Goal: Task Accomplishment & Management: Manage account settings

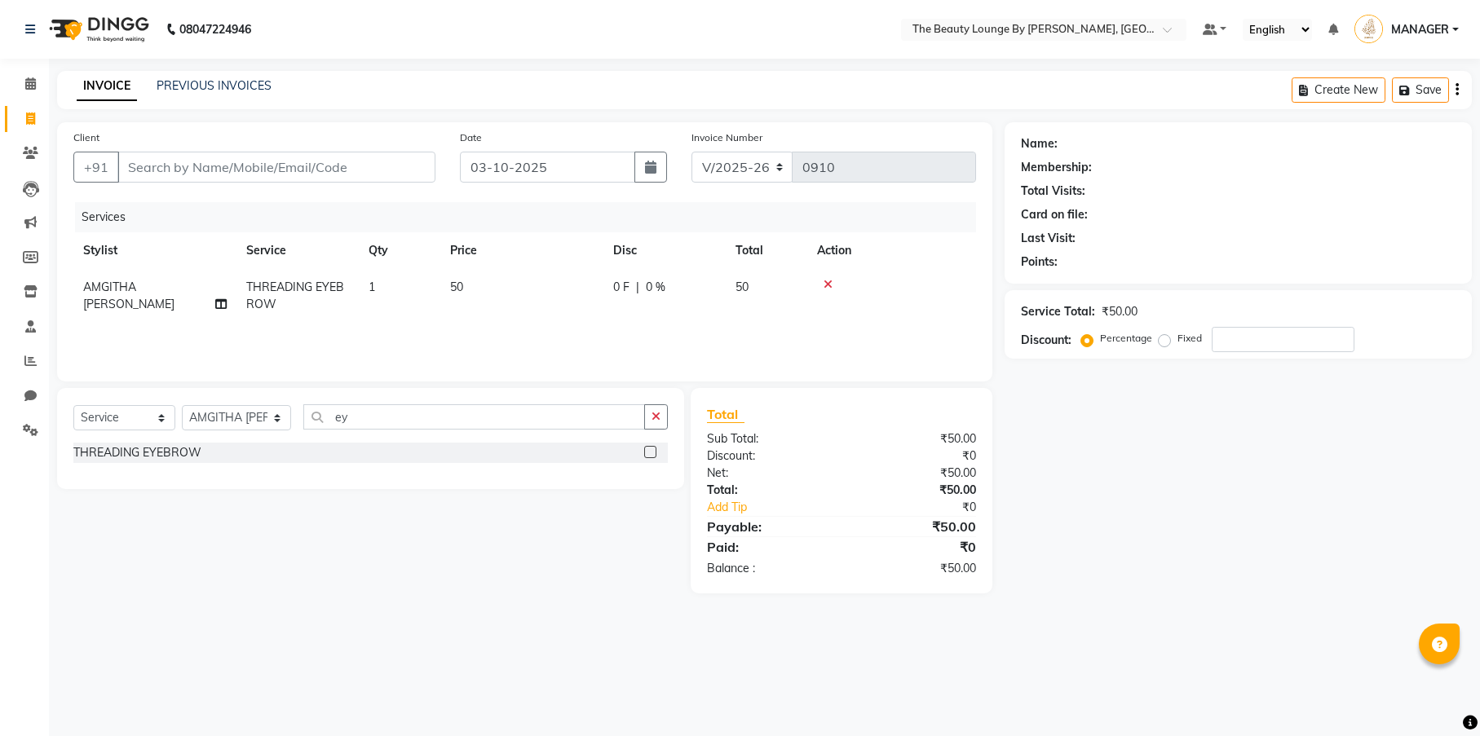
select select "8577"
select select "service"
select select "85821"
type input "e"
type input "CHIN"
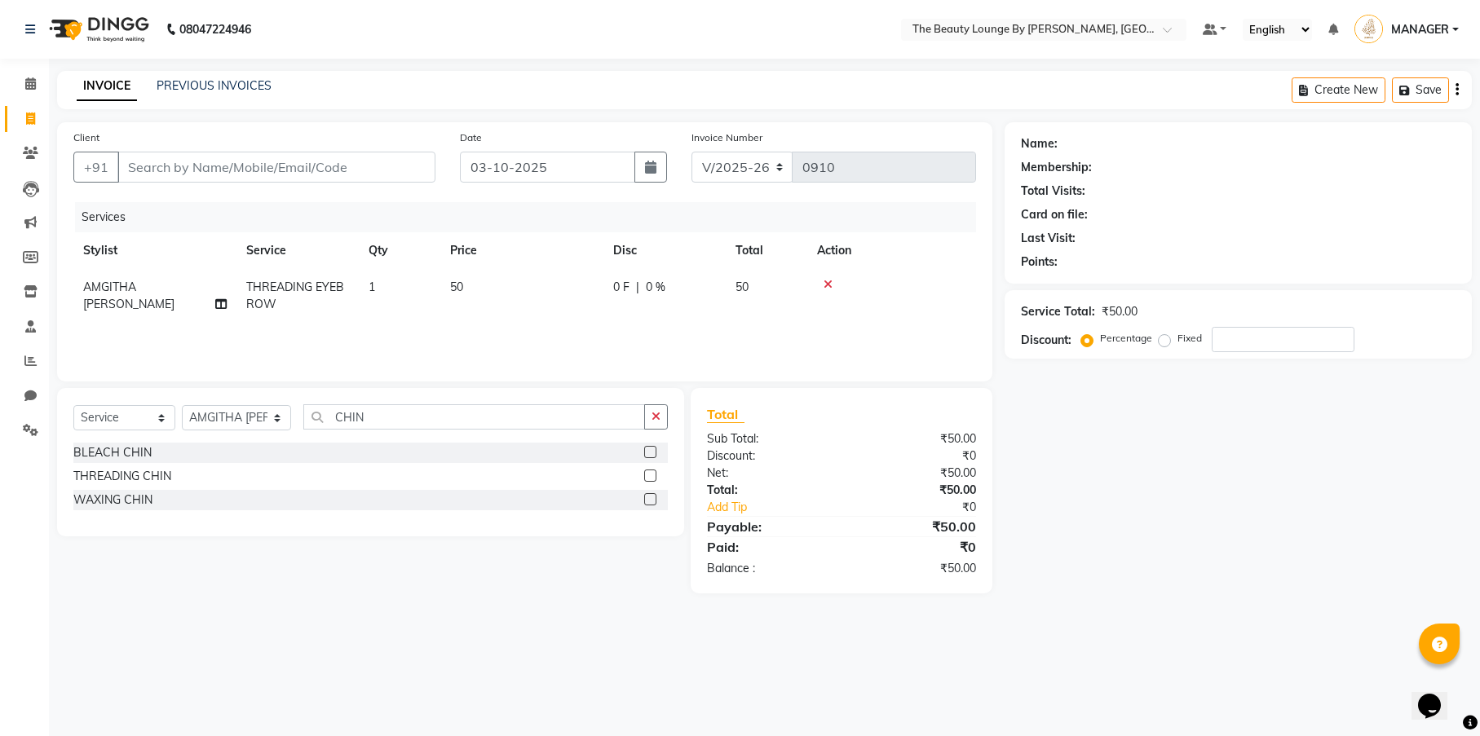
click at [655, 479] on label at bounding box center [650, 476] width 12 height 12
click at [655, 479] on input "checkbox" at bounding box center [649, 476] width 11 height 11
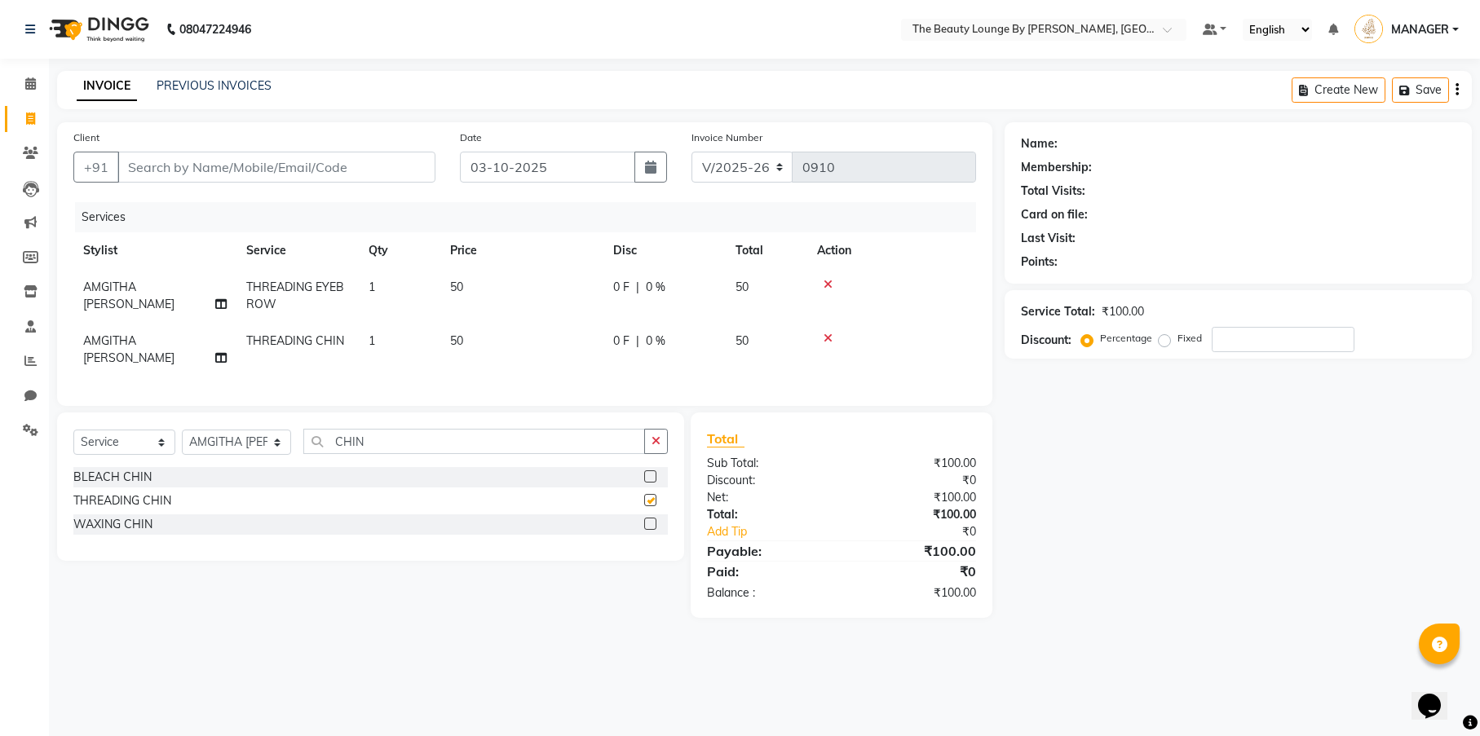
checkbox input "false"
click at [504, 340] on td "50" at bounding box center [521, 350] width 163 height 54
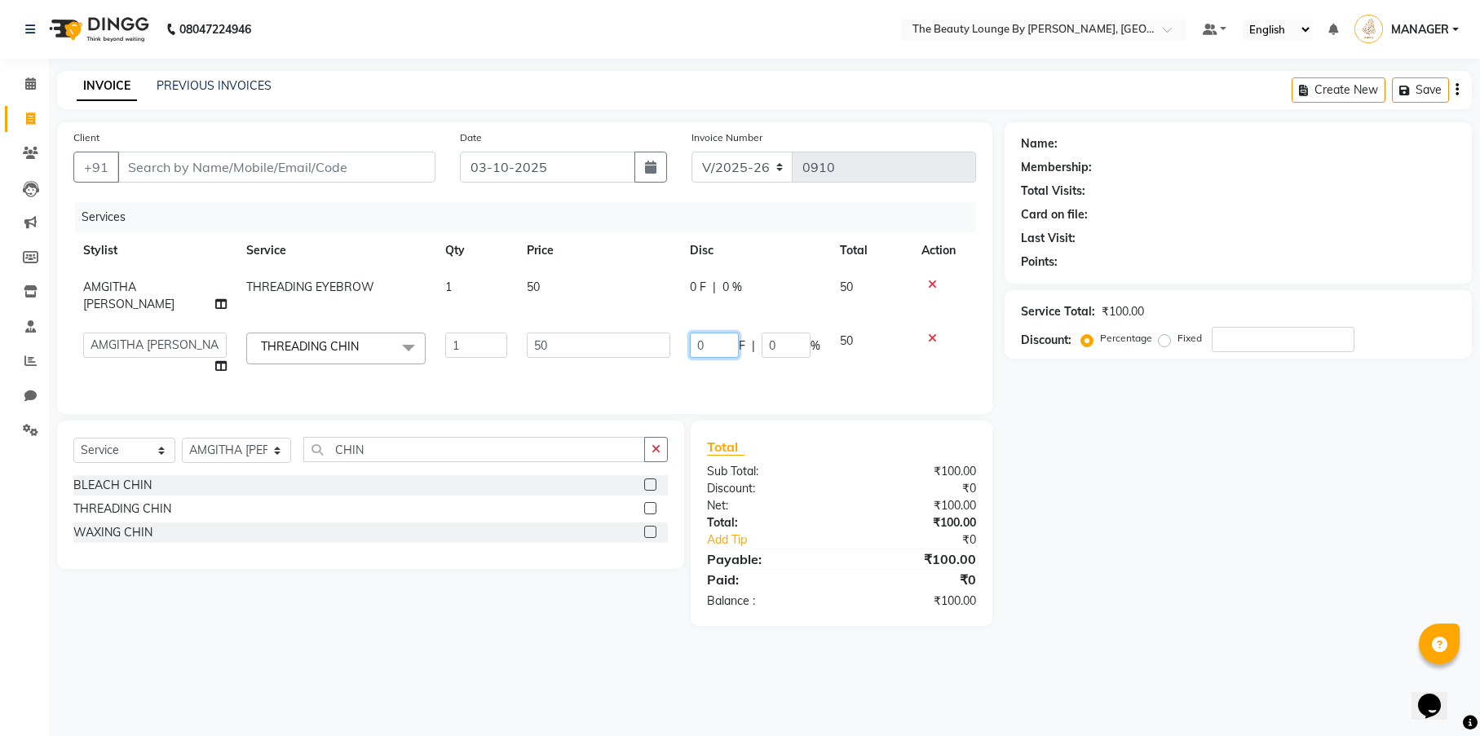
click at [714, 333] on input "0" at bounding box center [714, 345] width 49 height 25
type input "20"
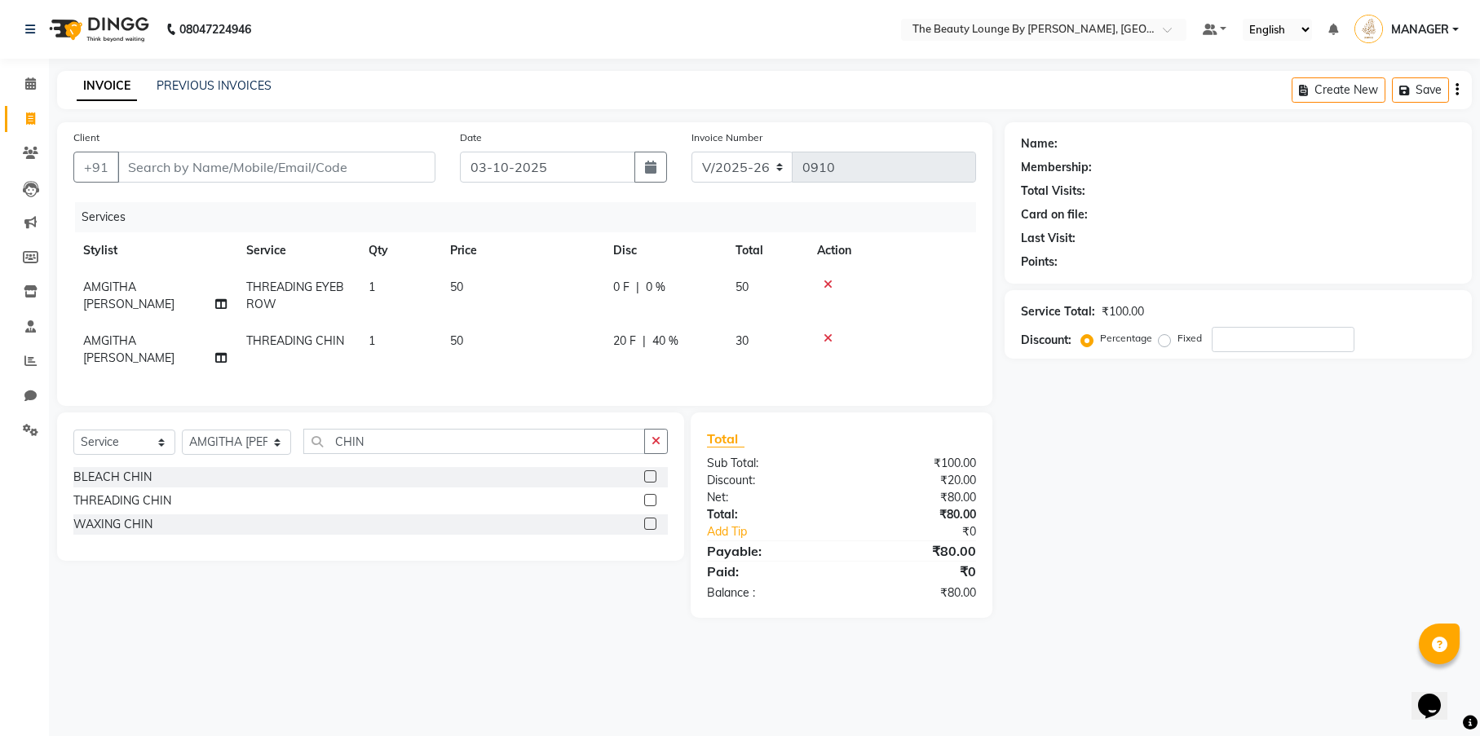
click at [718, 362] on td "20 F | 40 %" at bounding box center [664, 350] width 122 height 54
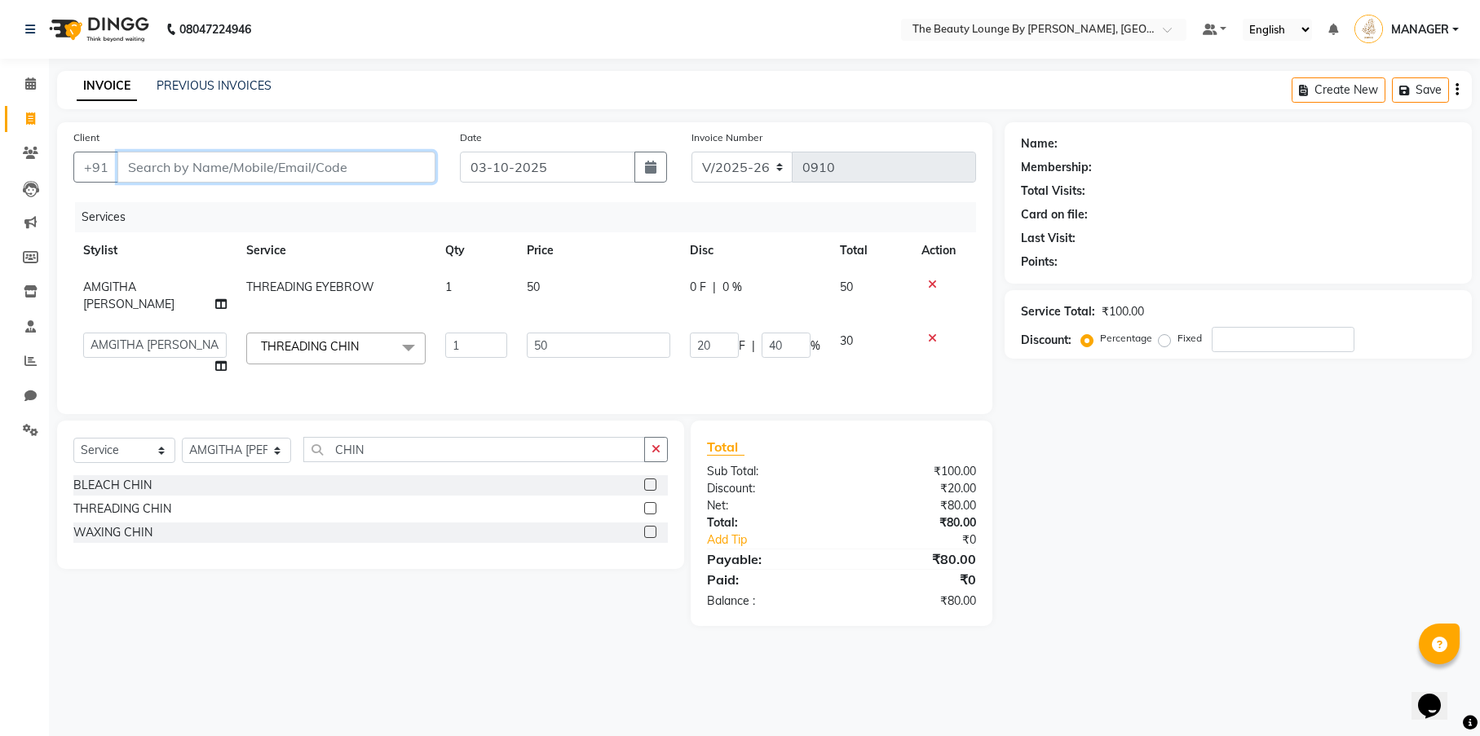
click at [398, 162] on input "Client" at bounding box center [276, 167] width 318 height 31
type input "7"
type input "0"
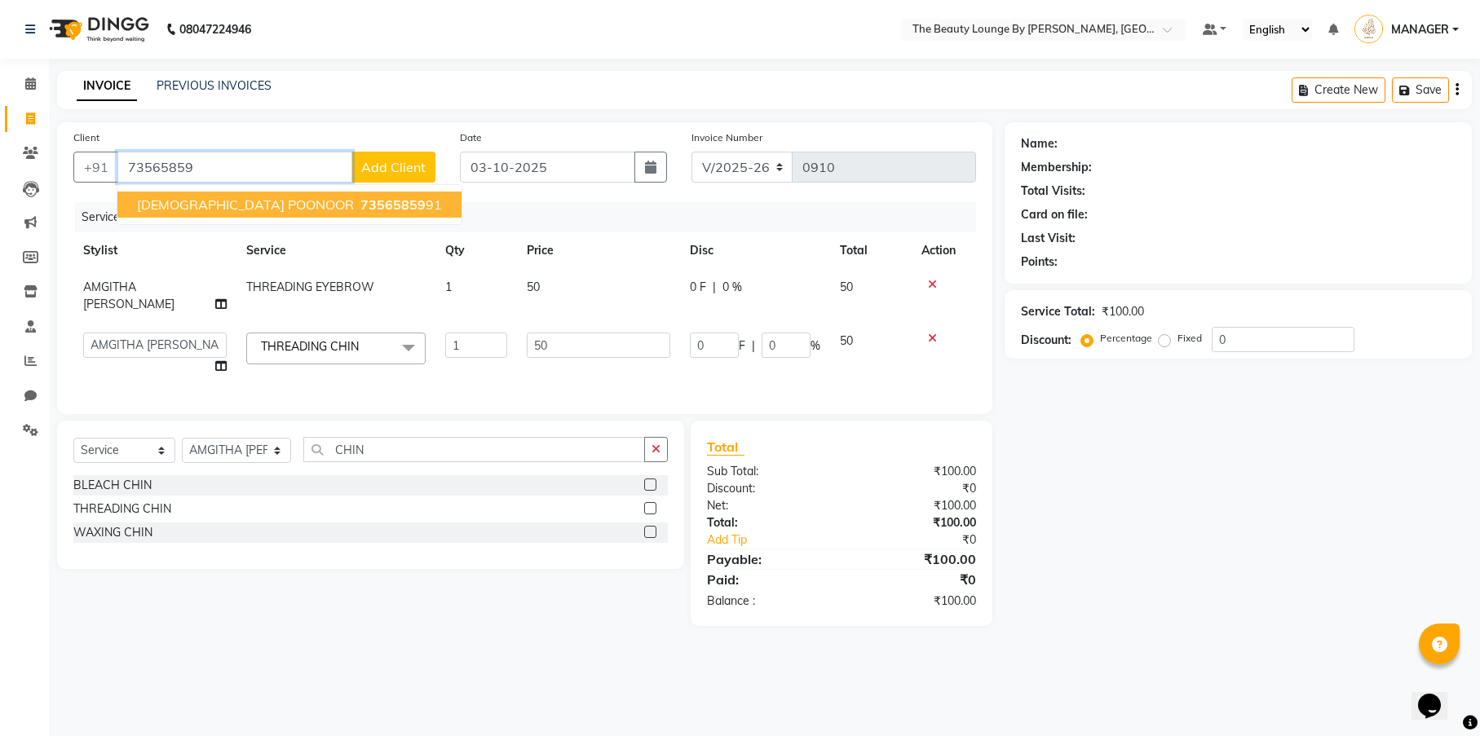
click at [360, 209] on span "73565859" at bounding box center [392, 205] width 65 height 16
type input "7356585991"
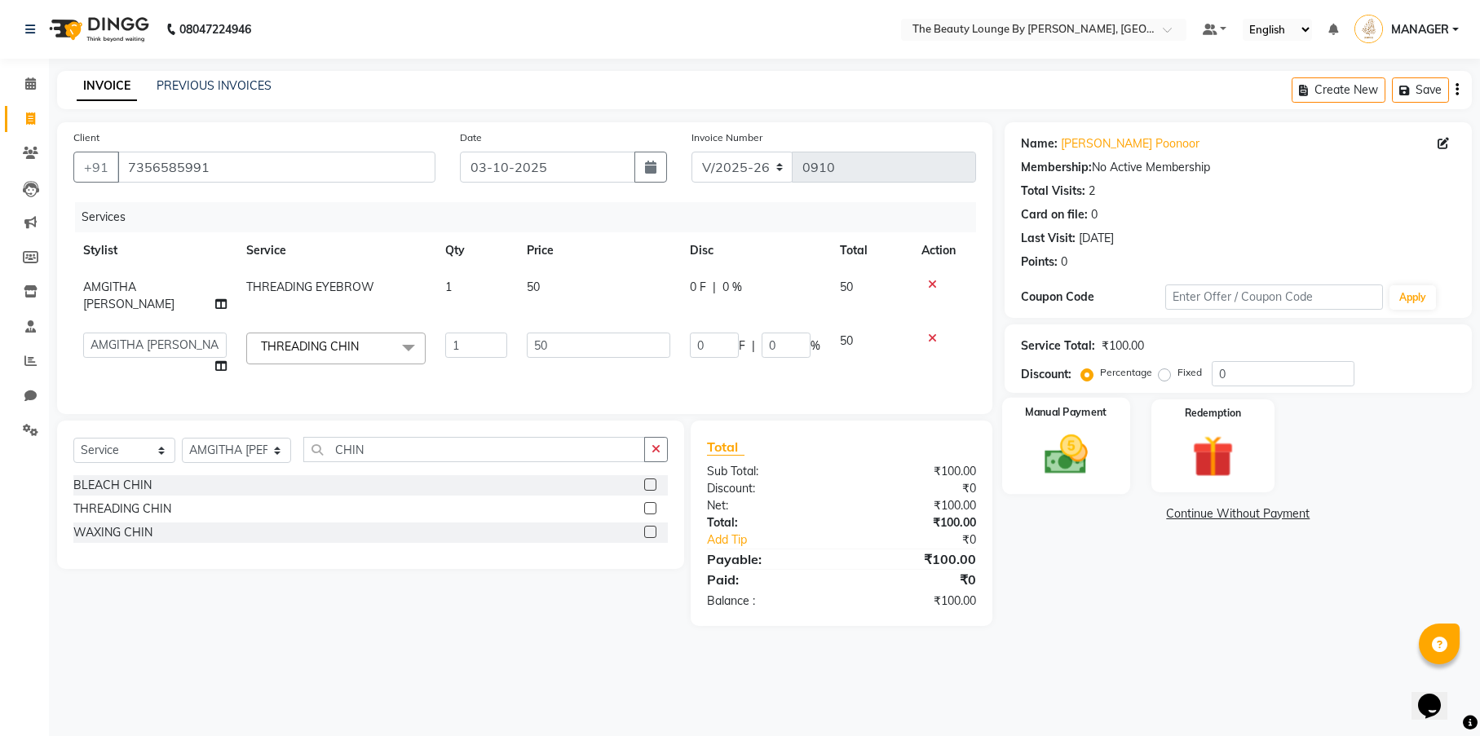
click at [1116, 445] on div "Manual Payment" at bounding box center [1066, 446] width 128 height 96
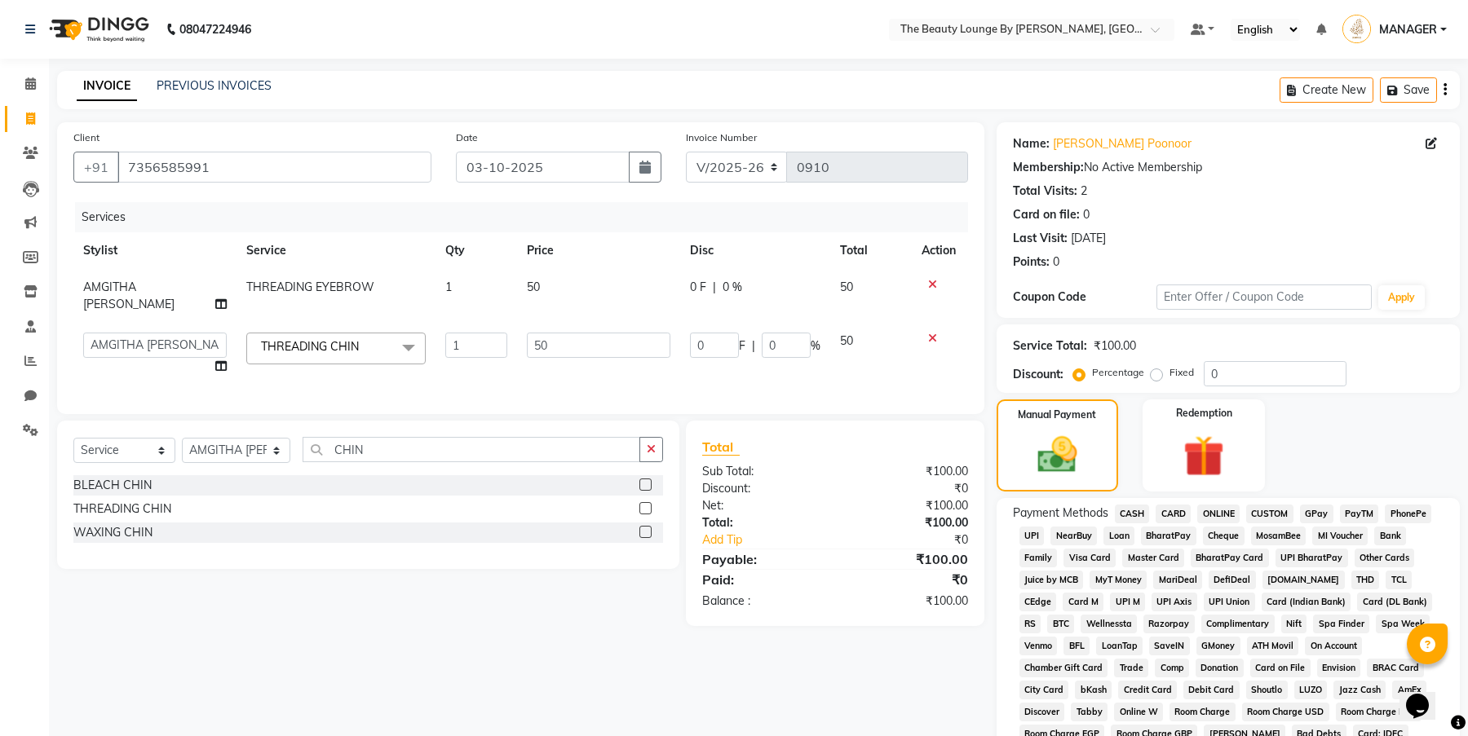
click at [1141, 514] on span "CASH" at bounding box center [1132, 514] width 35 height 19
click at [1317, 510] on span "GPay" at bounding box center [1316, 514] width 33 height 19
click at [727, 333] on input "0" at bounding box center [714, 345] width 49 height 25
type input "20"
click at [819, 364] on tr "AMGITHA [PERSON_NAME] [PERSON_NAME] MANAGER [PERSON_NAME] U K [PERSON_NAME] Rep…" at bounding box center [520, 354] width 895 height 62
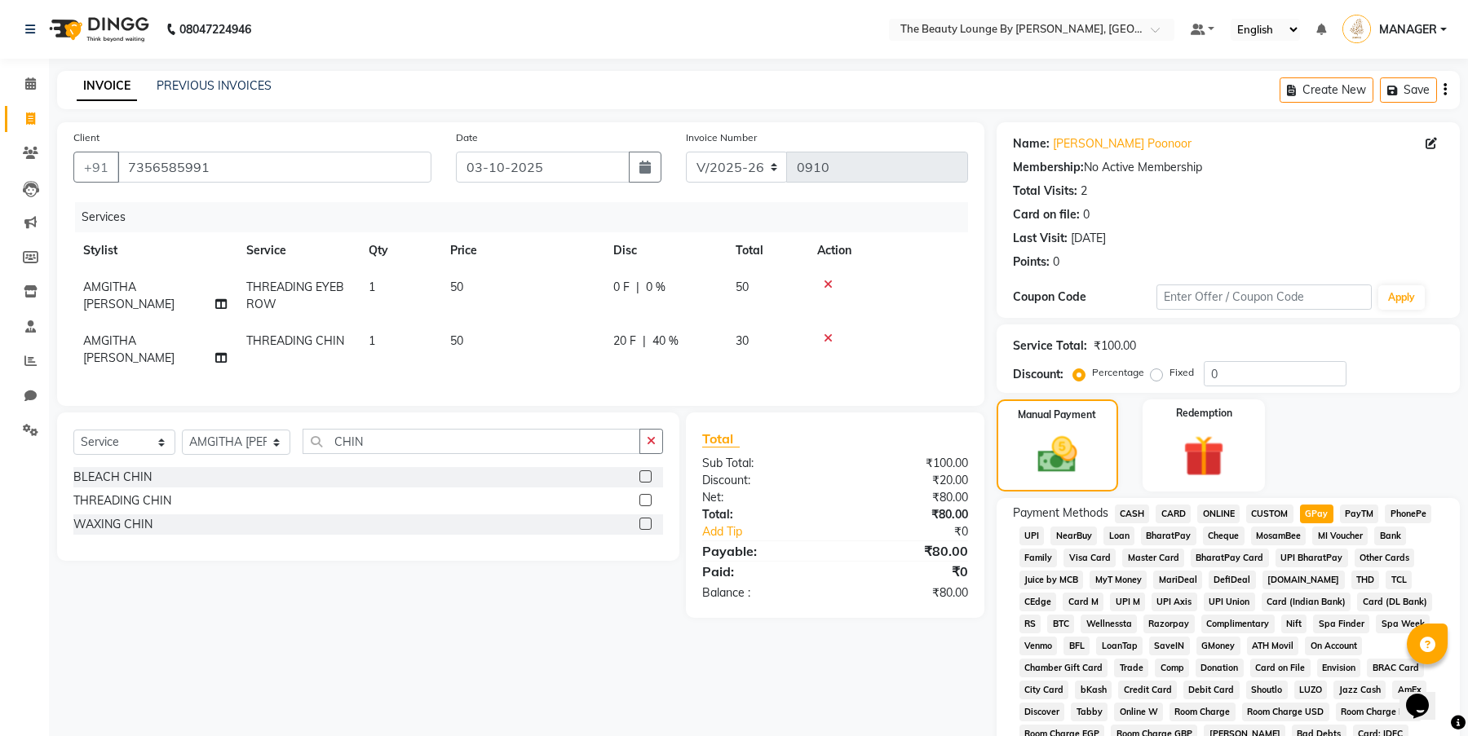
scroll to position [355, 0]
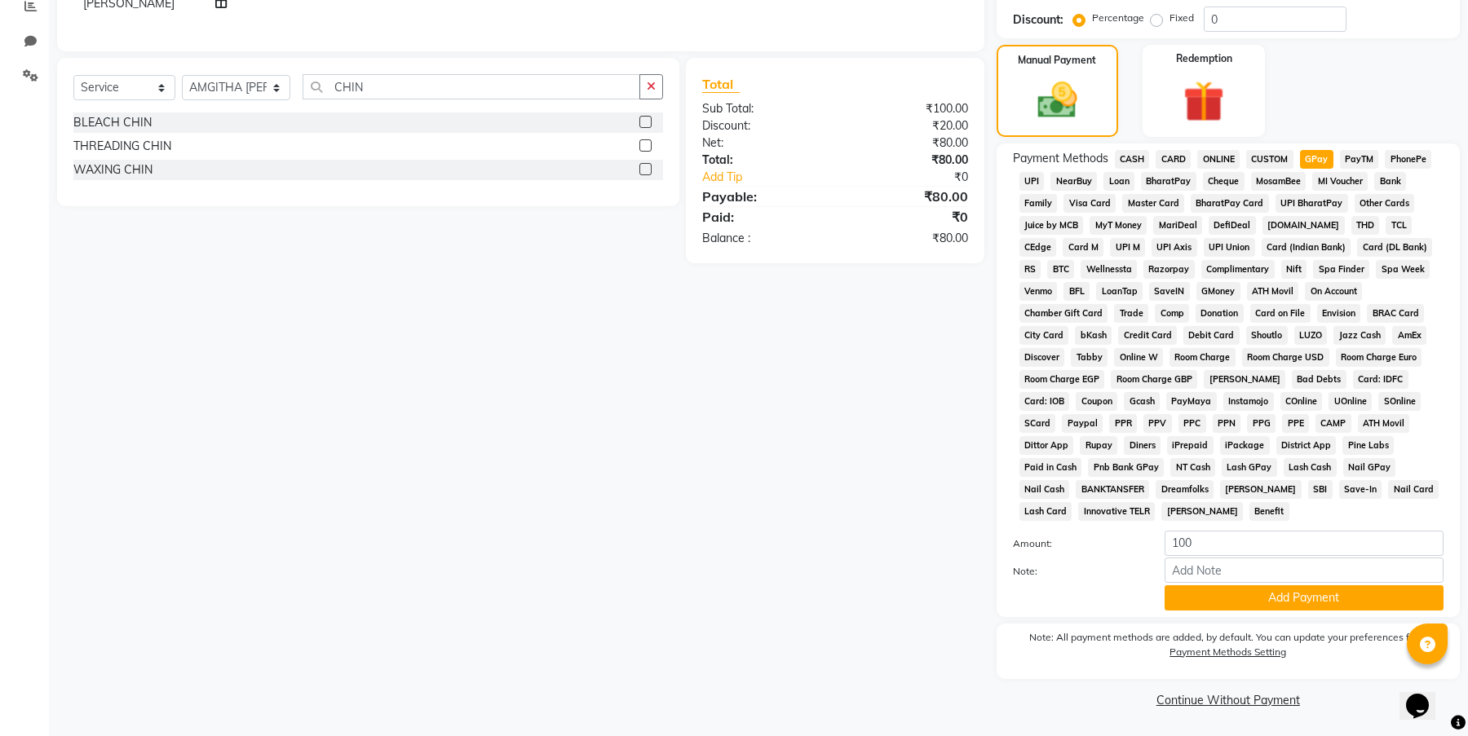
click at [1124, 155] on span "CASH" at bounding box center [1132, 159] width 35 height 19
type input "80"
click at [1328, 157] on span "GPay" at bounding box center [1316, 159] width 33 height 19
click at [1258, 596] on button "Add Payment" at bounding box center [1303, 598] width 279 height 25
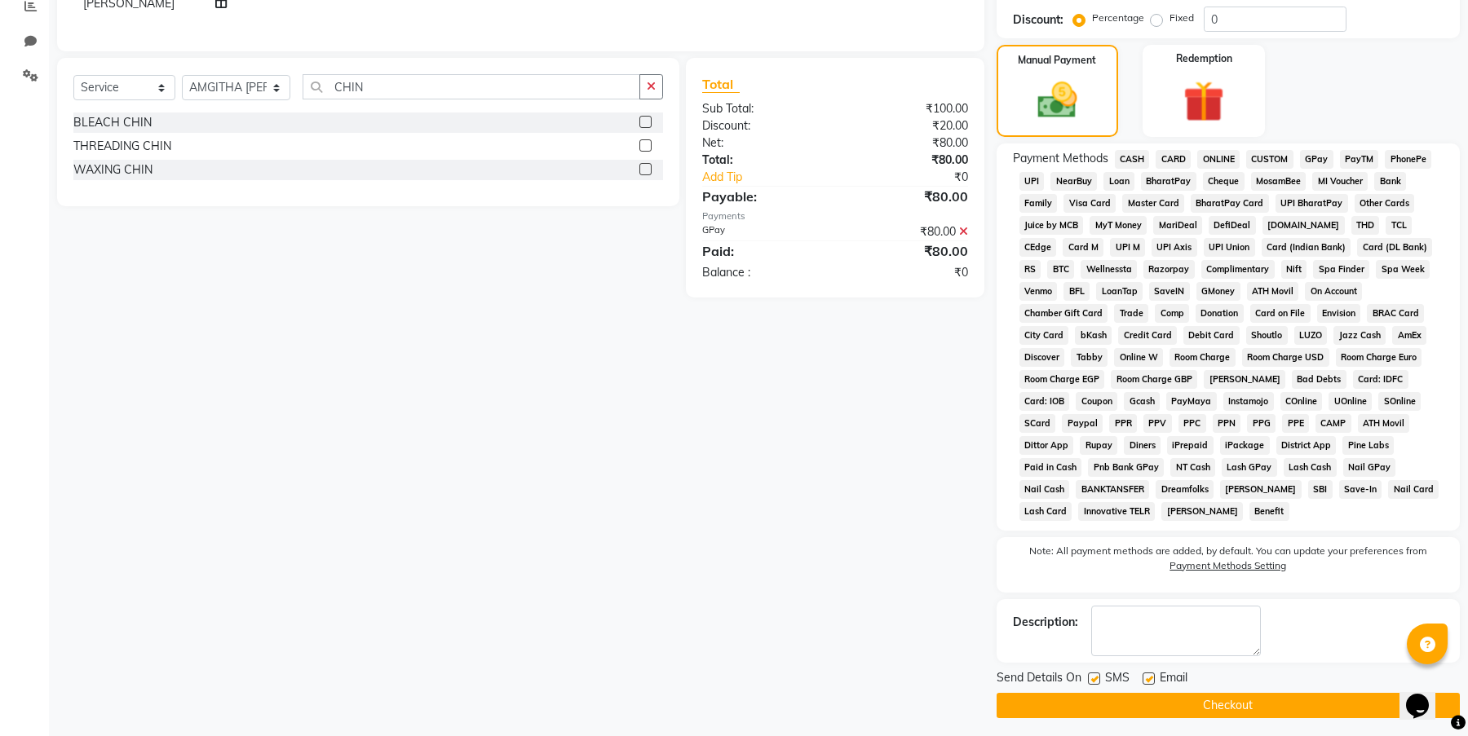
click at [1226, 709] on button "Checkout" at bounding box center [1228, 705] width 463 height 25
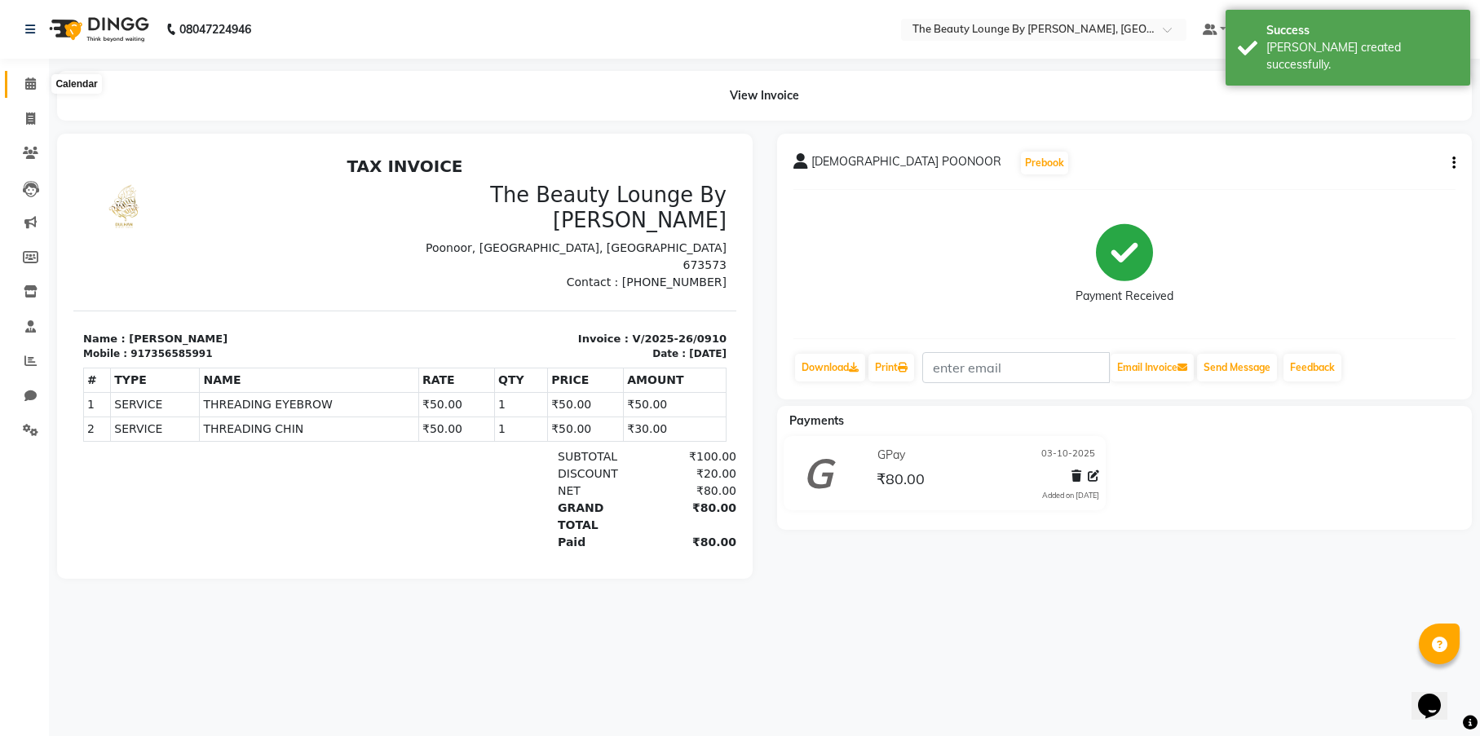
click at [33, 84] on icon at bounding box center [30, 83] width 11 height 12
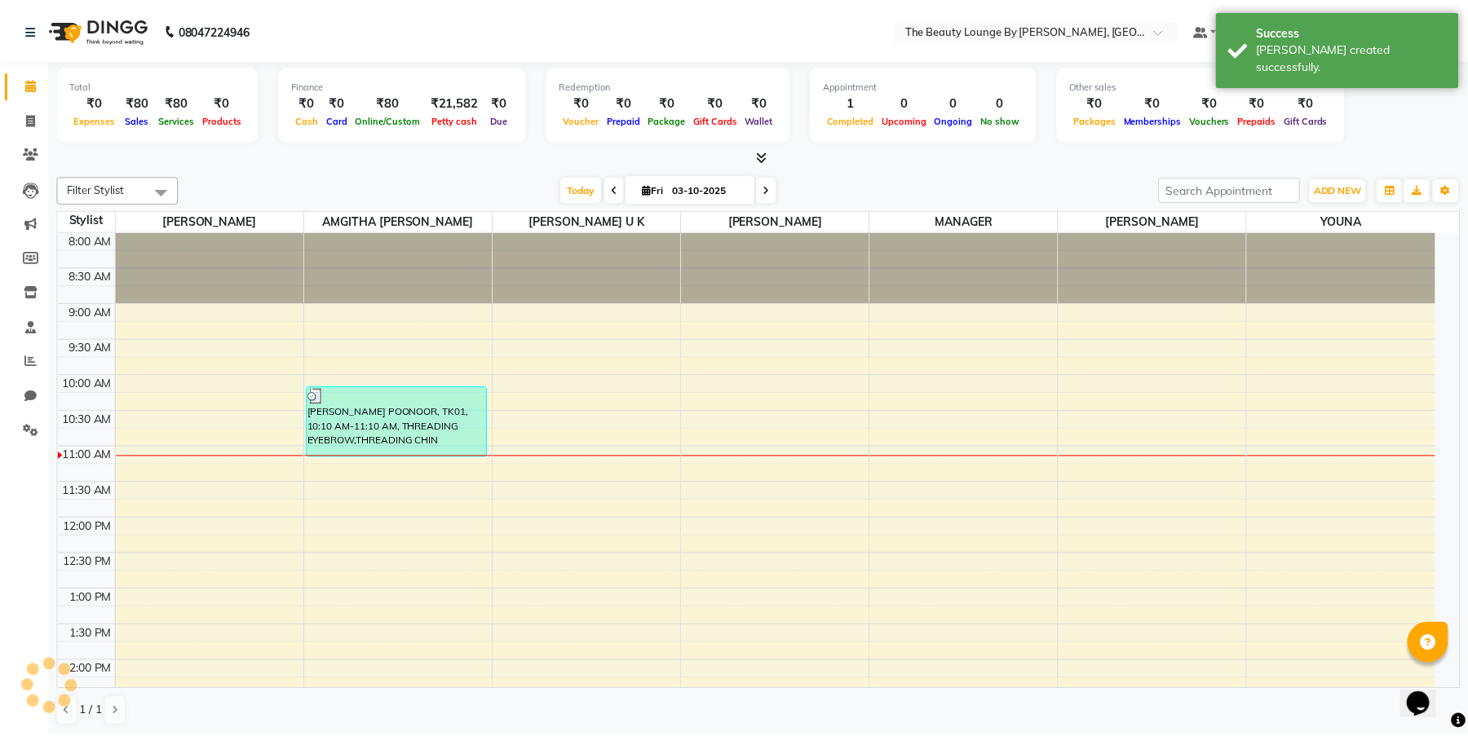
scroll to position [215, 0]
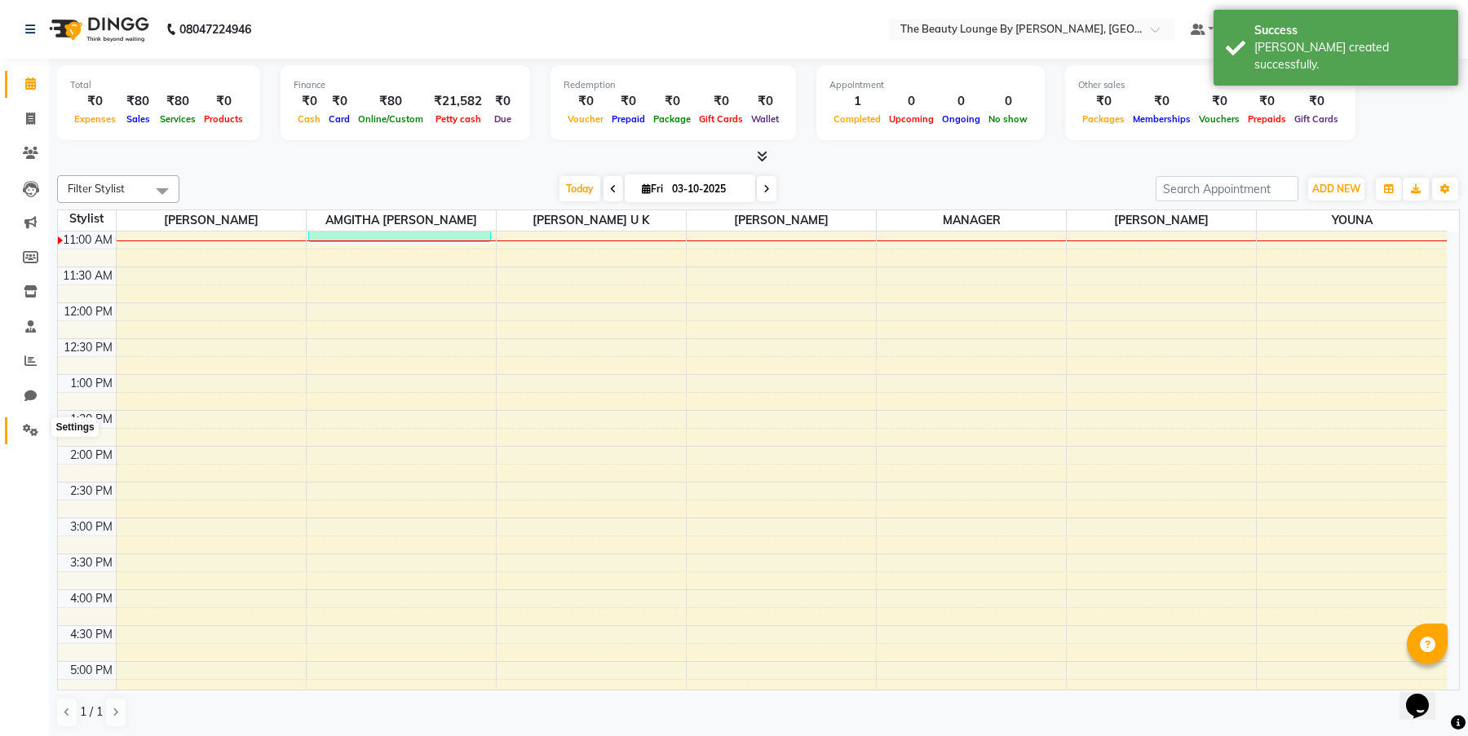
click at [22, 422] on span at bounding box center [30, 431] width 29 height 19
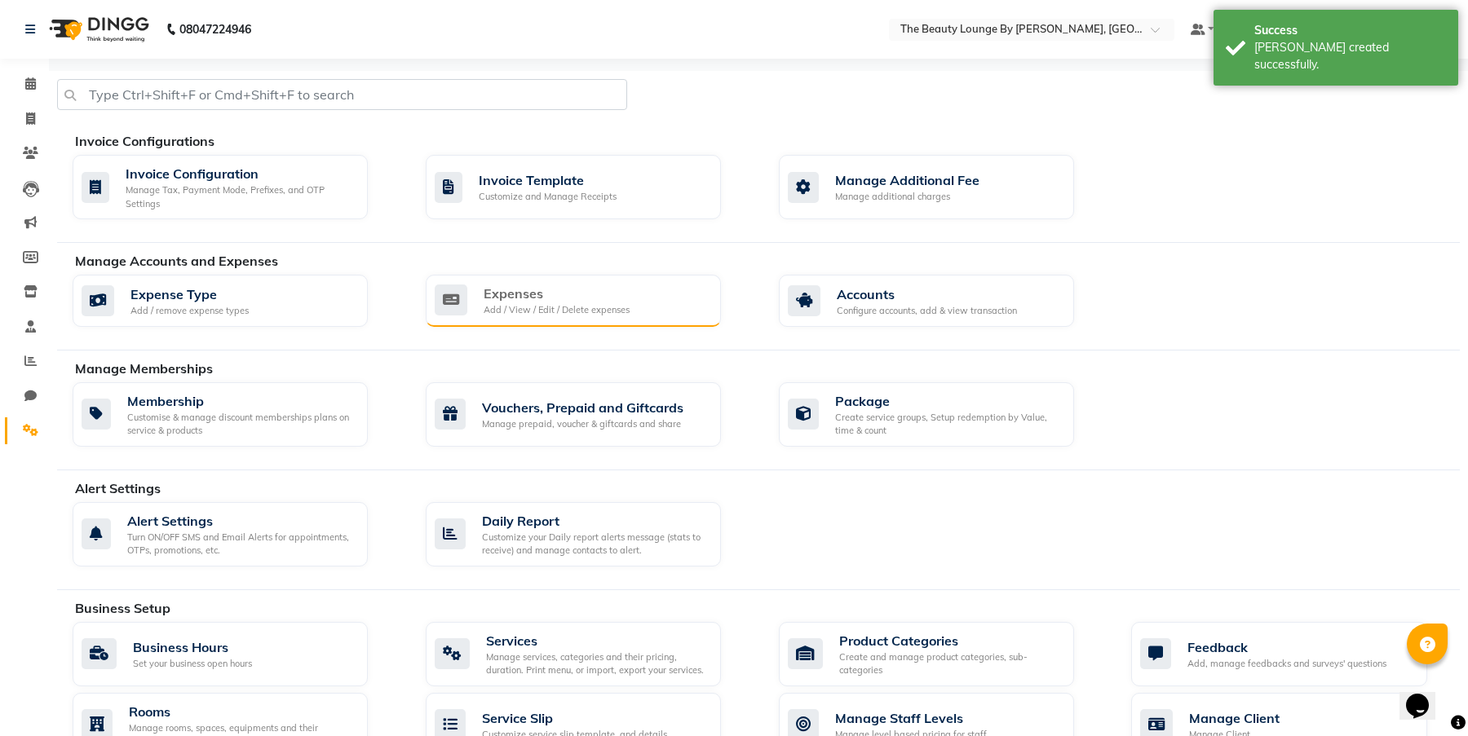
click at [517, 313] on div "Add / View / Edit / Delete expenses" at bounding box center [557, 310] width 146 height 14
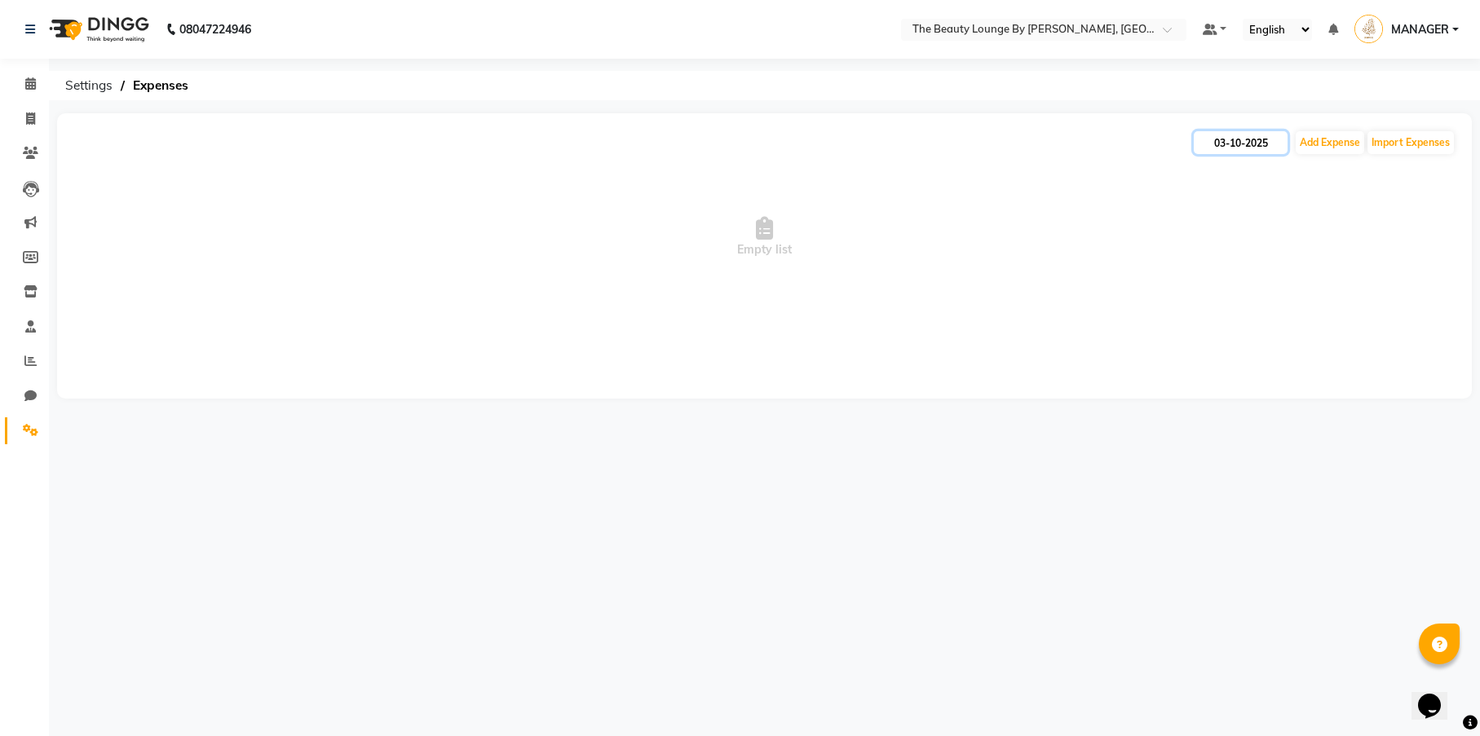
click at [1262, 140] on input "03-10-2025" at bounding box center [1241, 142] width 94 height 23
select select "10"
select select "2025"
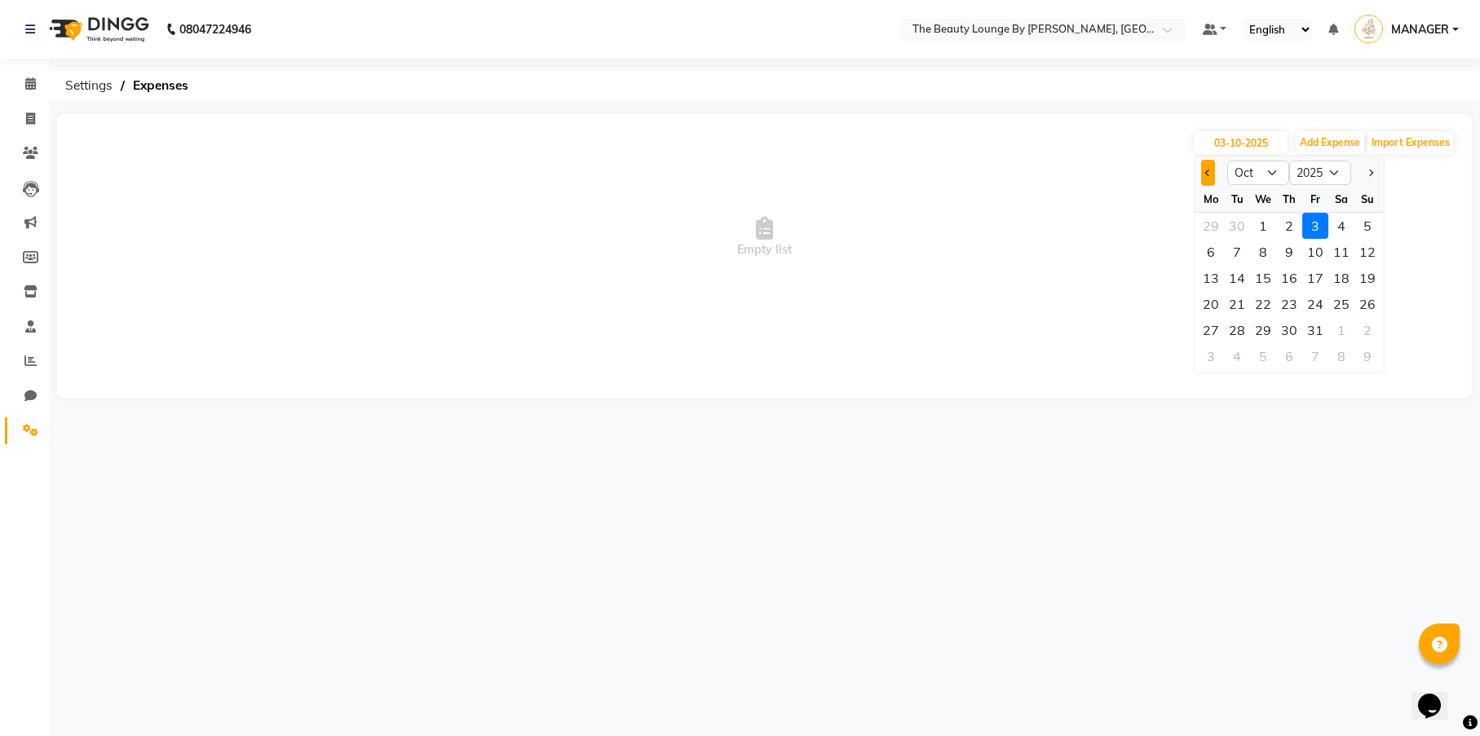
click at [1213, 175] on button "Previous month" at bounding box center [1208, 173] width 14 height 26
select select "9"
click at [1263, 281] on div "17" at bounding box center [1263, 278] width 26 height 26
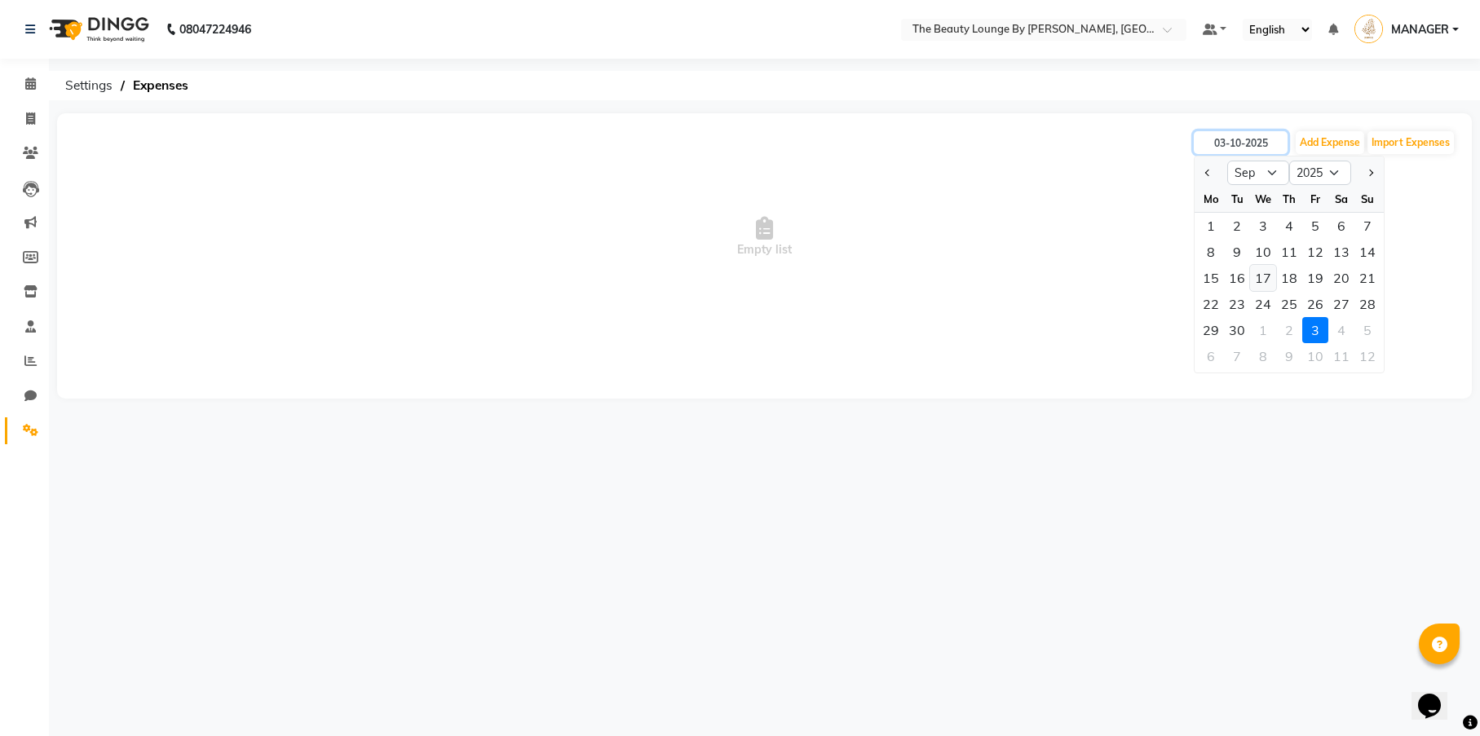
type input "[DATE]"
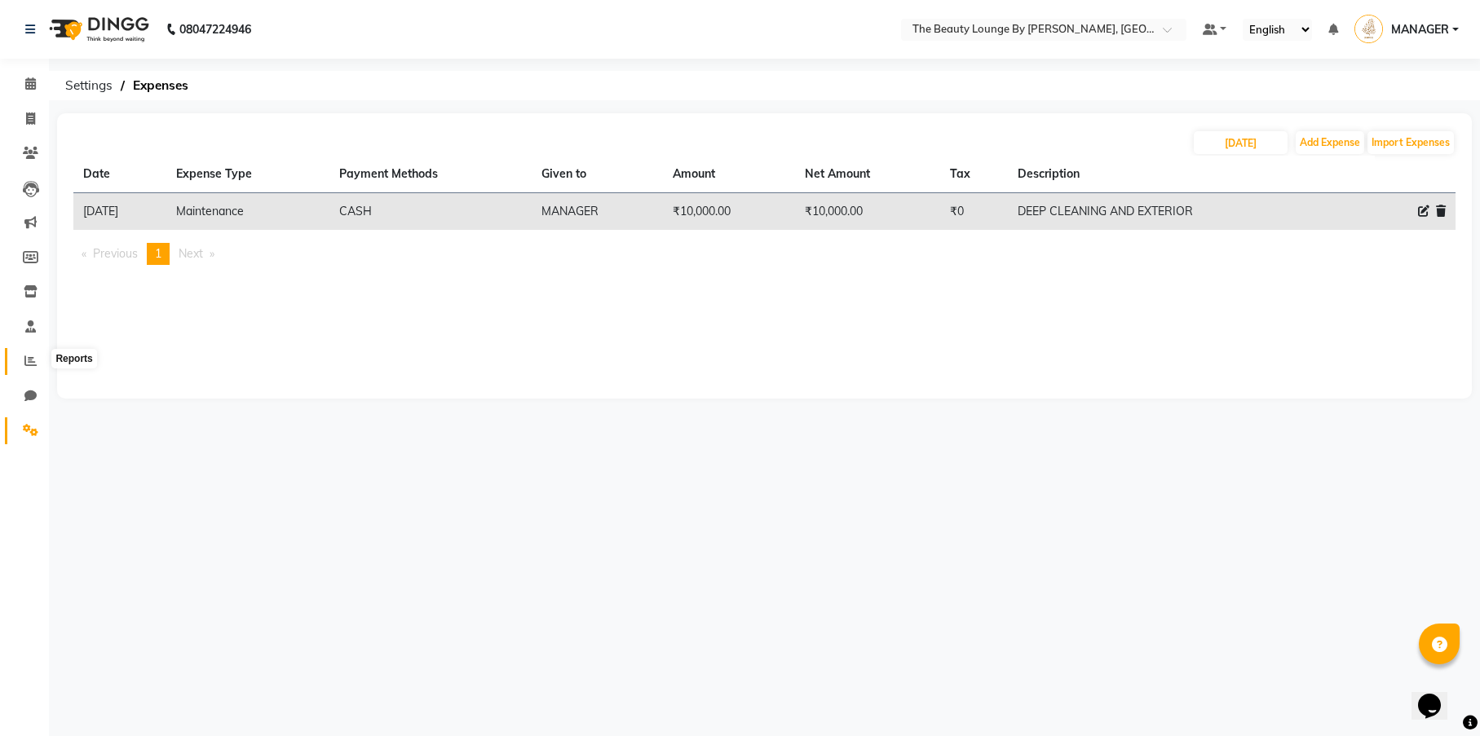
click at [29, 355] on icon at bounding box center [30, 361] width 12 height 12
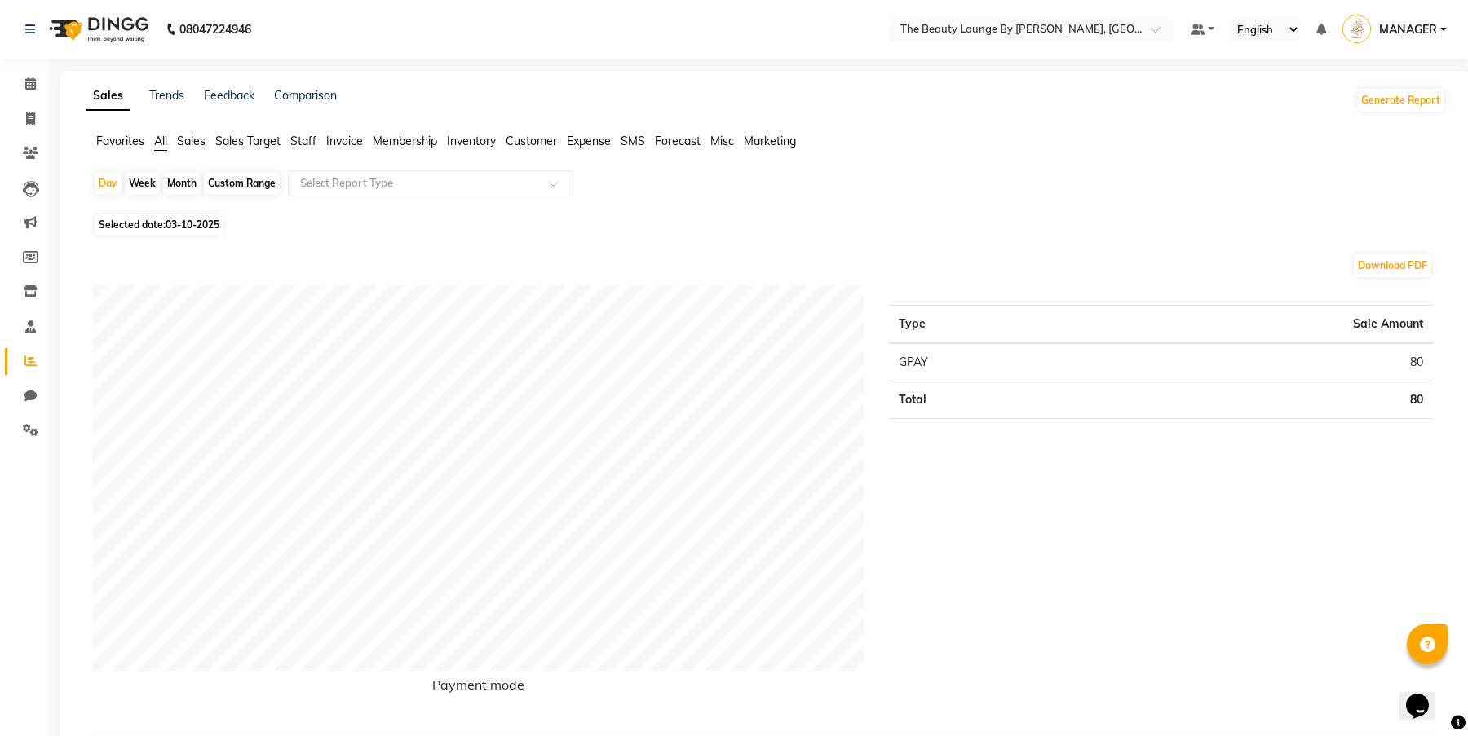
click at [606, 139] on span "Expense" at bounding box center [589, 141] width 44 height 15
click at [505, 174] on div "Select Report Type" at bounding box center [430, 183] width 285 height 26
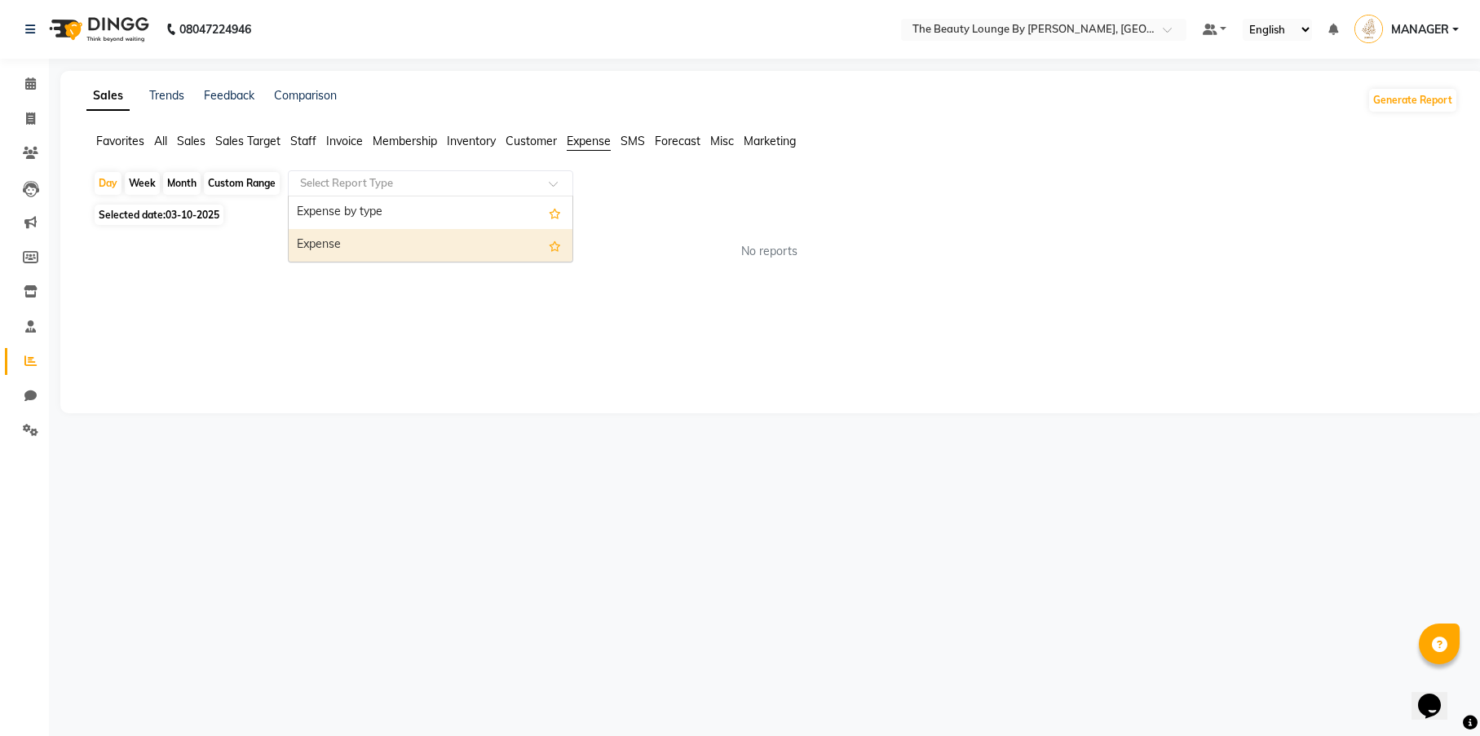
click at [479, 232] on div "Expense" at bounding box center [431, 245] width 284 height 33
click at [190, 187] on div "Month" at bounding box center [182, 183] width 38 height 23
select select "10"
select select "2025"
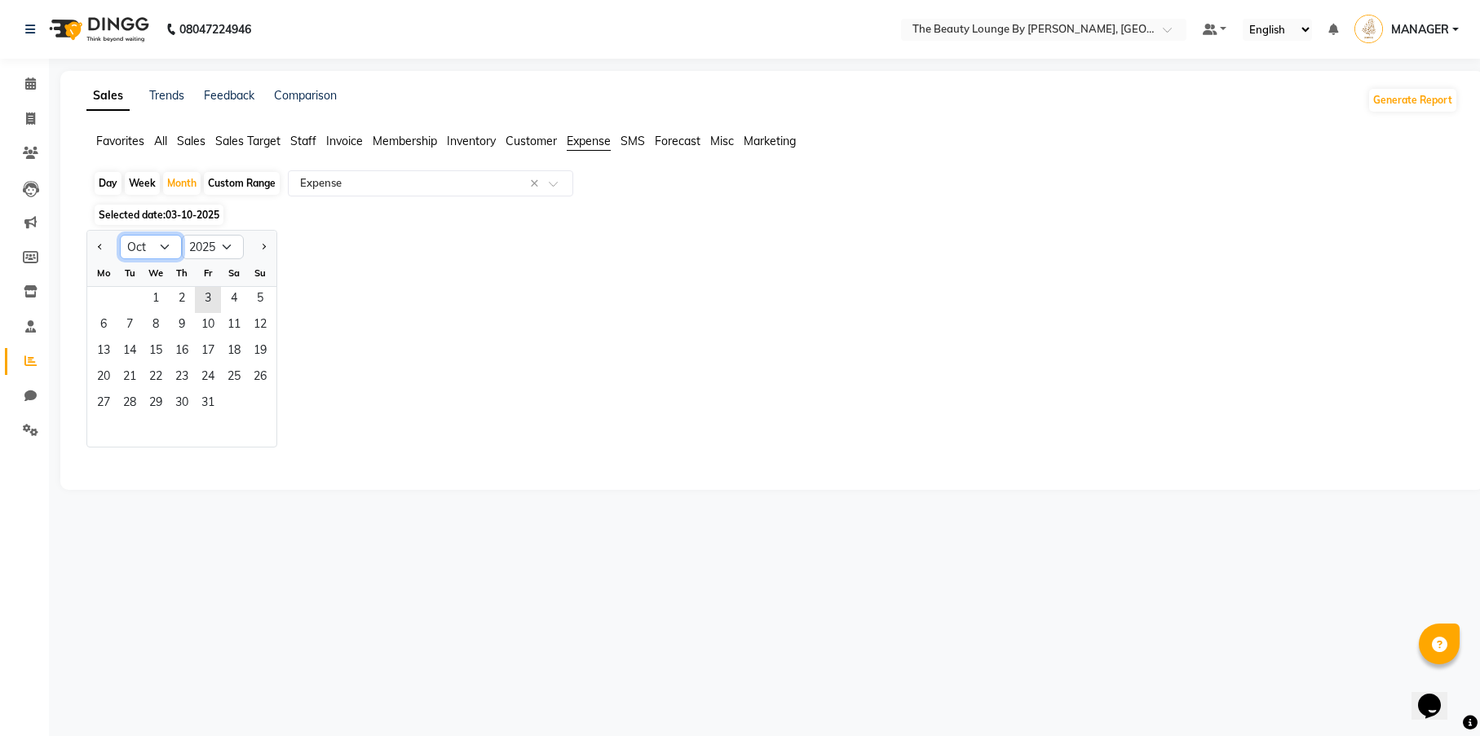
select select "9"
click at [102, 298] on span "1" at bounding box center [104, 300] width 26 height 26
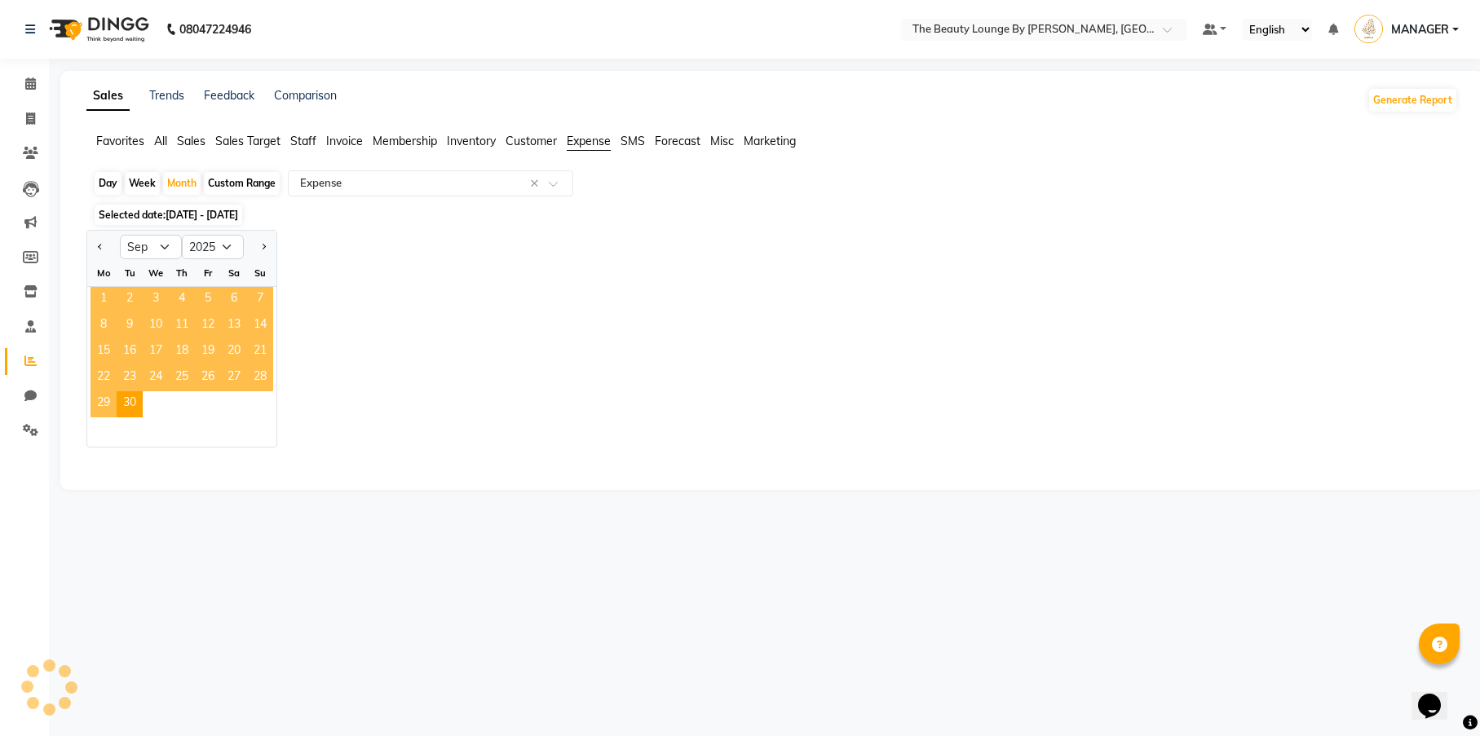
select select "full_report"
select select "csv"
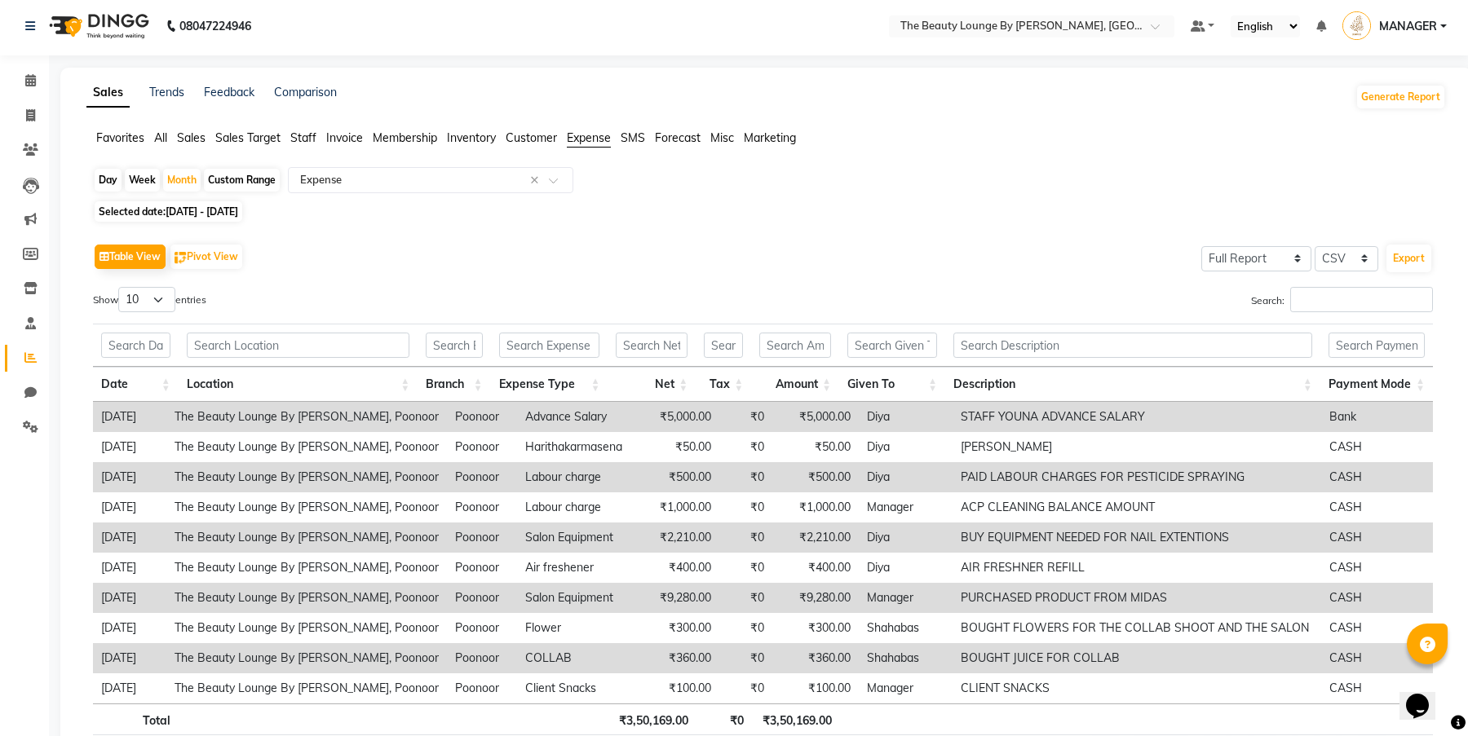
scroll to position [7, 0]
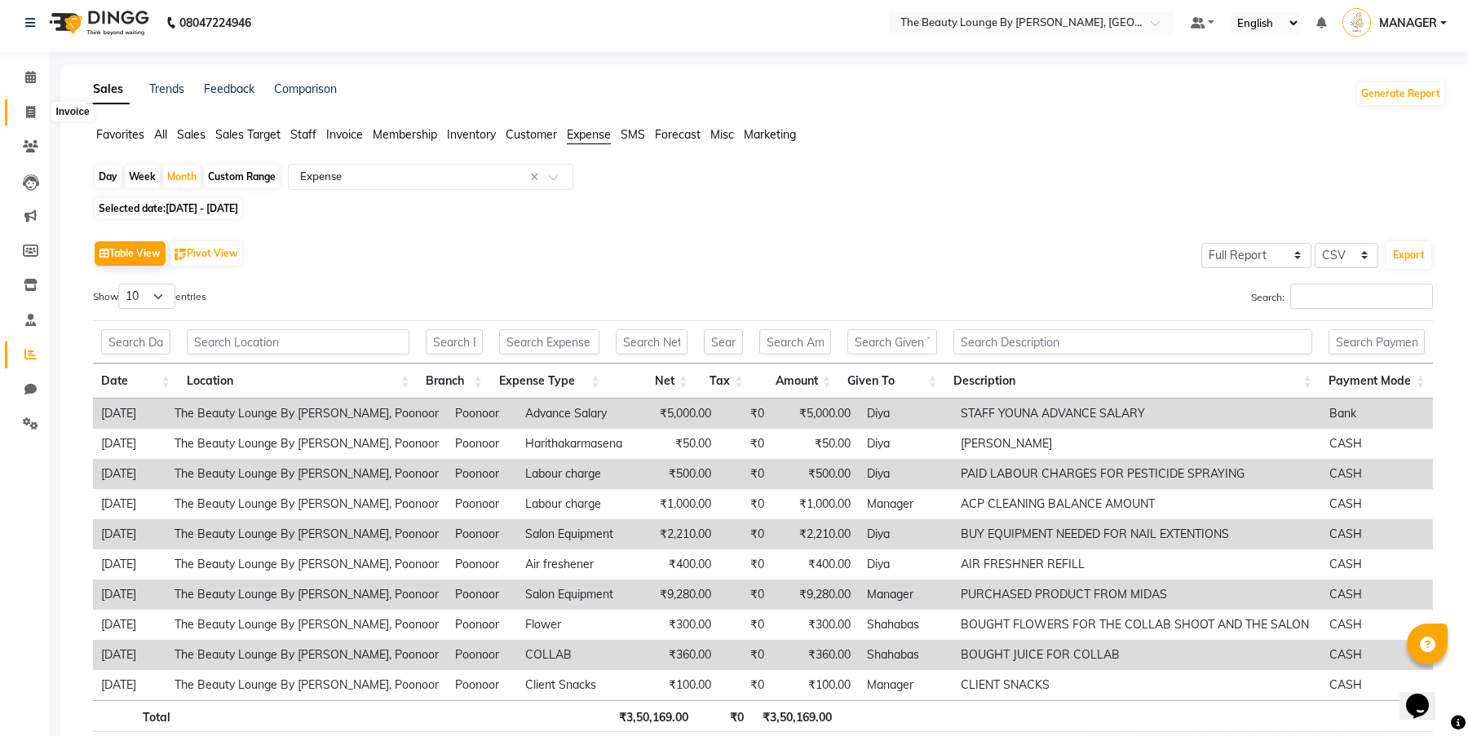
click at [31, 104] on span at bounding box center [30, 113] width 29 height 19
select select "8577"
select select "service"
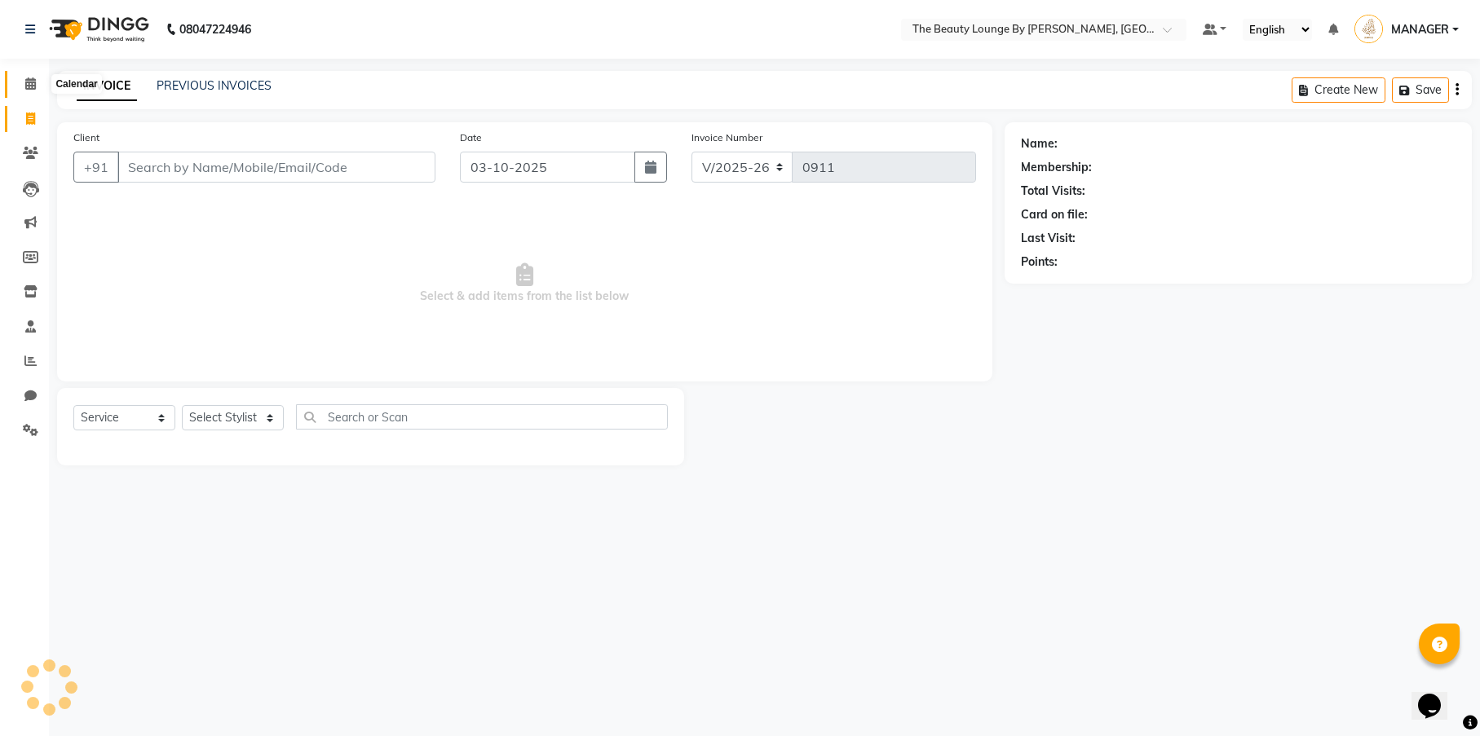
click at [33, 77] on icon at bounding box center [30, 83] width 11 height 12
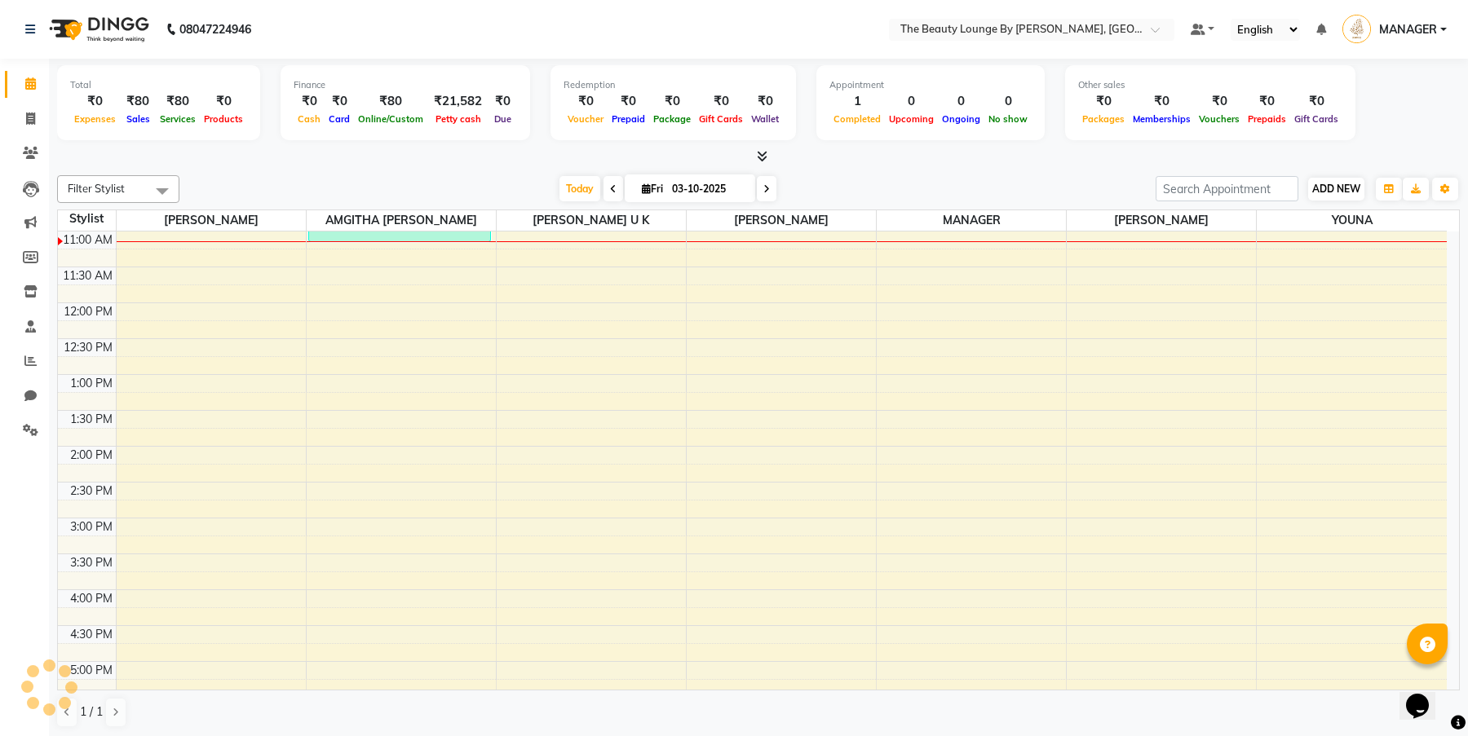
scroll to position [215, 0]
click at [1334, 183] on span "ADD NEW" at bounding box center [1336, 189] width 48 height 12
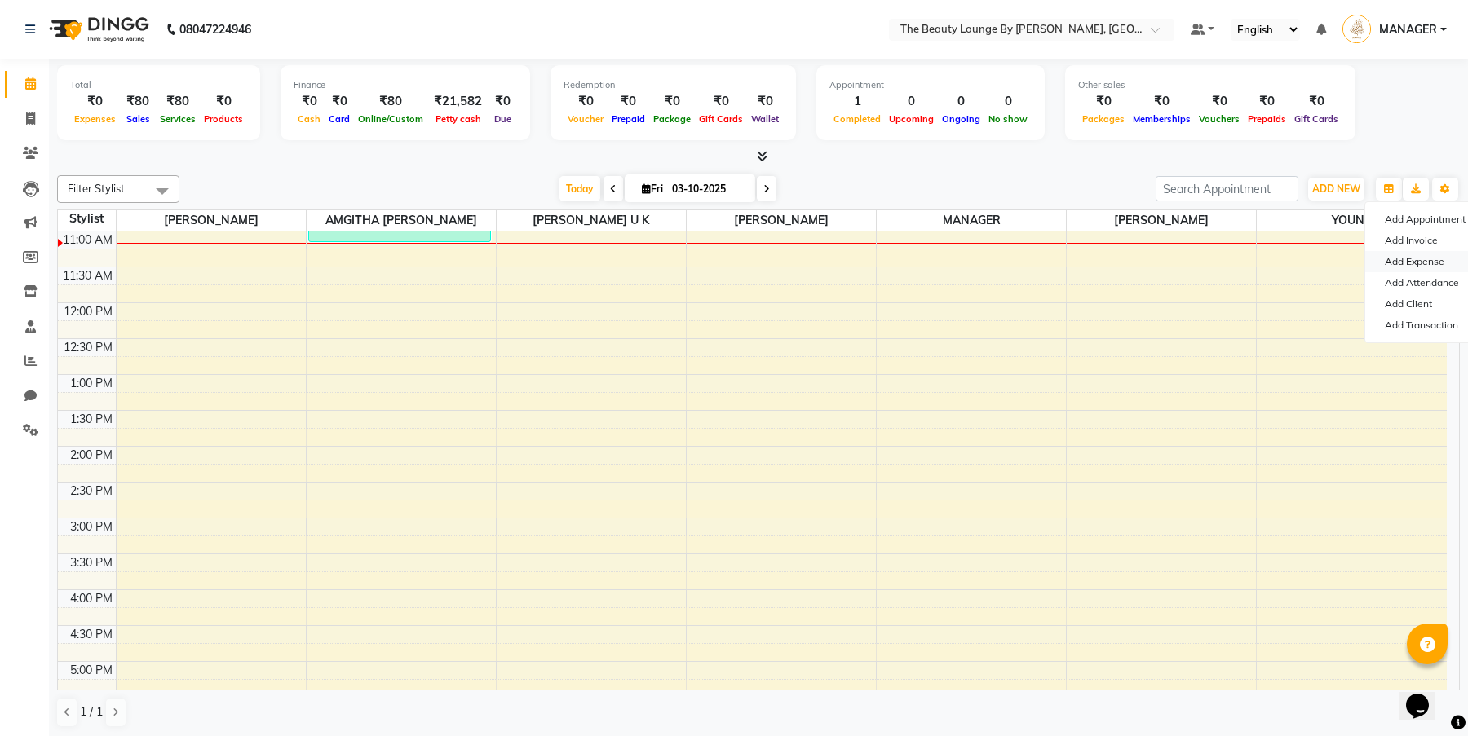
click at [1433, 258] on link "Add Expense" at bounding box center [1429, 261] width 129 height 21
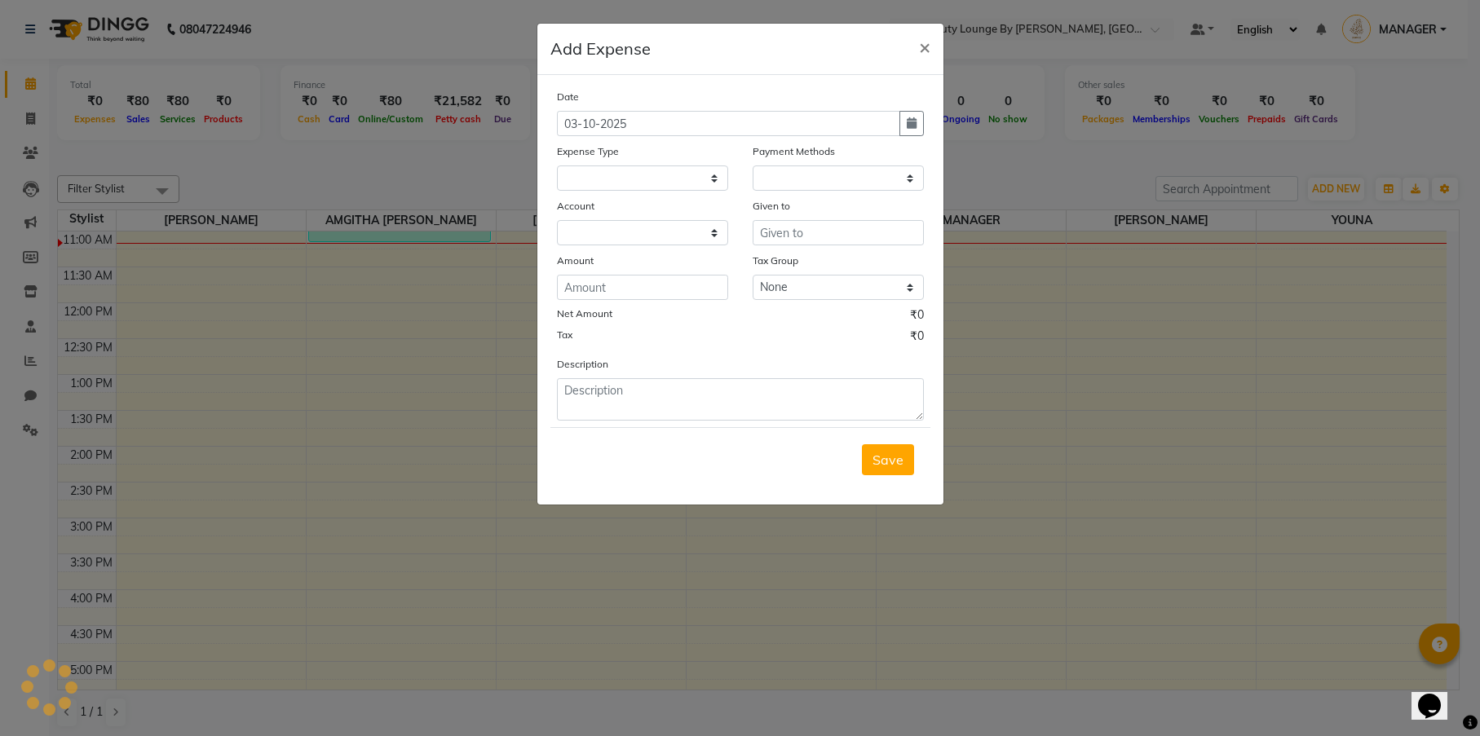
select select "1"
select select "7788"
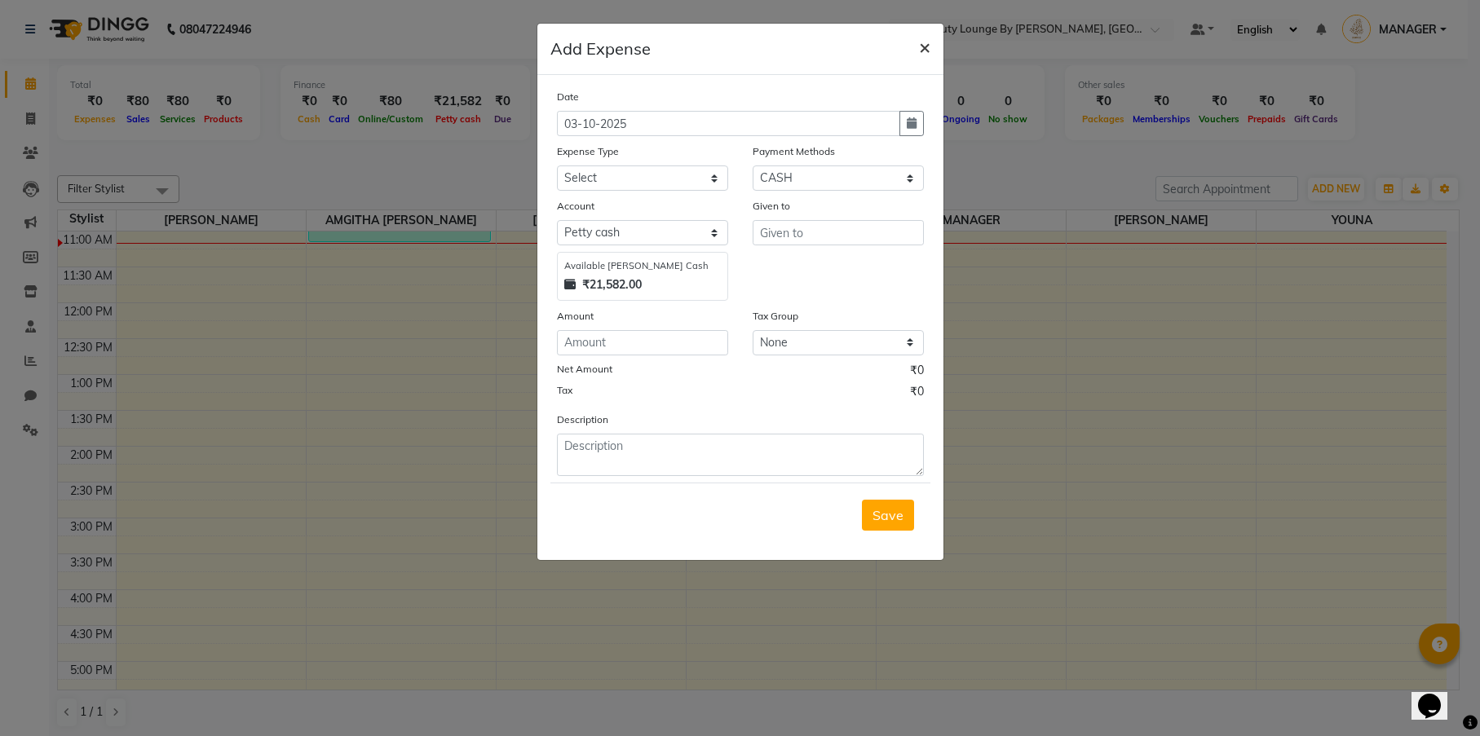
click at [926, 50] on span "×" at bounding box center [924, 46] width 11 height 24
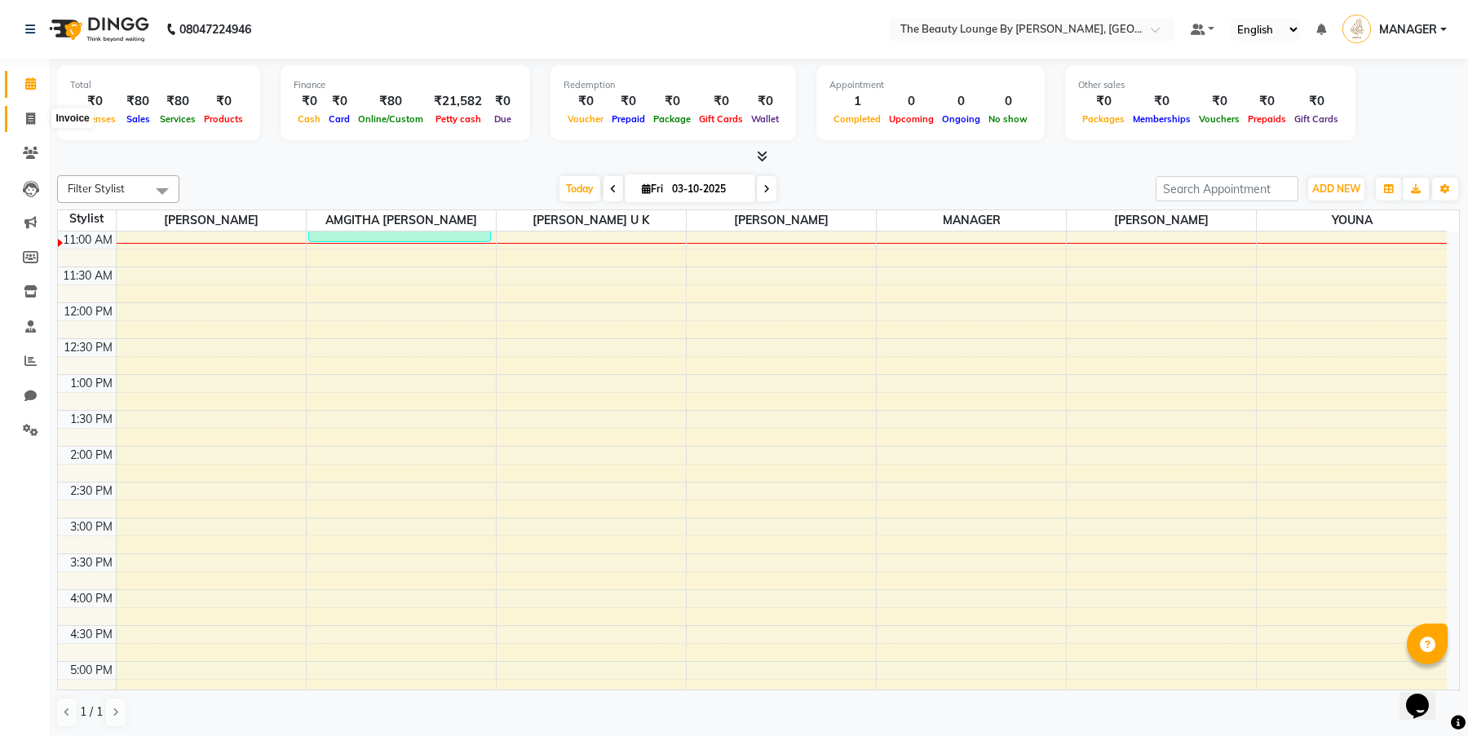
click at [30, 118] on icon at bounding box center [30, 119] width 9 height 12
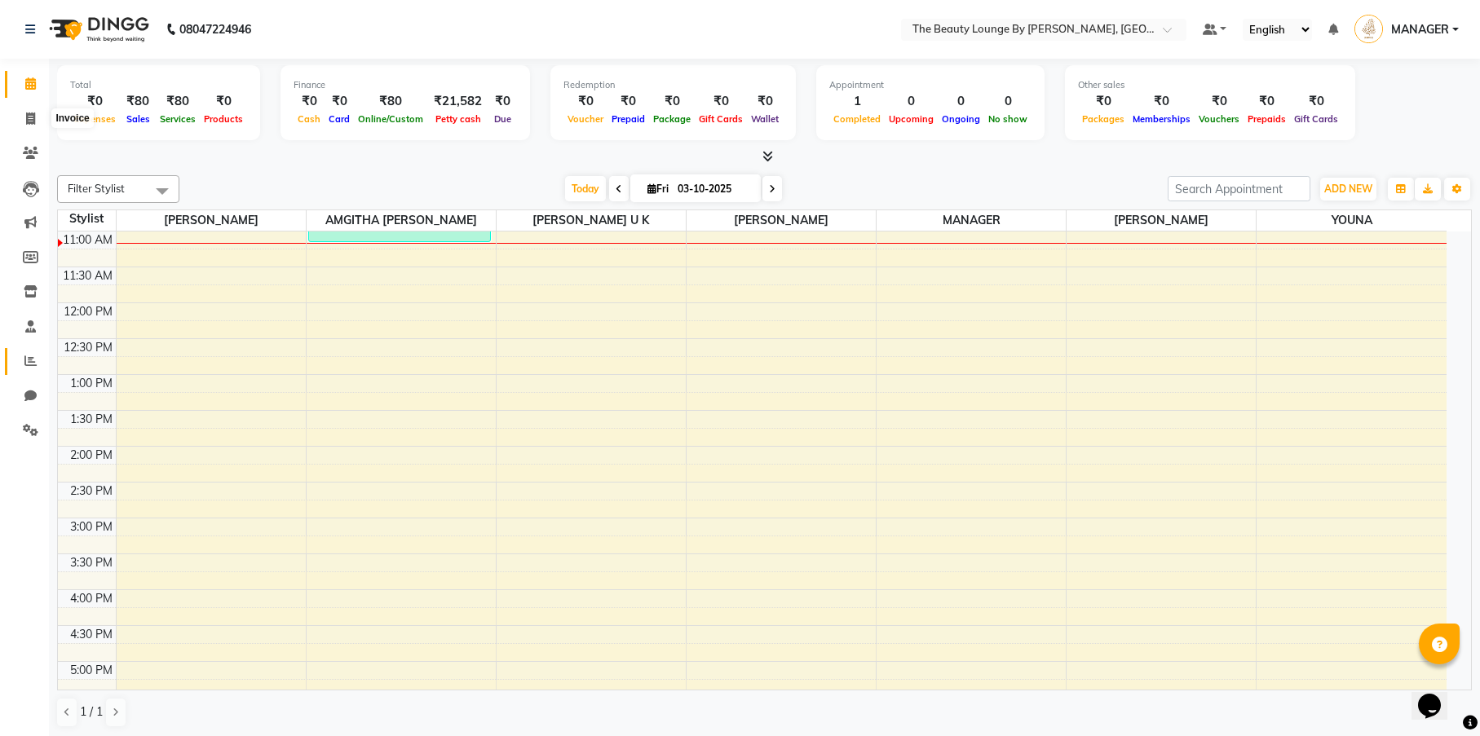
select select "8577"
select select "service"
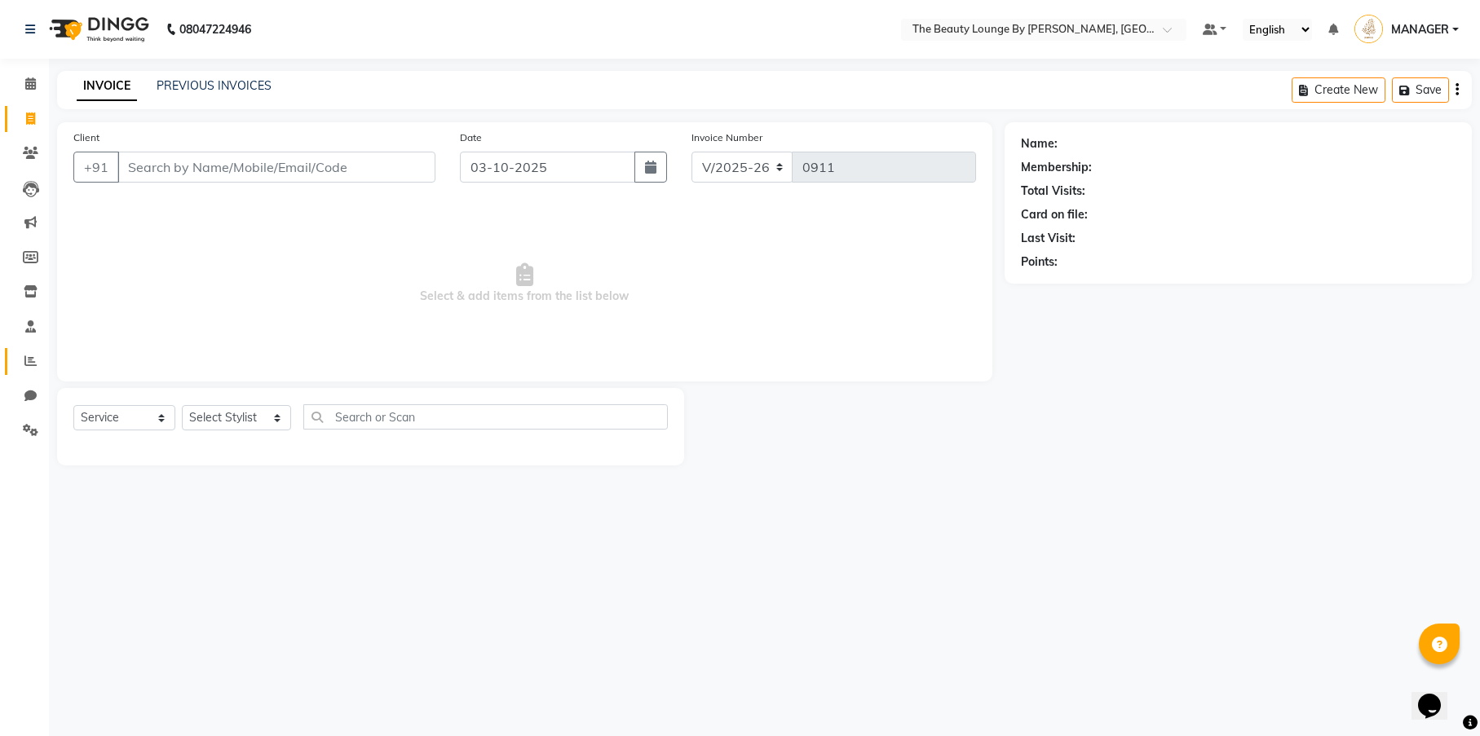
click at [30, 359] on icon at bounding box center [30, 361] width 12 height 12
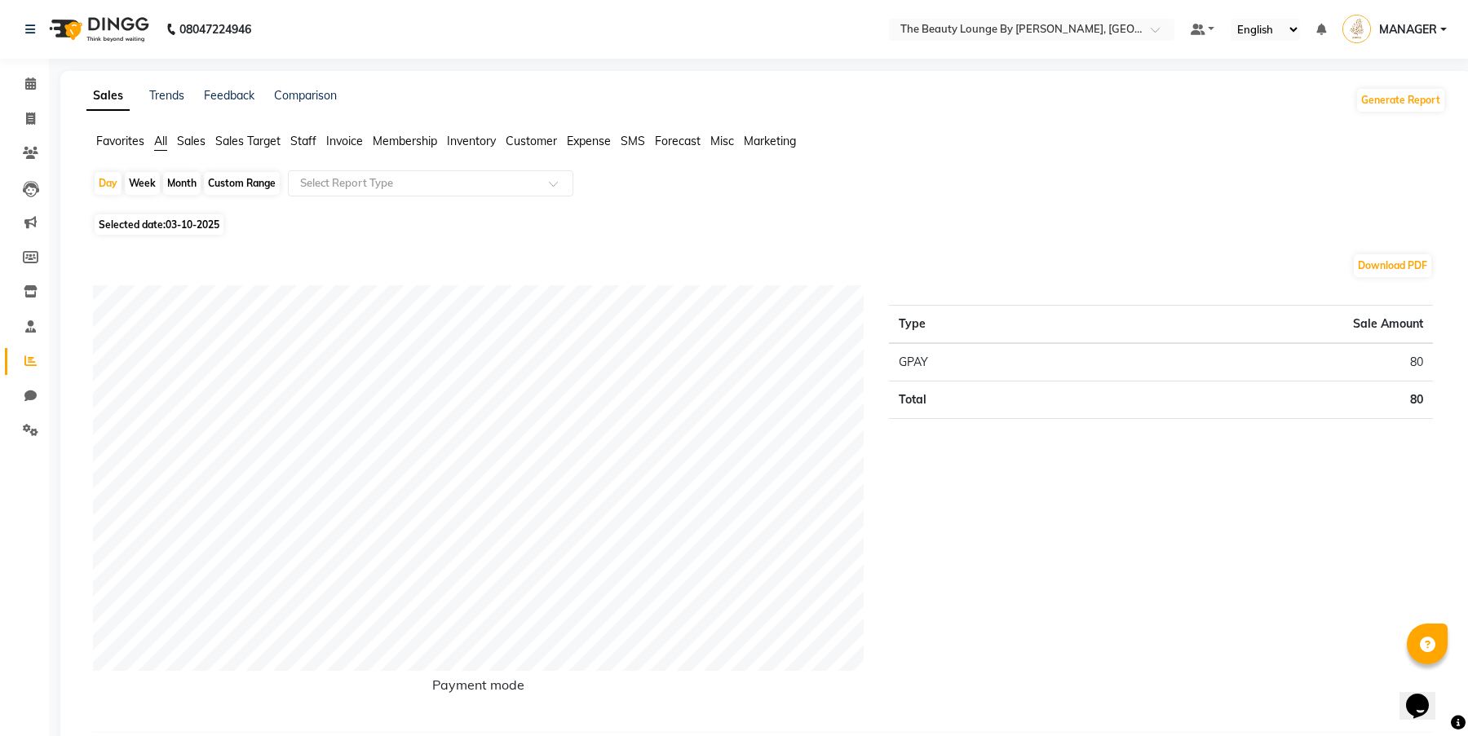
click at [589, 138] on span "Expense" at bounding box center [589, 141] width 44 height 15
click at [515, 180] on input "text" at bounding box center [414, 183] width 235 height 16
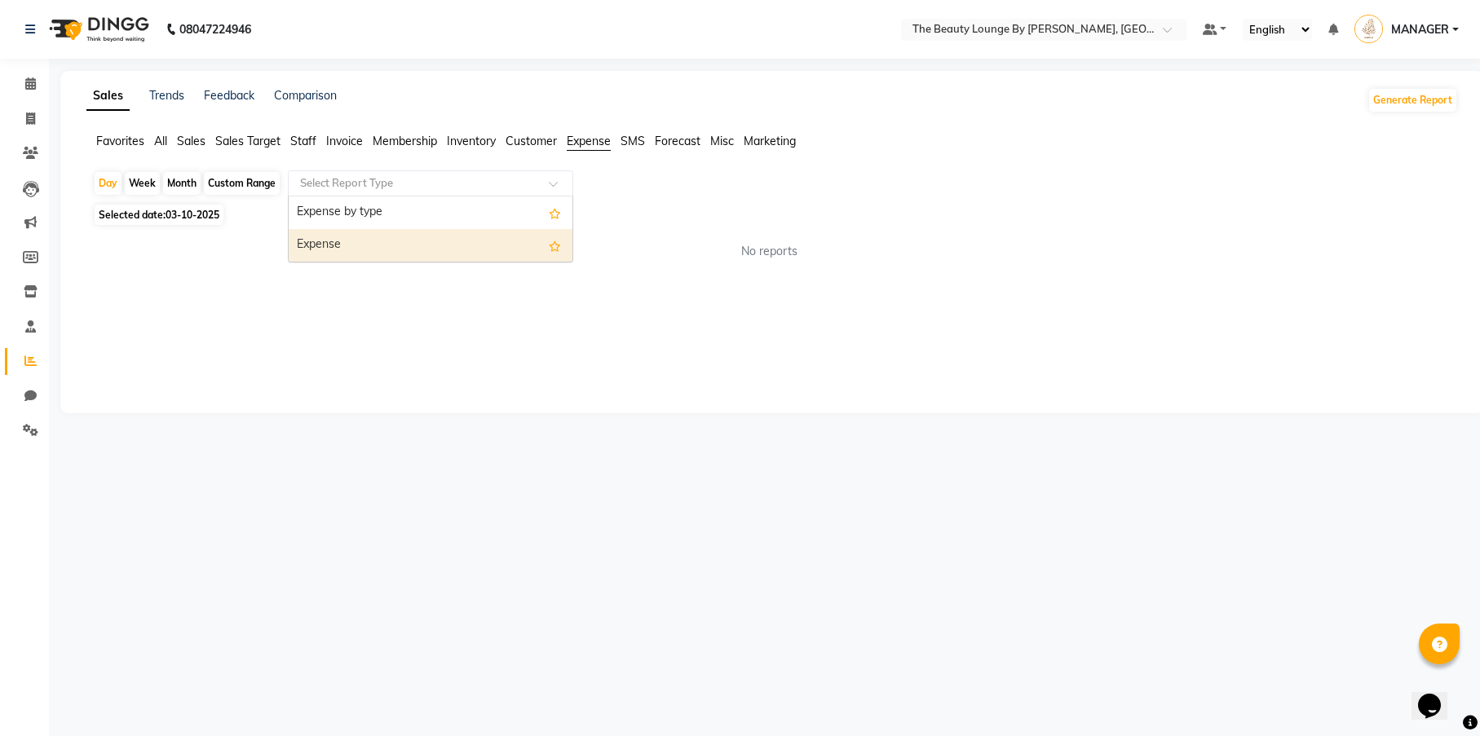
click at [475, 250] on div "Expense" at bounding box center [431, 245] width 284 height 33
click at [177, 184] on div "Month" at bounding box center [182, 183] width 38 height 23
select select "10"
select select "2025"
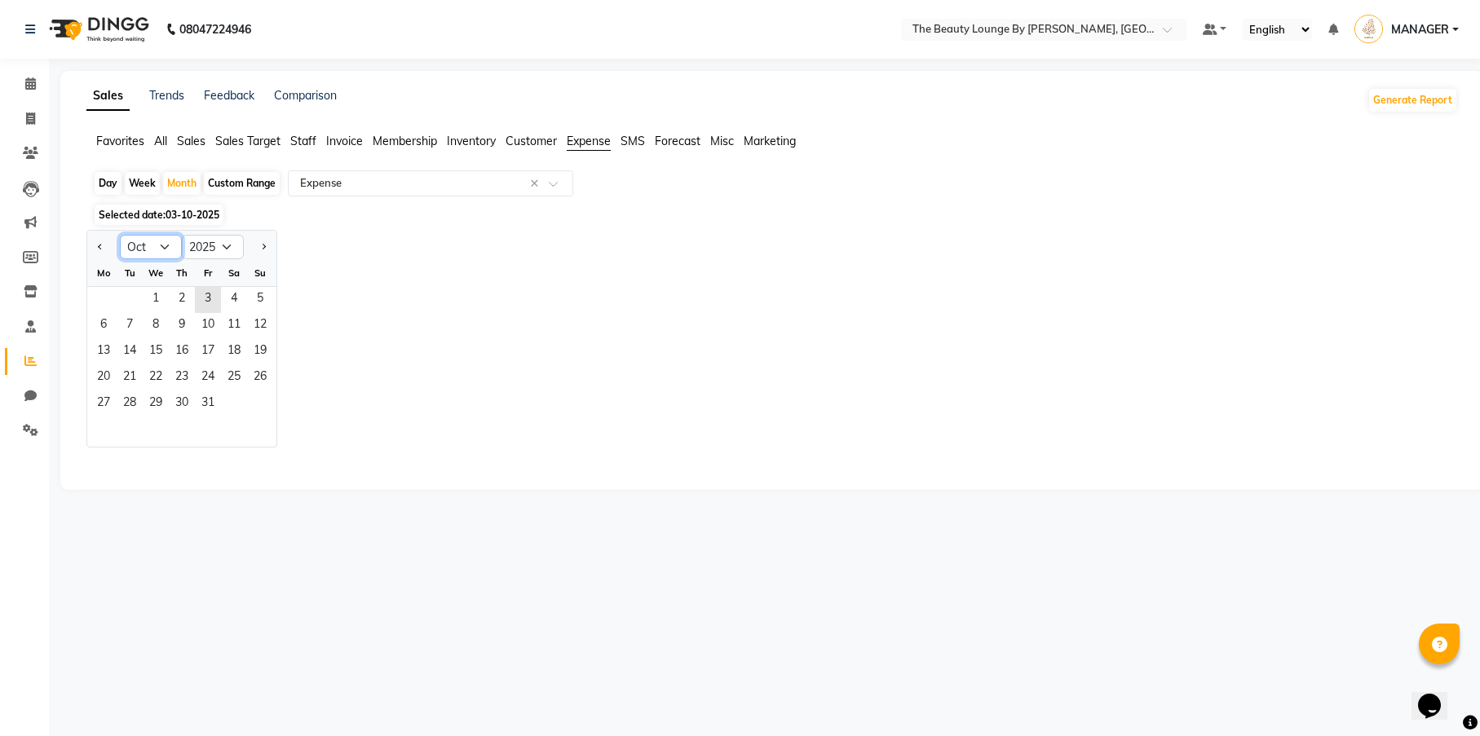
select select "9"
click at [111, 301] on span "1" at bounding box center [104, 300] width 26 height 26
select select "full_report"
select select "csv"
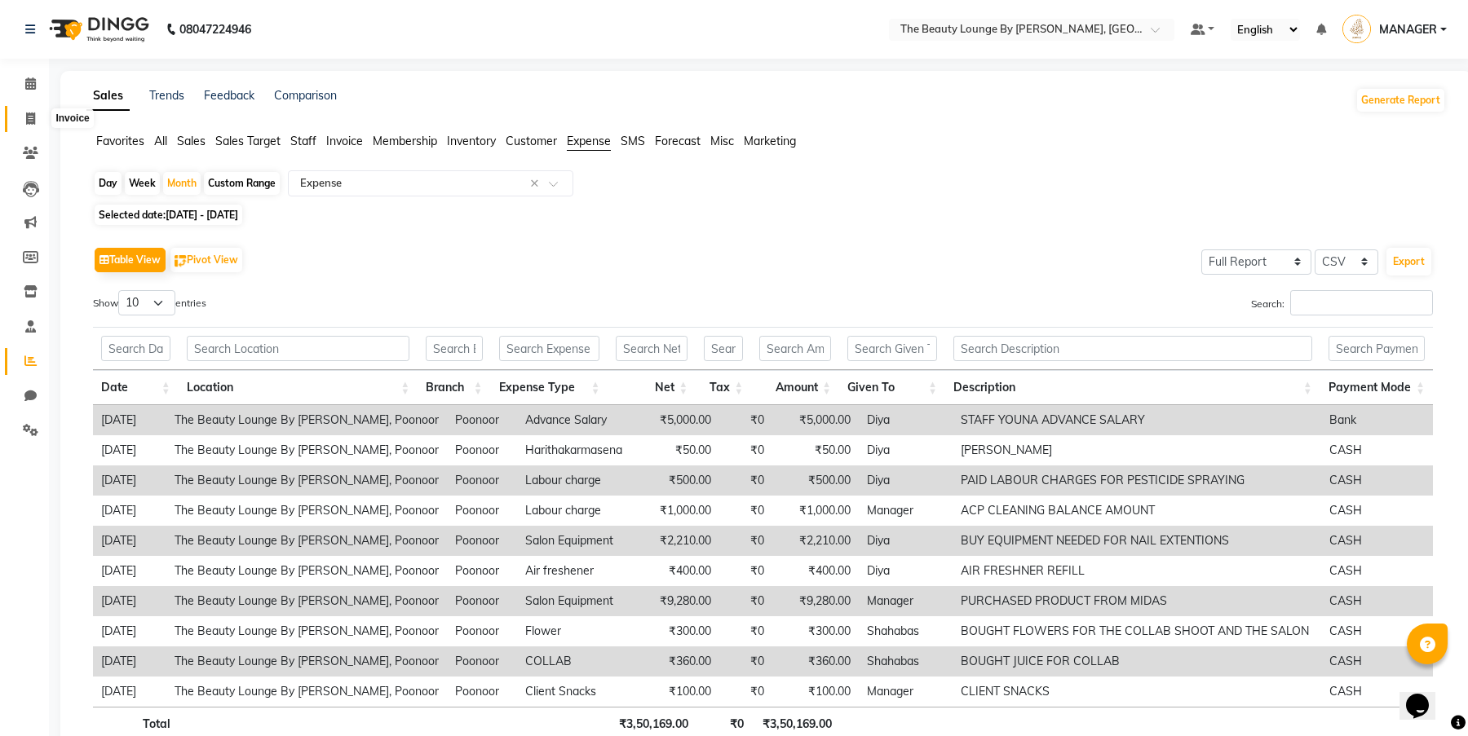
click at [36, 122] on span at bounding box center [30, 119] width 29 height 19
select select "service"
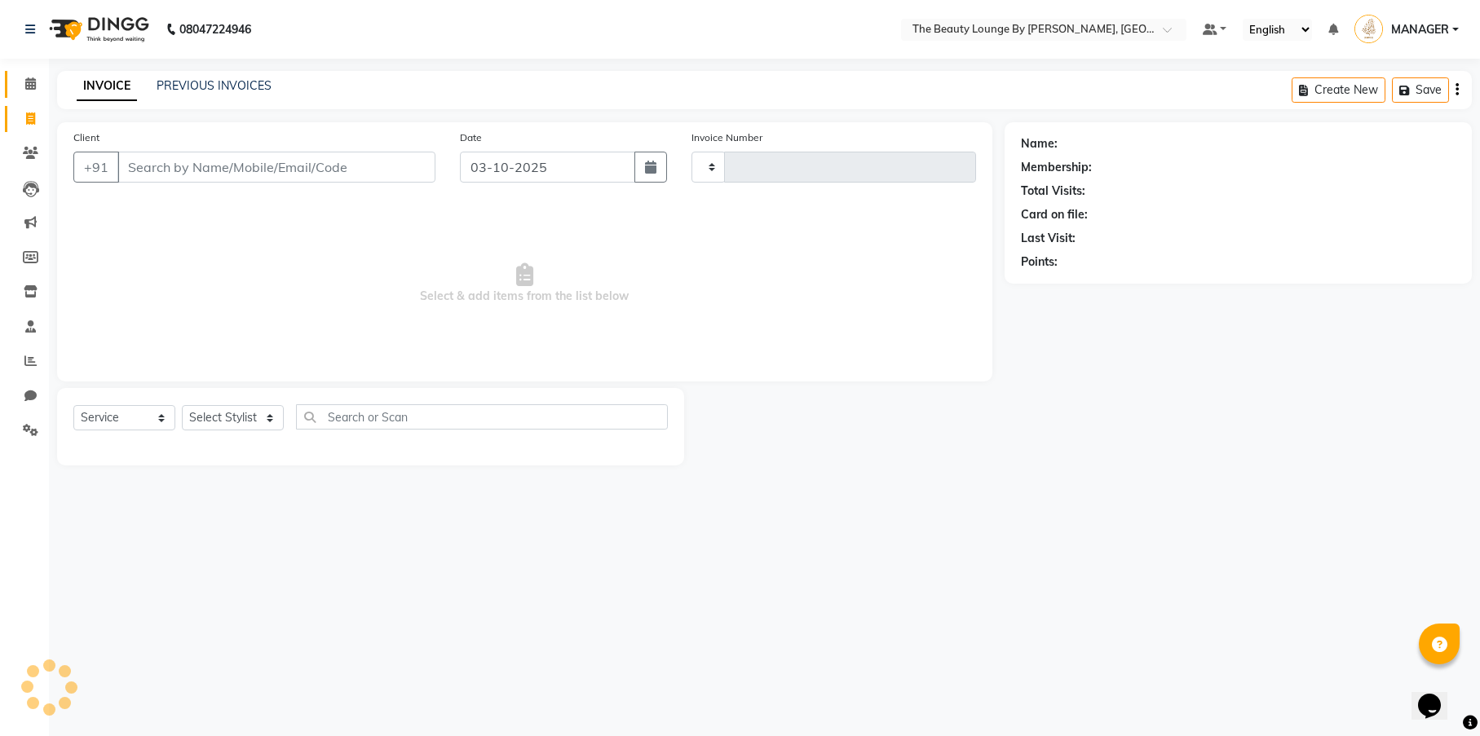
type input "0911"
select select "8577"
click at [34, 95] on link "Calendar" at bounding box center [24, 84] width 39 height 27
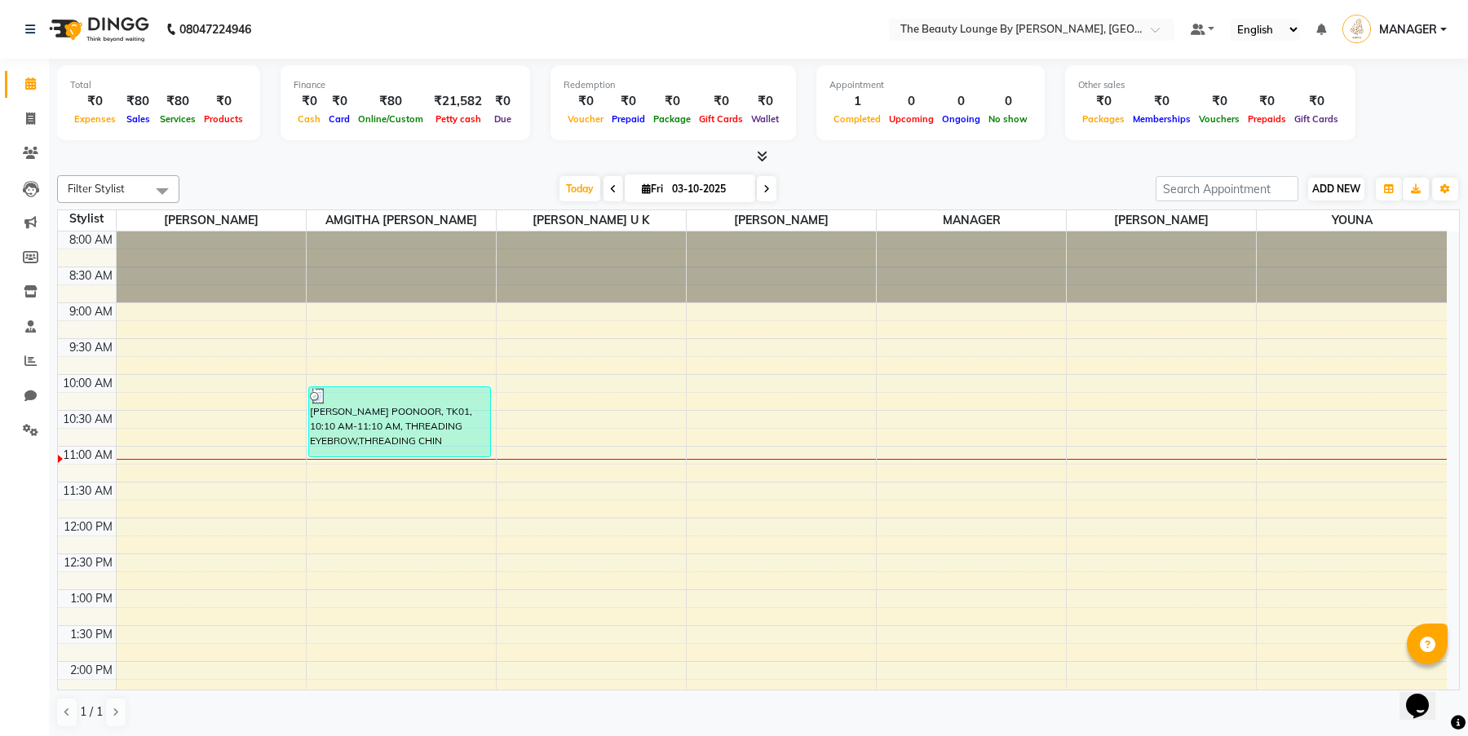
click at [1355, 192] on span "ADD NEW" at bounding box center [1336, 189] width 48 height 12
click at [1415, 261] on link "Add Expense" at bounding box center [1429, 261] width 129 height 21
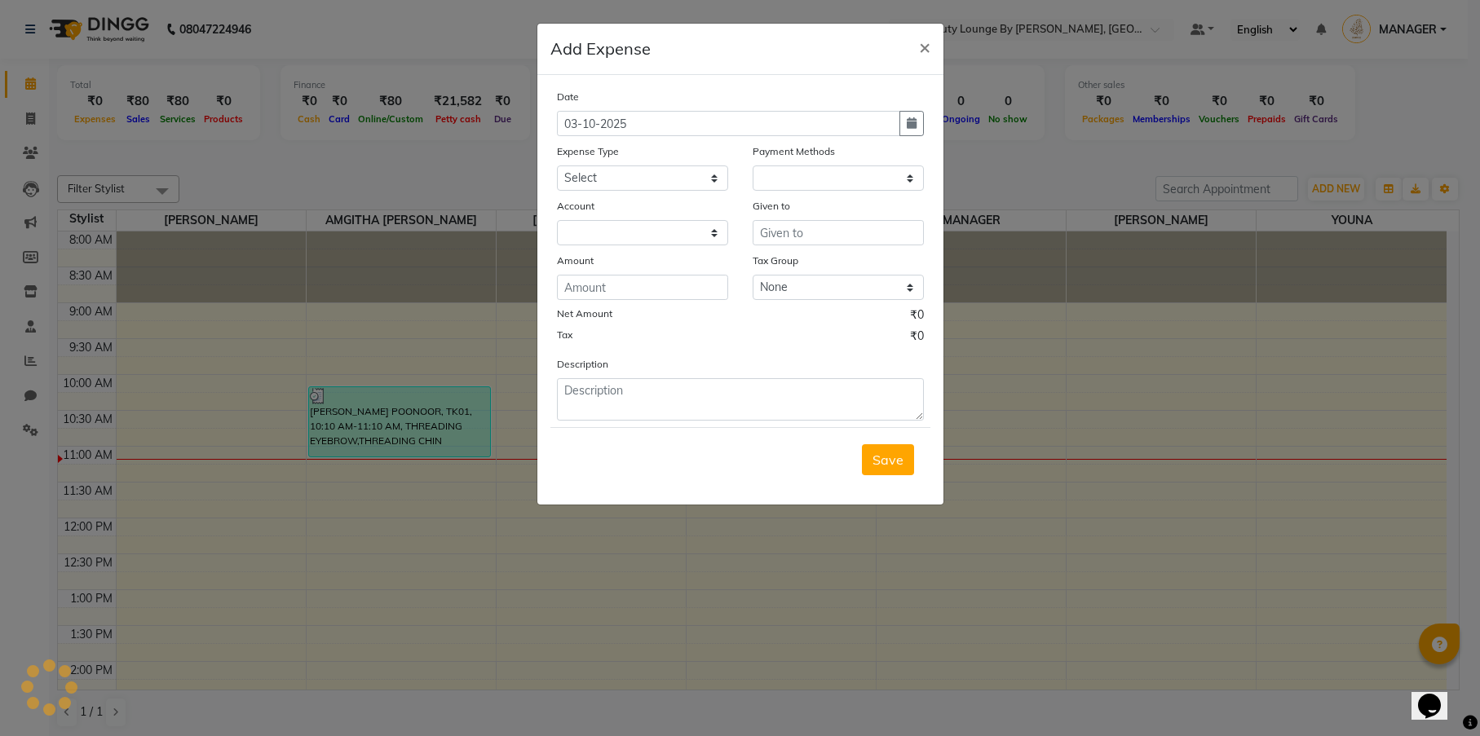
select select "1"
select select "7788"
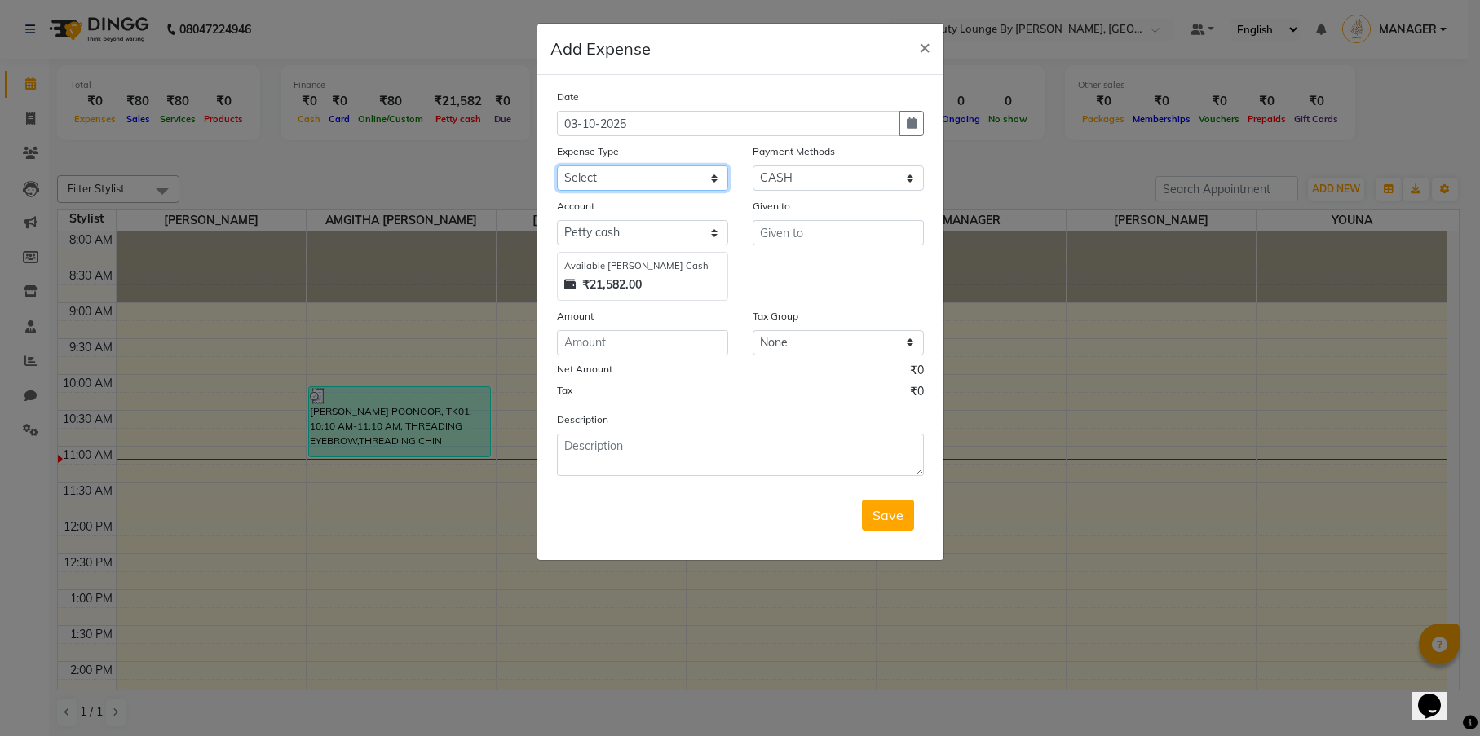
select select "25053"
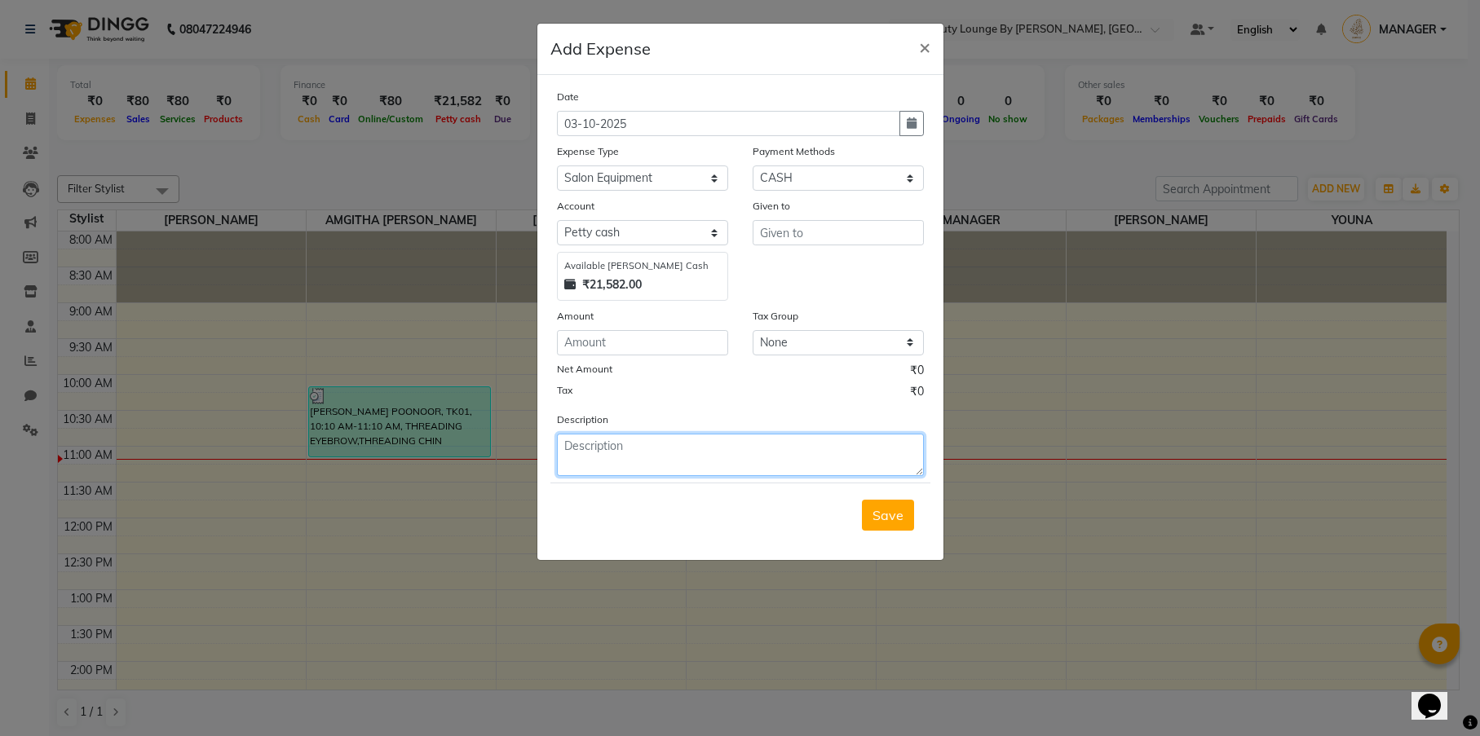
click at [678, 458] on textarea at bounding box center [740, 455] width 367 height 42
type textarea "BUY EQUIPMENT NEEDED FOR NAI EXTENSIONS"
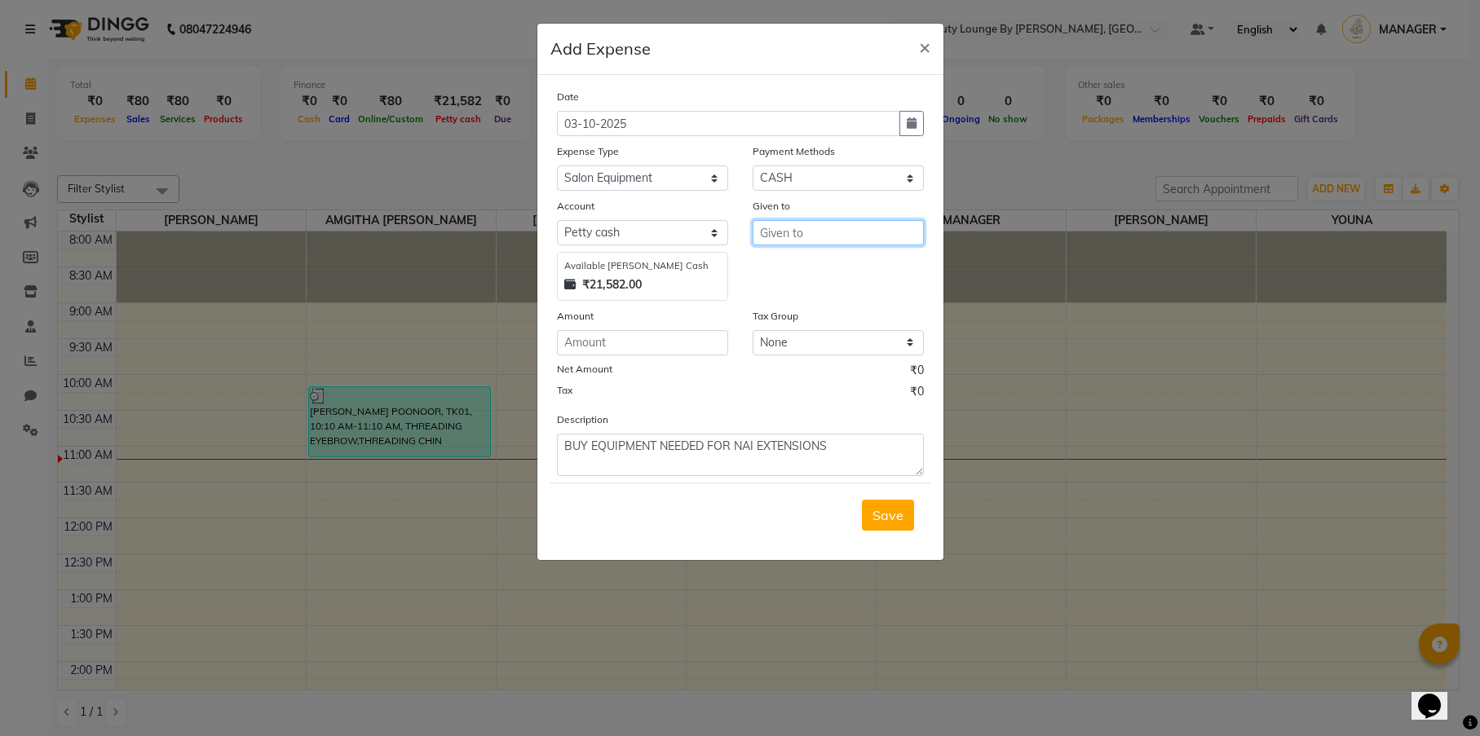
click at [814, 228] on input "text" at bounding box center [838, 232] width 171 height 25
click at [837, 265] on ngb-highlight "AMGI THA [PERSON_NAME]" at bounding box center [858, 267] width 171 height 16
type input "AMGITHA [PERSON_NAME]"
click at [666, 350] on input "number" at bounding box center [642, 342] width 171 height 25
type input "1437"
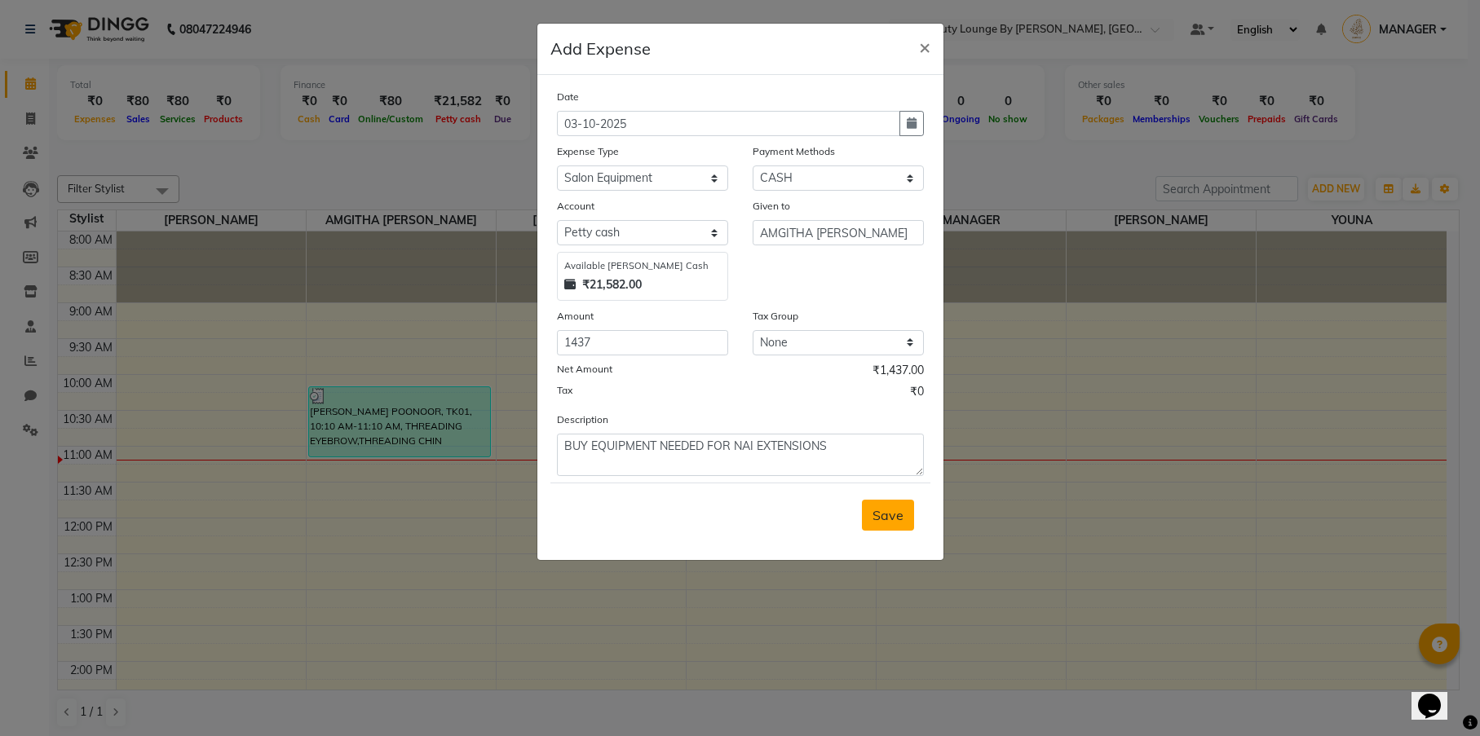
click at [884, 515] on span "Save" at bounding box center [888, 515] width 31 height 16
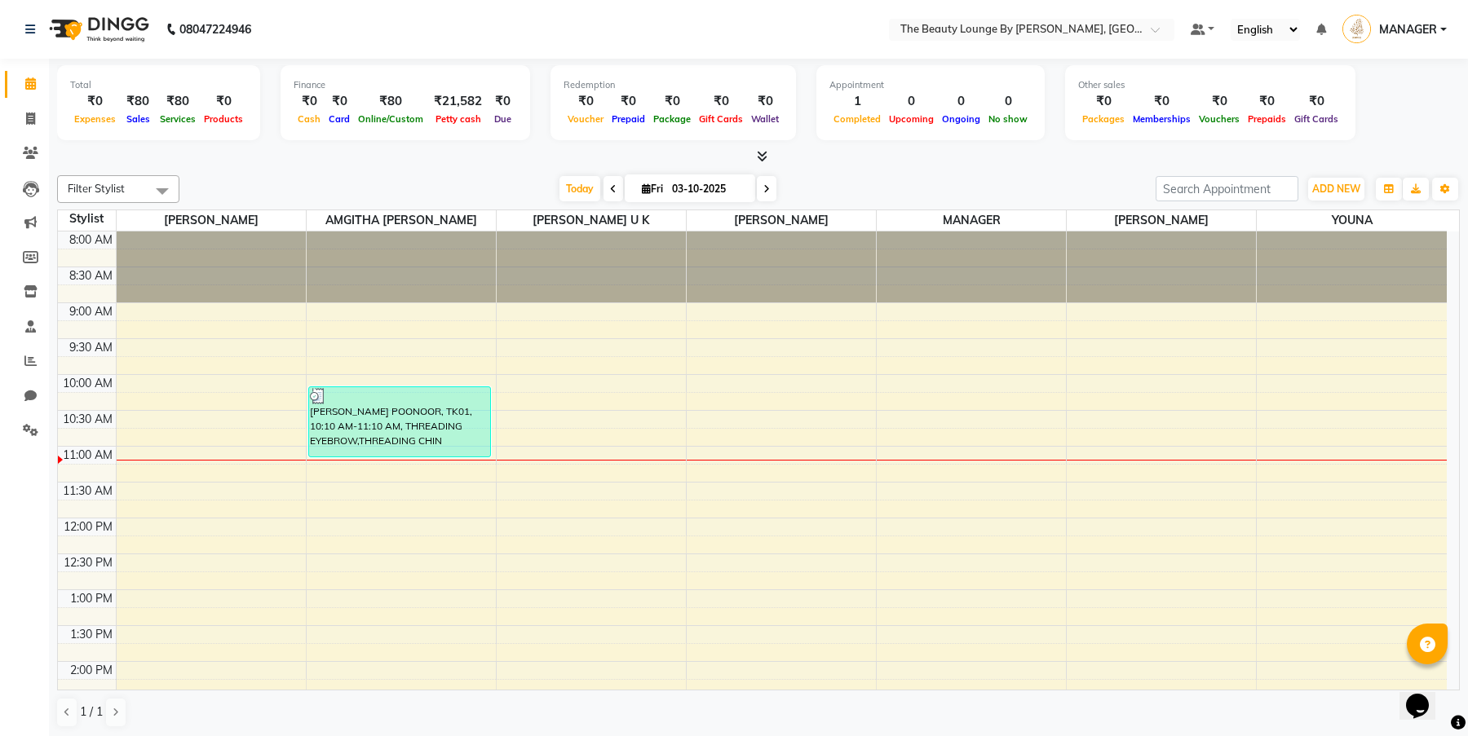
click at [1342, 171] on div "Filter Stylist Select All AMGITHA [PERSON_NAME] [PERSON_NAME] MANAGER [PERSON_N…" at bounding box center [758, 452] width 1403 height 566
click at [1341, 179] on button "ADD NEW Toggle Dropdown" at bounding box center [1336, 189] width 56 height 23
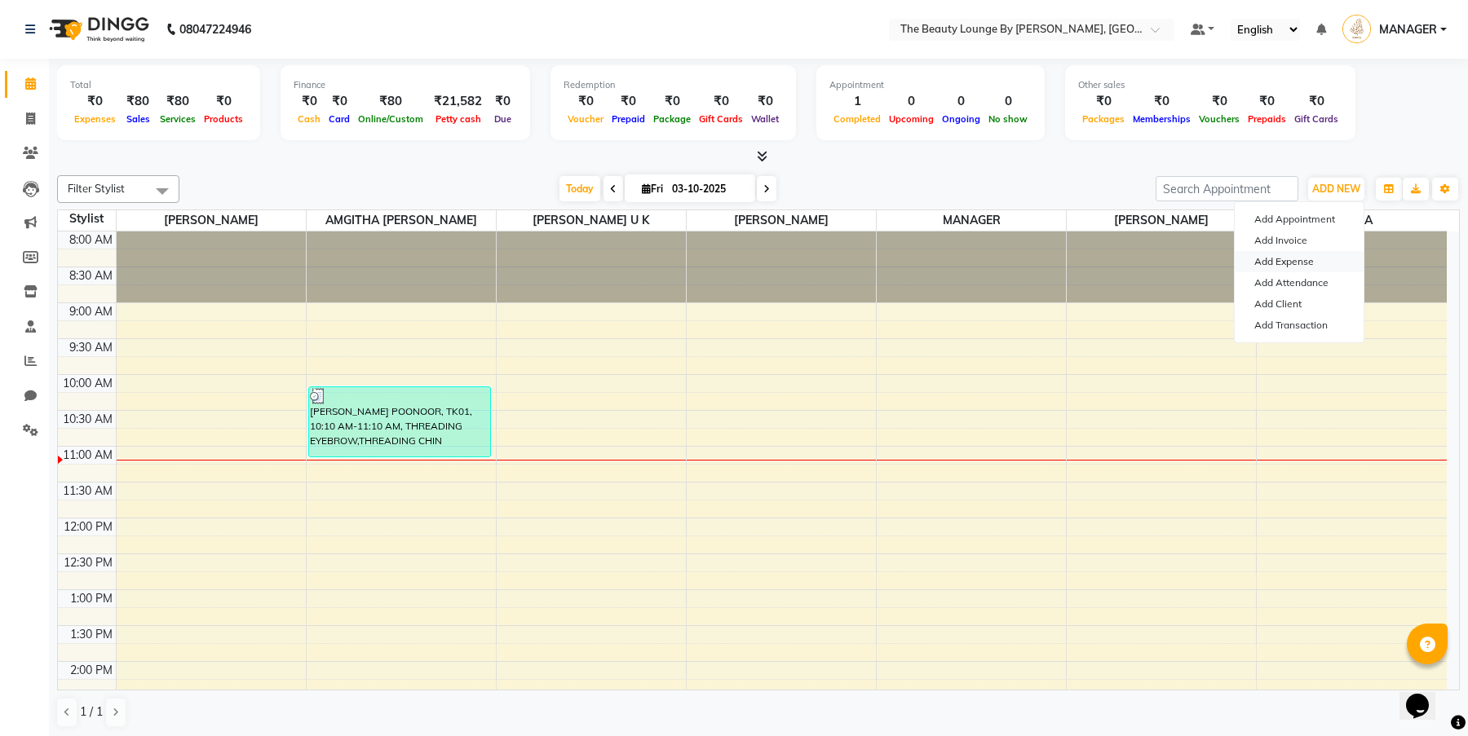
click at [1310, 257] on link "Add Expense" at bounding box center [1299, 261] width 129 height 21
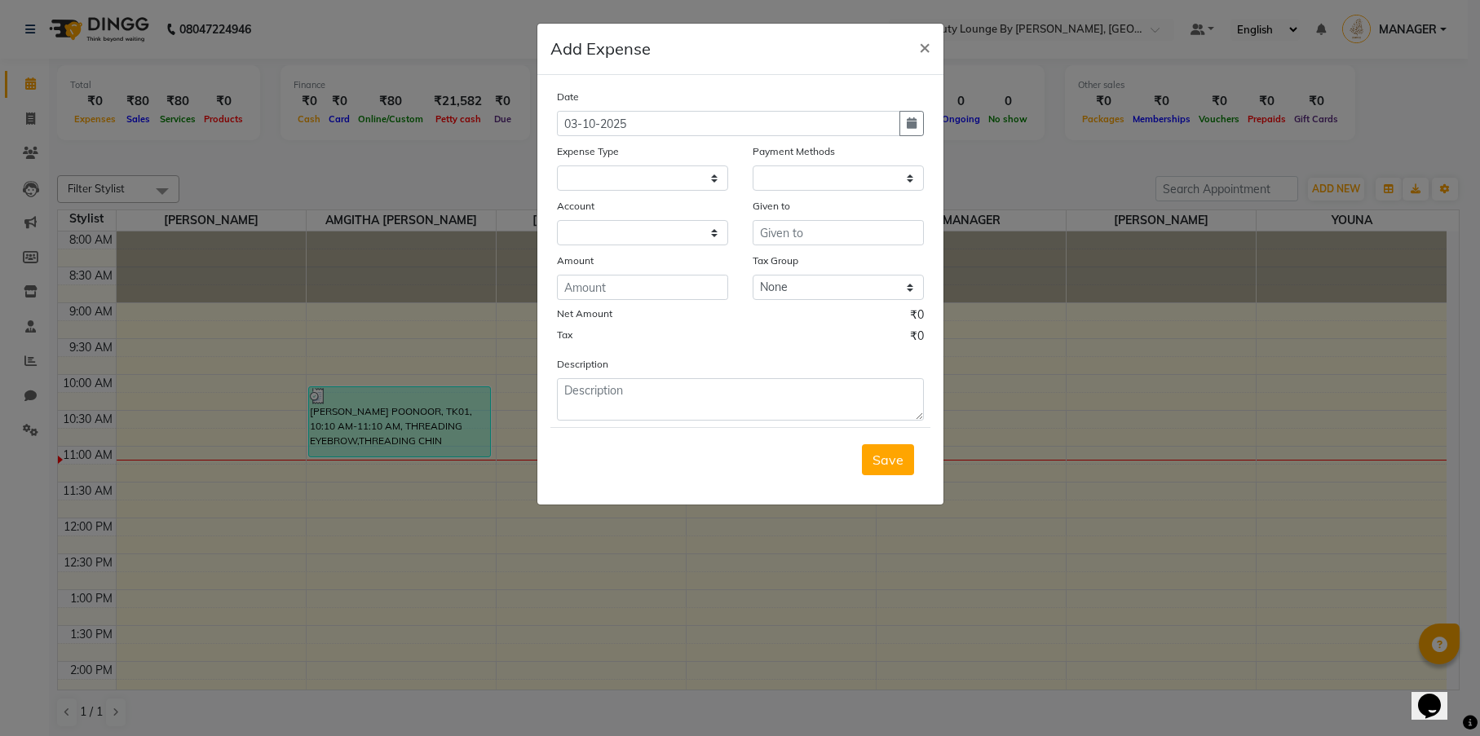
select select "1"
select select "7788"
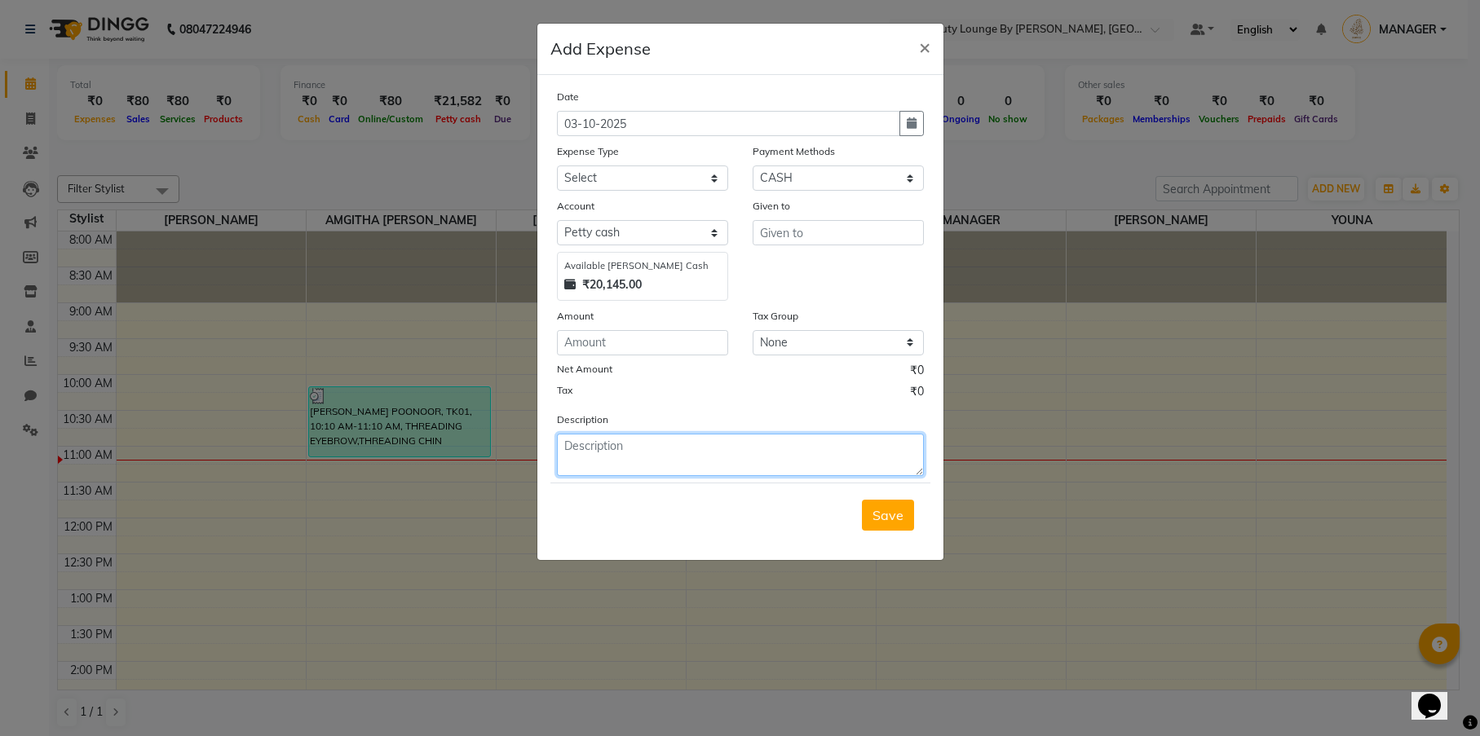
click at [697, 442] on textarea at bounding box center [740, 455] width 367 height 42
type textarea "BUY FLOWERS FOR THE SALON"
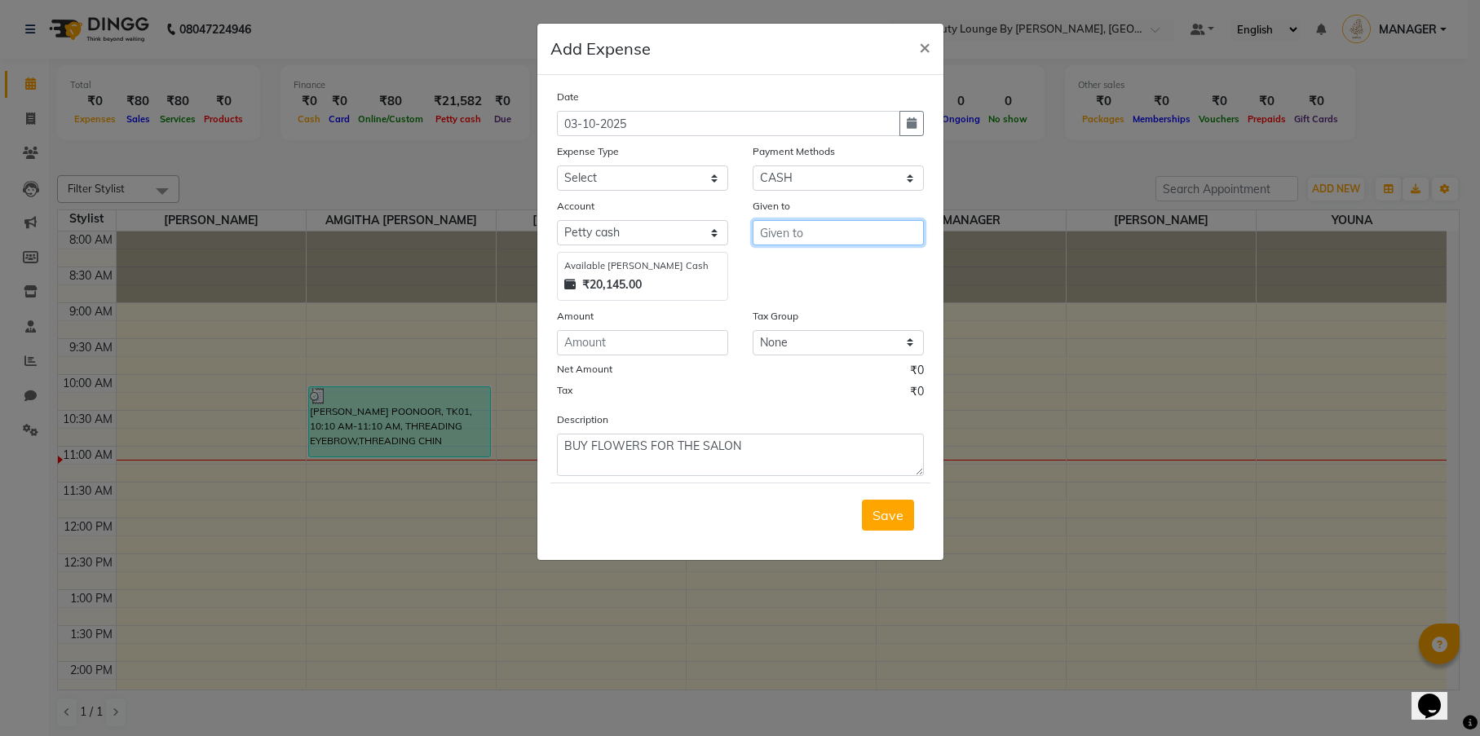
click at [861, 228] on input "text" at bounding box center [838, 232] width 171 height 25
type input "DIYA"
click at [670, 340] on input "number" at bounding box center [642, 342] width 171 height 25
type input "200"
select select "23751"
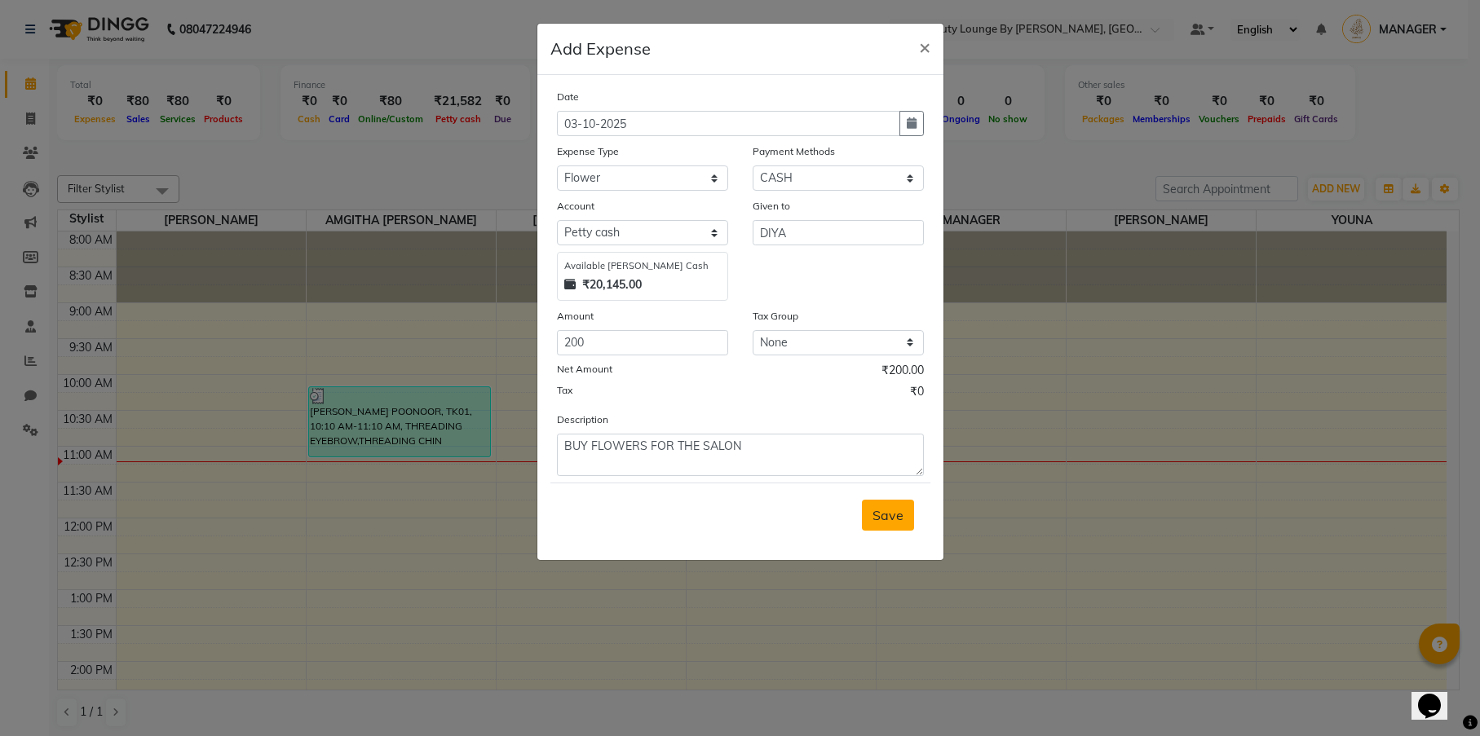
click at [882, 511] on span "Save" at bounding box center [888, 515] width 31 height 16
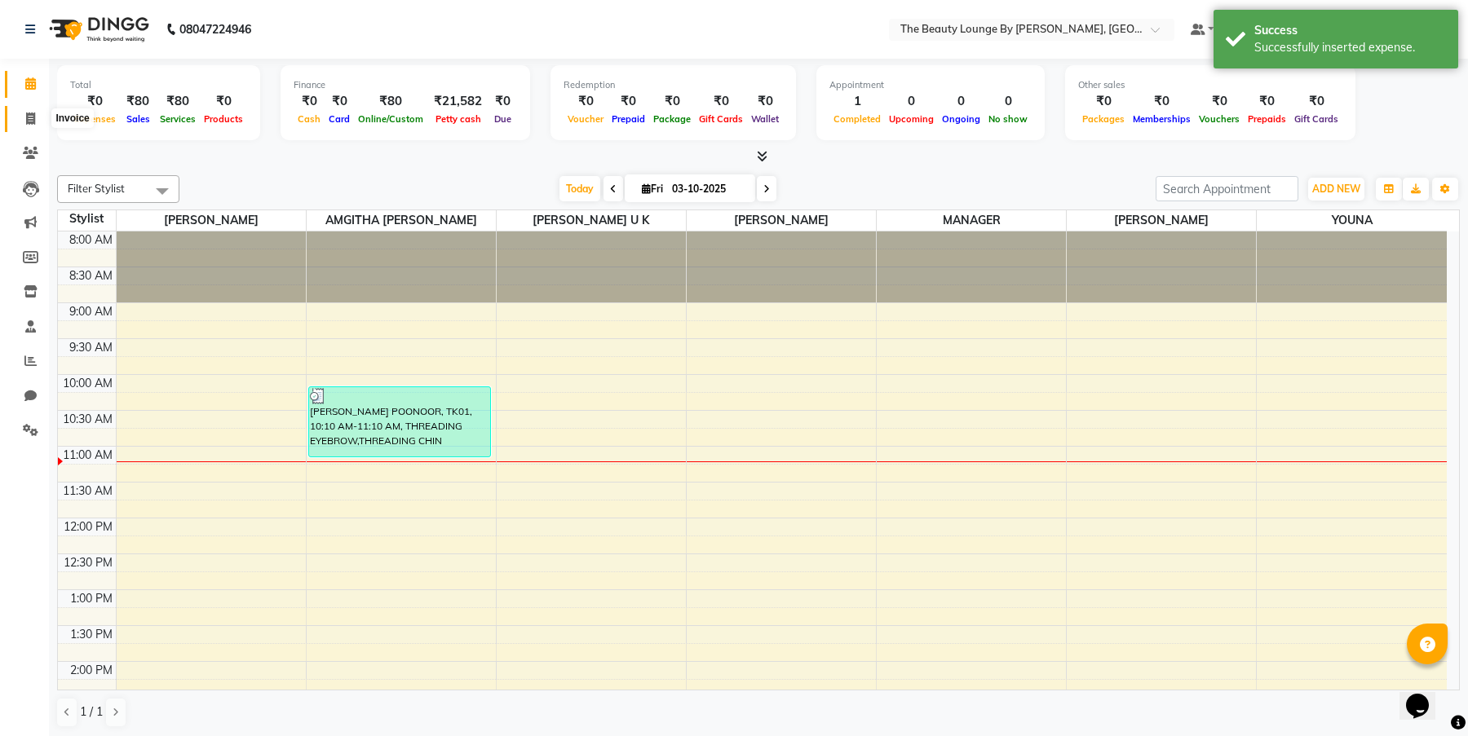
click at [33, 124] on span at bounding box center [30, 119] width 29 height 19
select select "service"
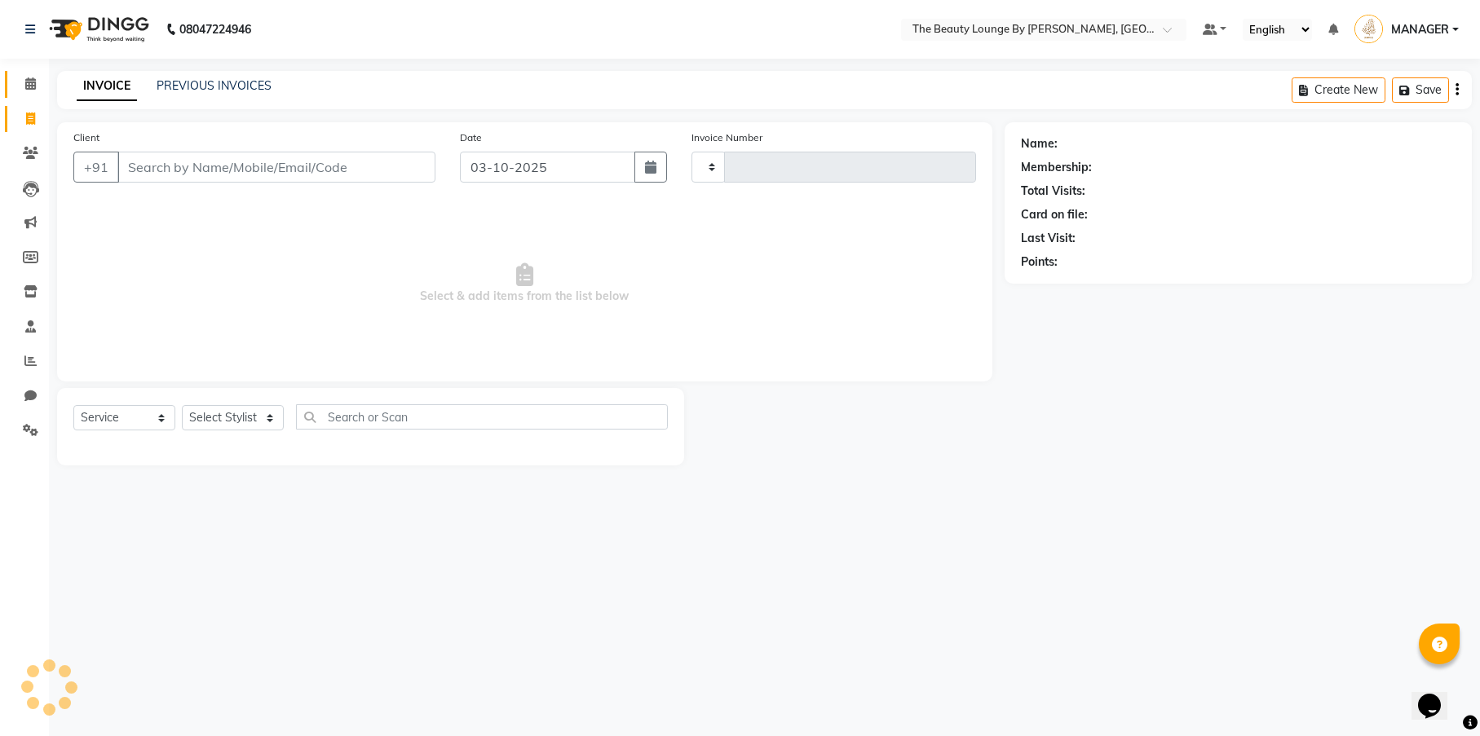
type input "0911"
select select "8577"
click at [29, 84] on icon at bounding box center [30, 83] width 11 height 12
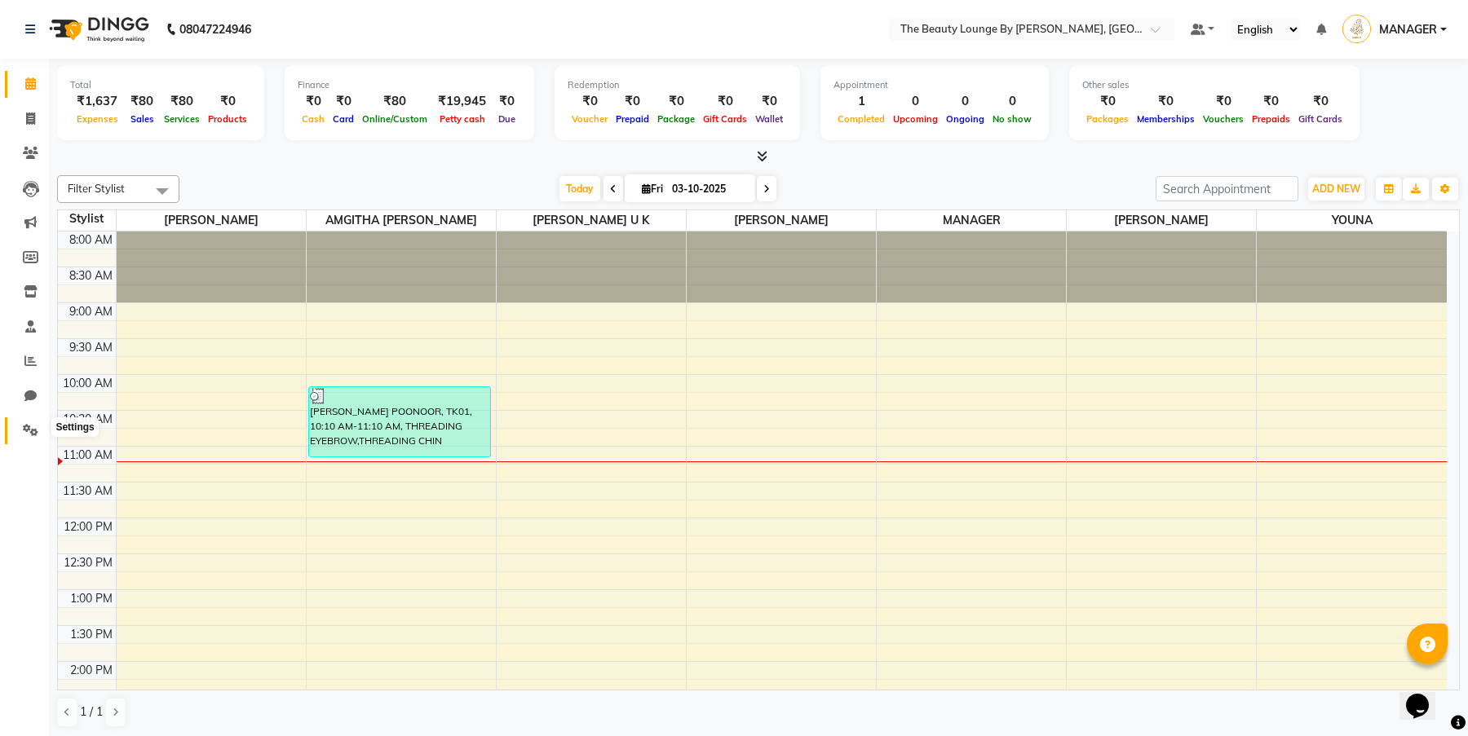
click at [24, 431] on icon at bounding box center [30, 430] width 15 height 12
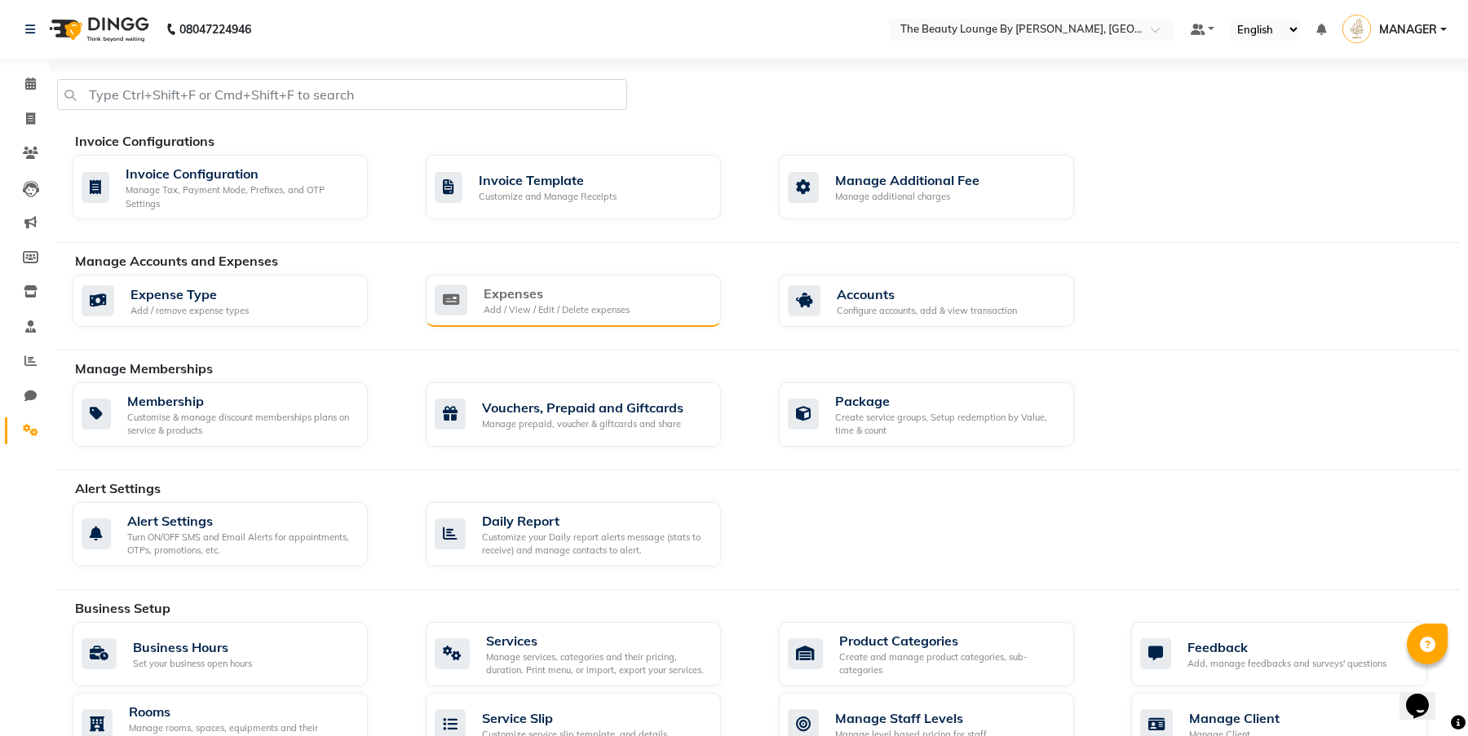
click at [591, 320] on div "Expenses Add / View / Edit / Delete expenses" at bounding box center [573, 301] width 295 height 52
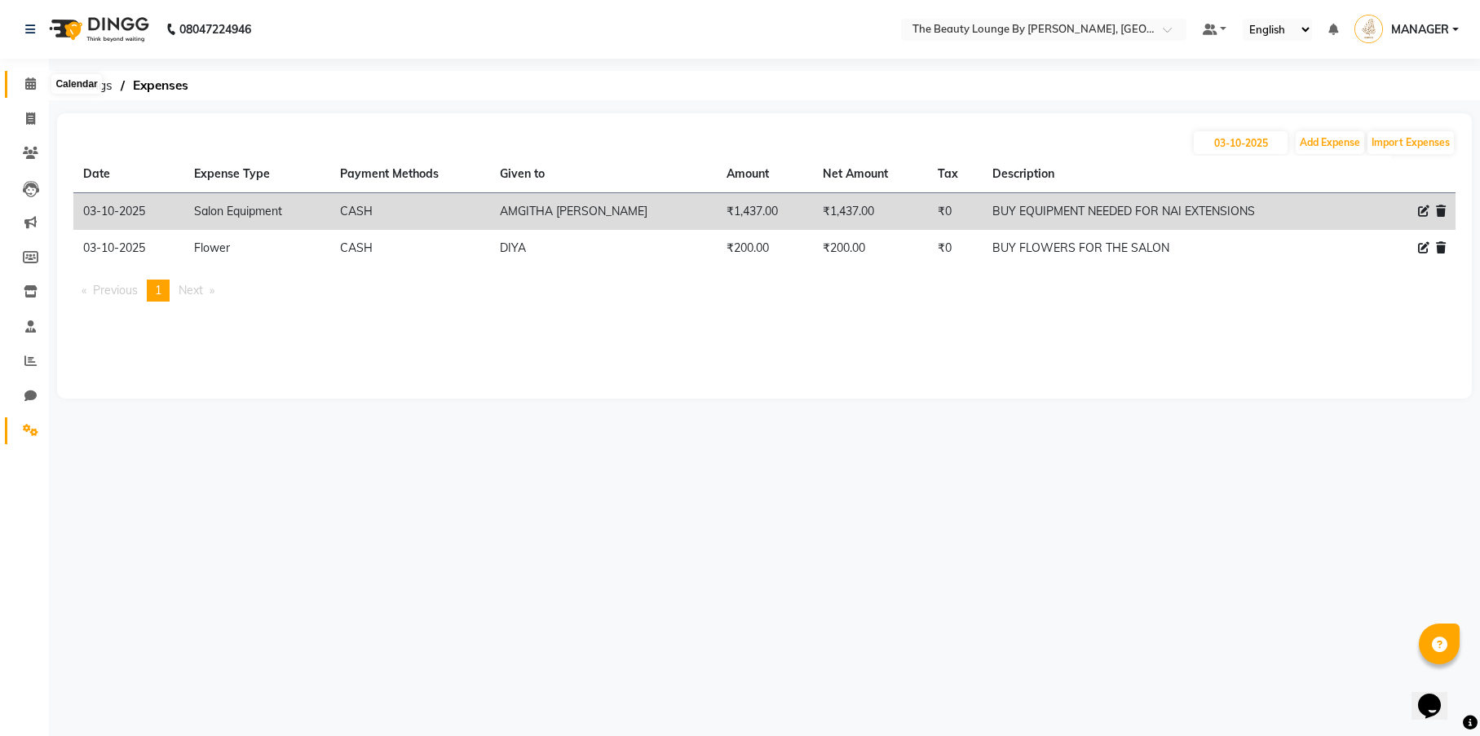
click at [34, 82] on icon at bounding box center [30, 83] width 11 height 12
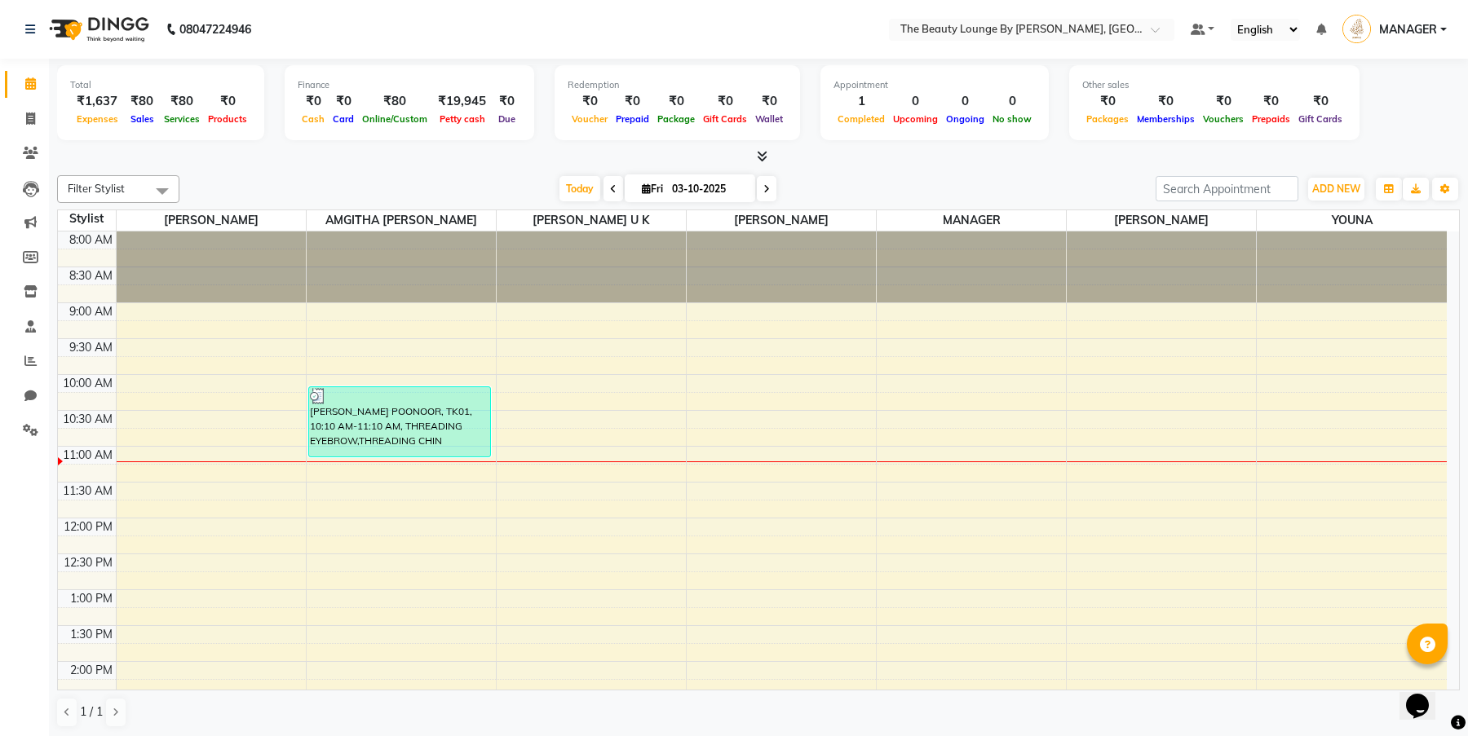
scroll to position [3, 0]
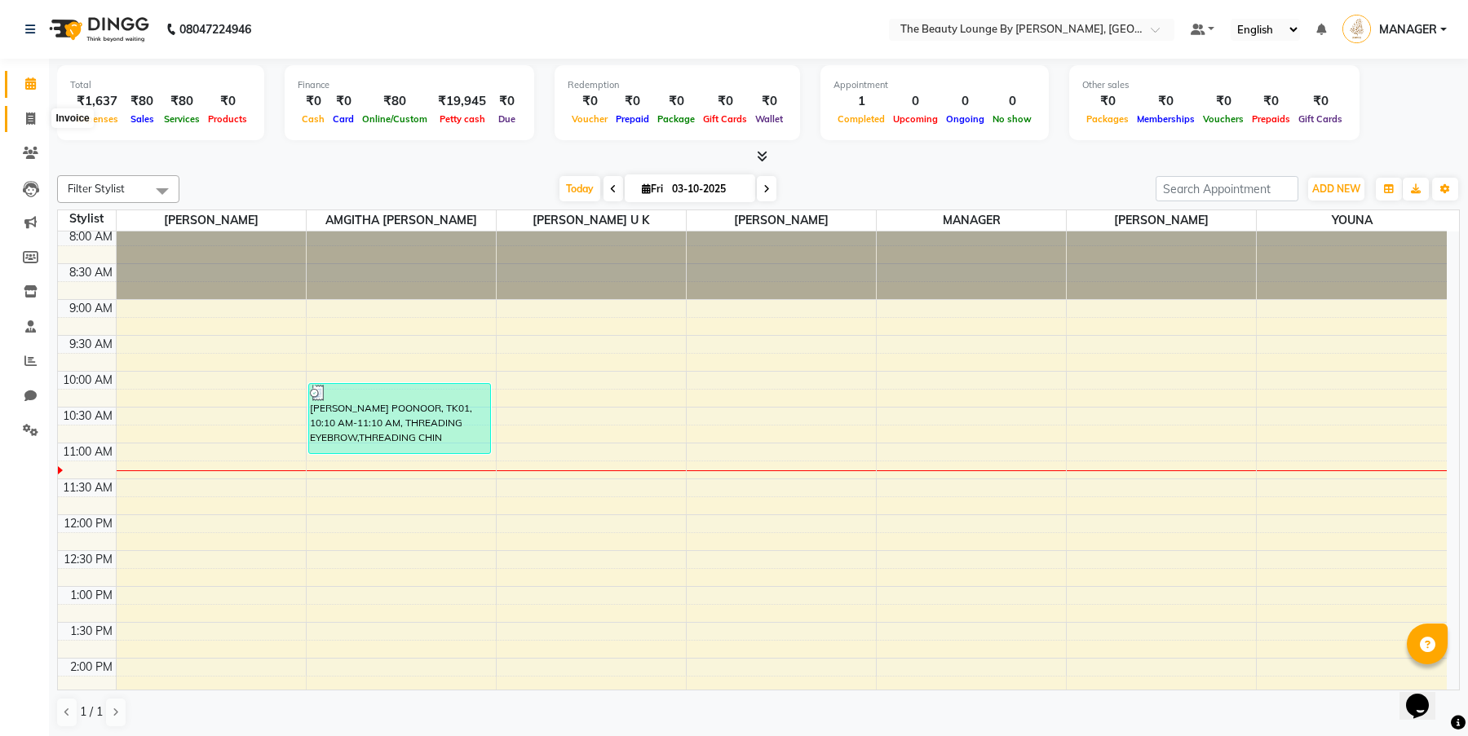
click at [36, 119] on span at bounding box center [30, 119] width 29 height 19
select select "service"
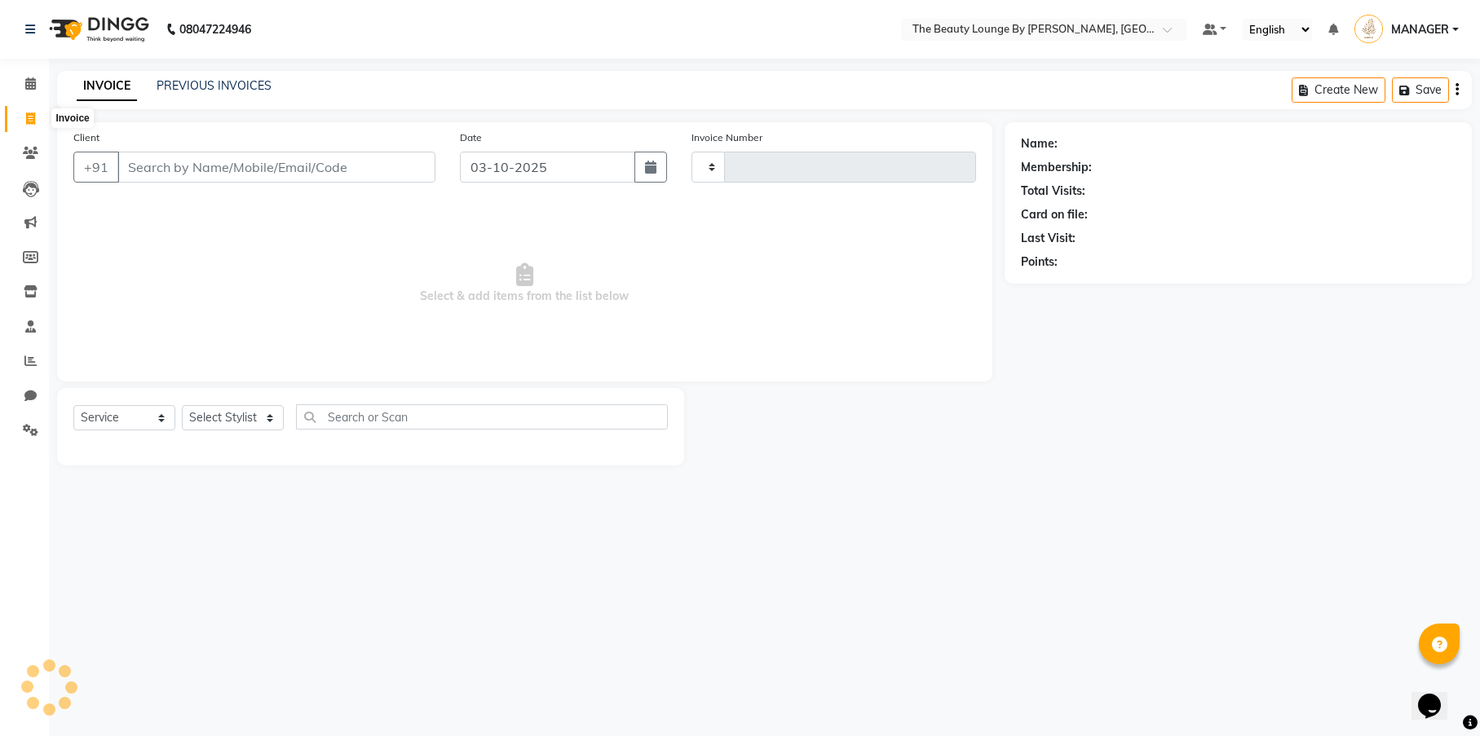
type input "0911"
select select "8577"
select select "85821"
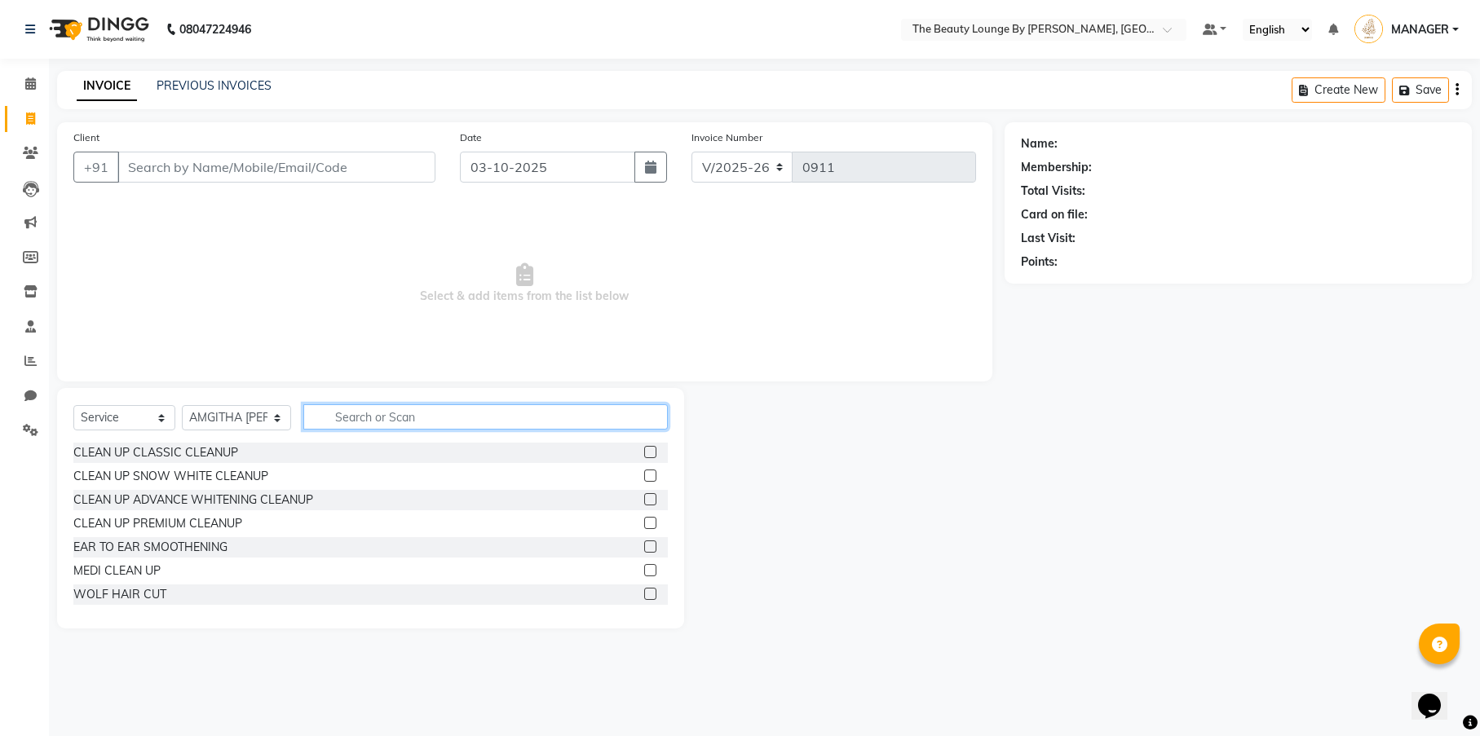
click at [353, 416] on input "text" at bounding box center [485, 416] width 365 height 25
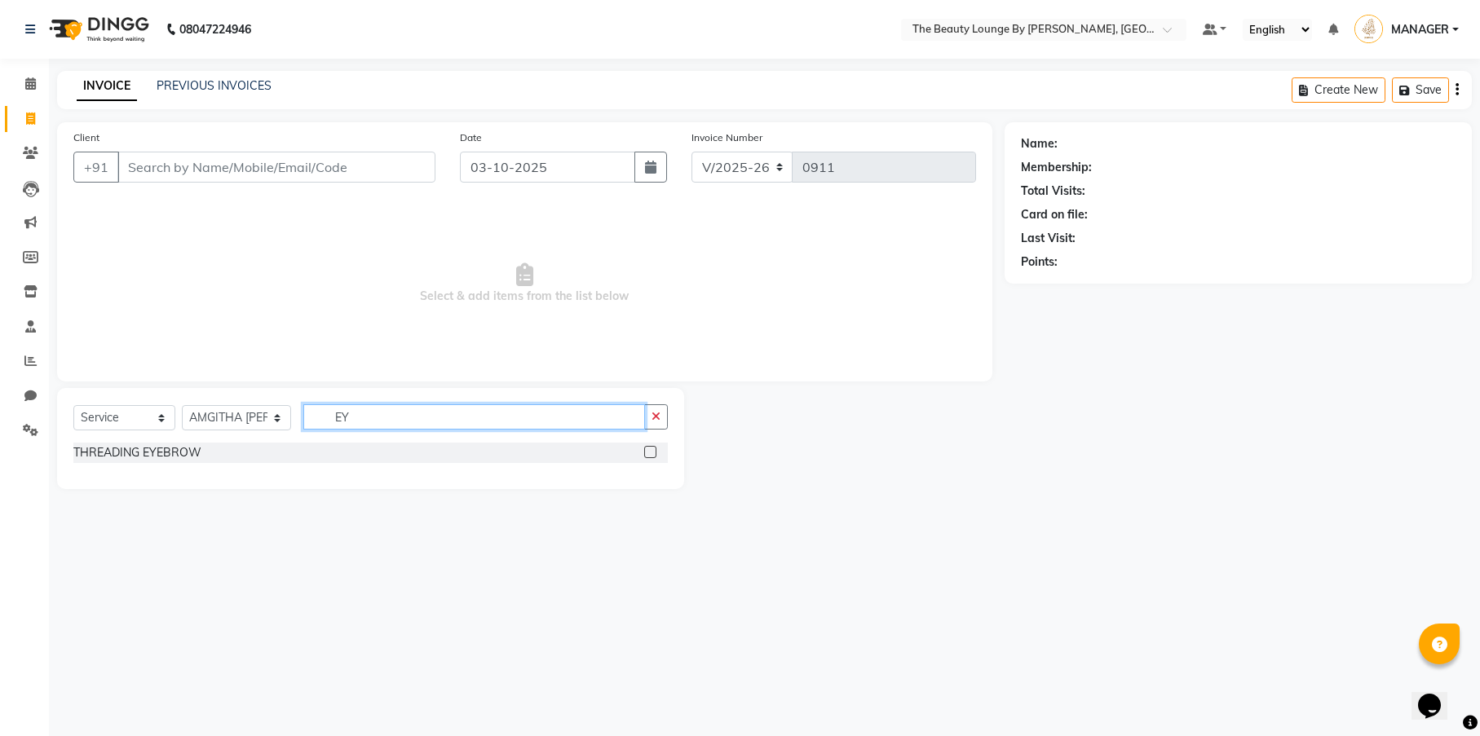
type input "EY"
click at [656, 453] on label at bounding box center [650, 452] width 12 height 12
click at [655, 453] on input "checkbox" at bounding box center [649, 453] width 11 height 11
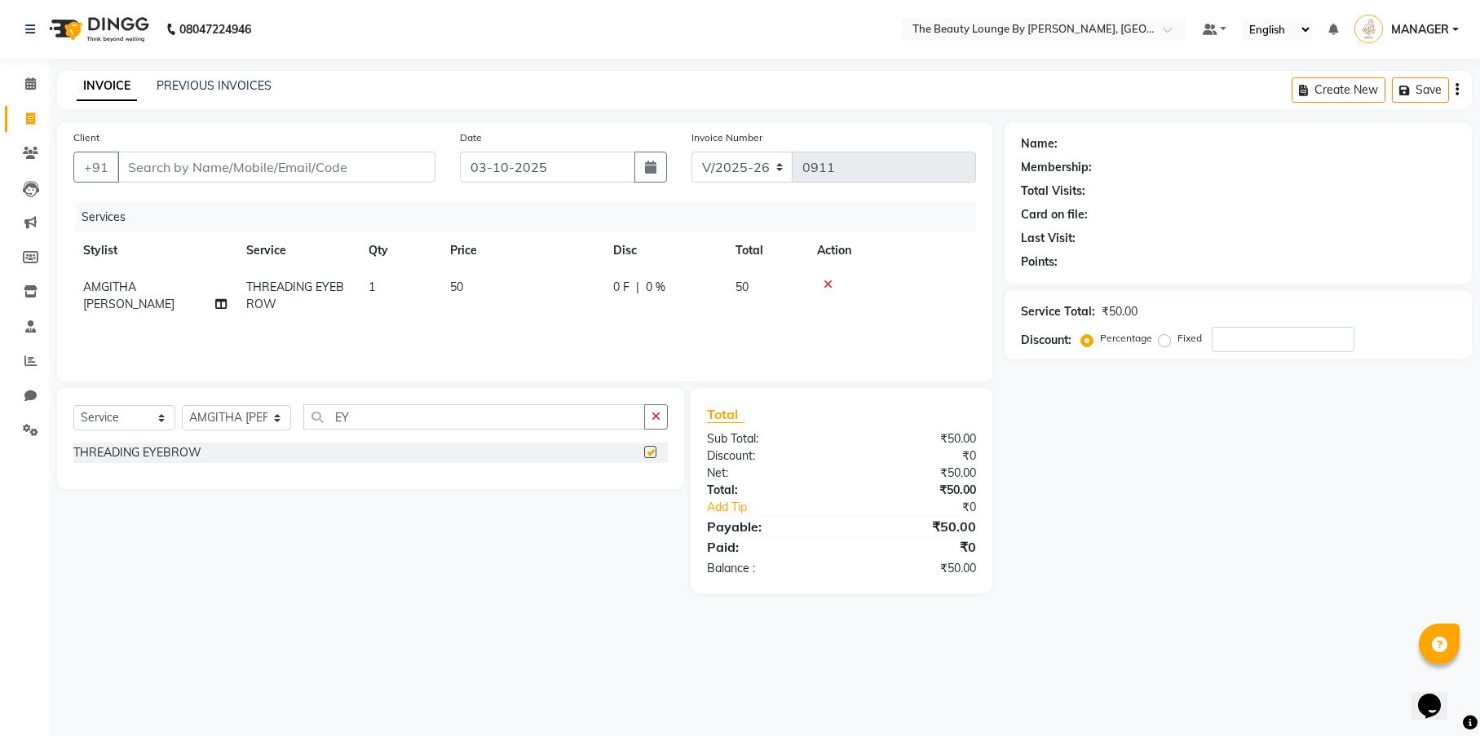
checkbox input "false"
click at [405, 161] on input "Client" at bounding box center [276, 167] width 318 height 31
click at [297, 161] on input "Client" at bounding box center [276, 167] width 318 height 31
type input "9"
type input "0"
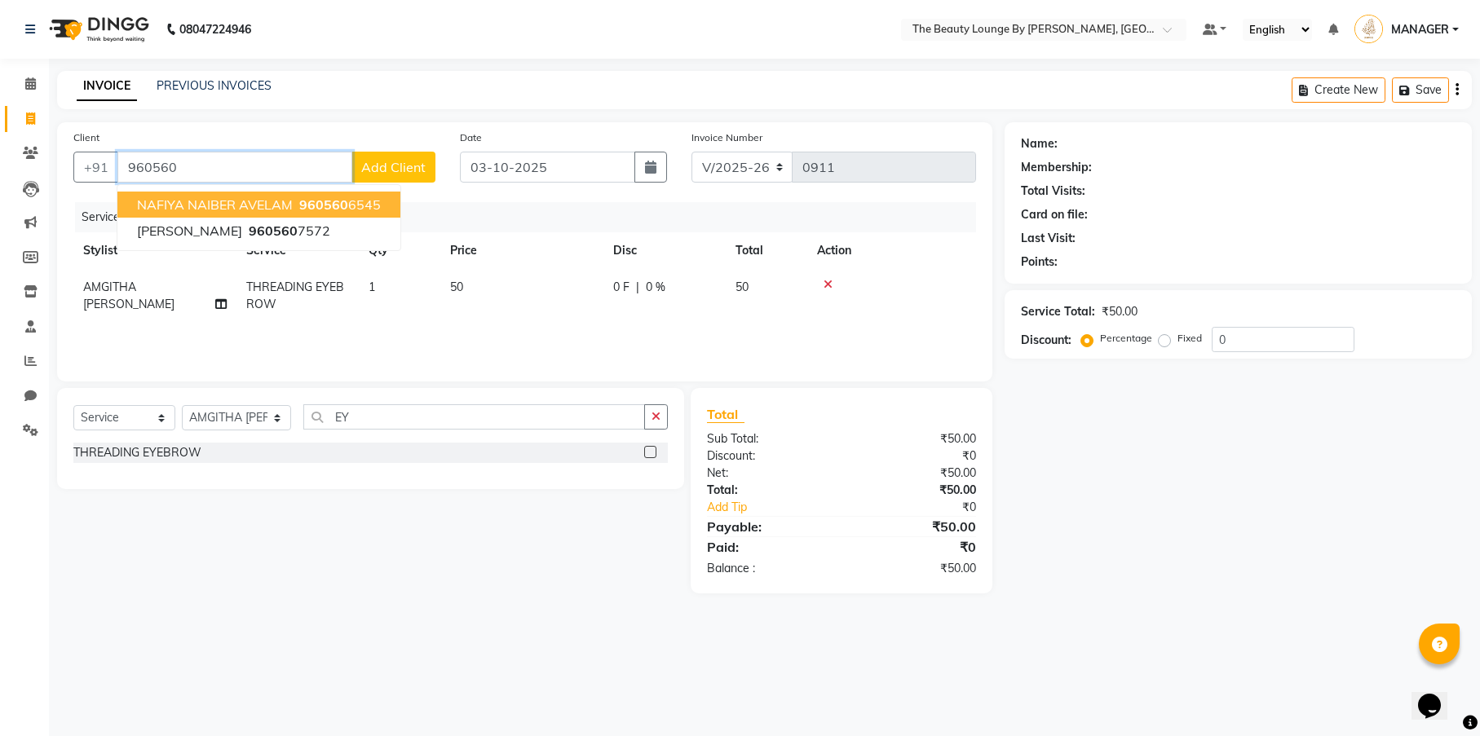
click at [342, 203] on span "960560" at bounding box center [323, 205] width 49 height 16
type input "9605606545"
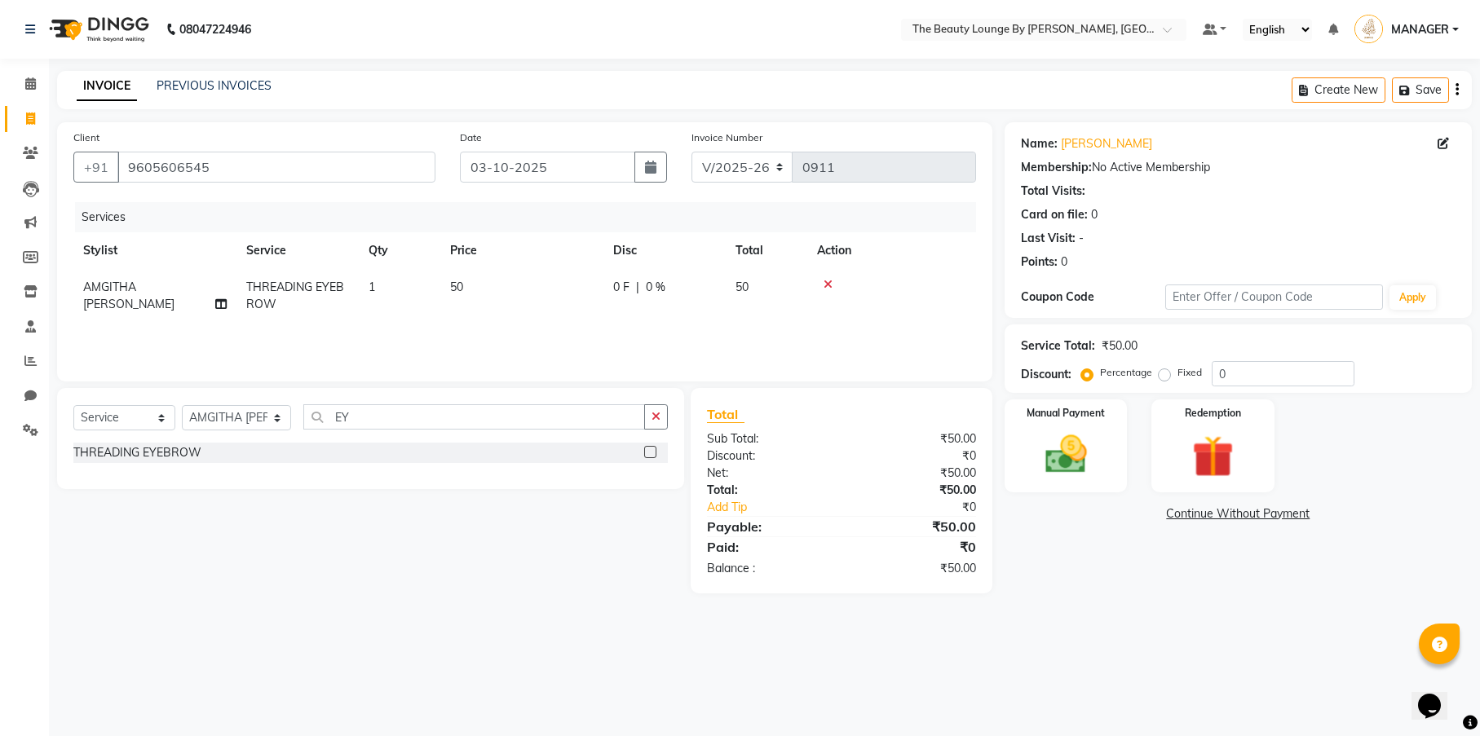
click at [1165, 383] on div "Percentage Fixed 0" at bounding box center [1220, 373] width 270 height 25
click at [1178, 371] on label "Fixed" at bounding box center [1190, 372] width 24 height 15
click at [1166, 371] on input "Fixed" at bounding box center [1167, 372] width 11 height 11
radio input "true"
click at [1091, 444] on img at bounding box center [1066, 455] width 70 height 50
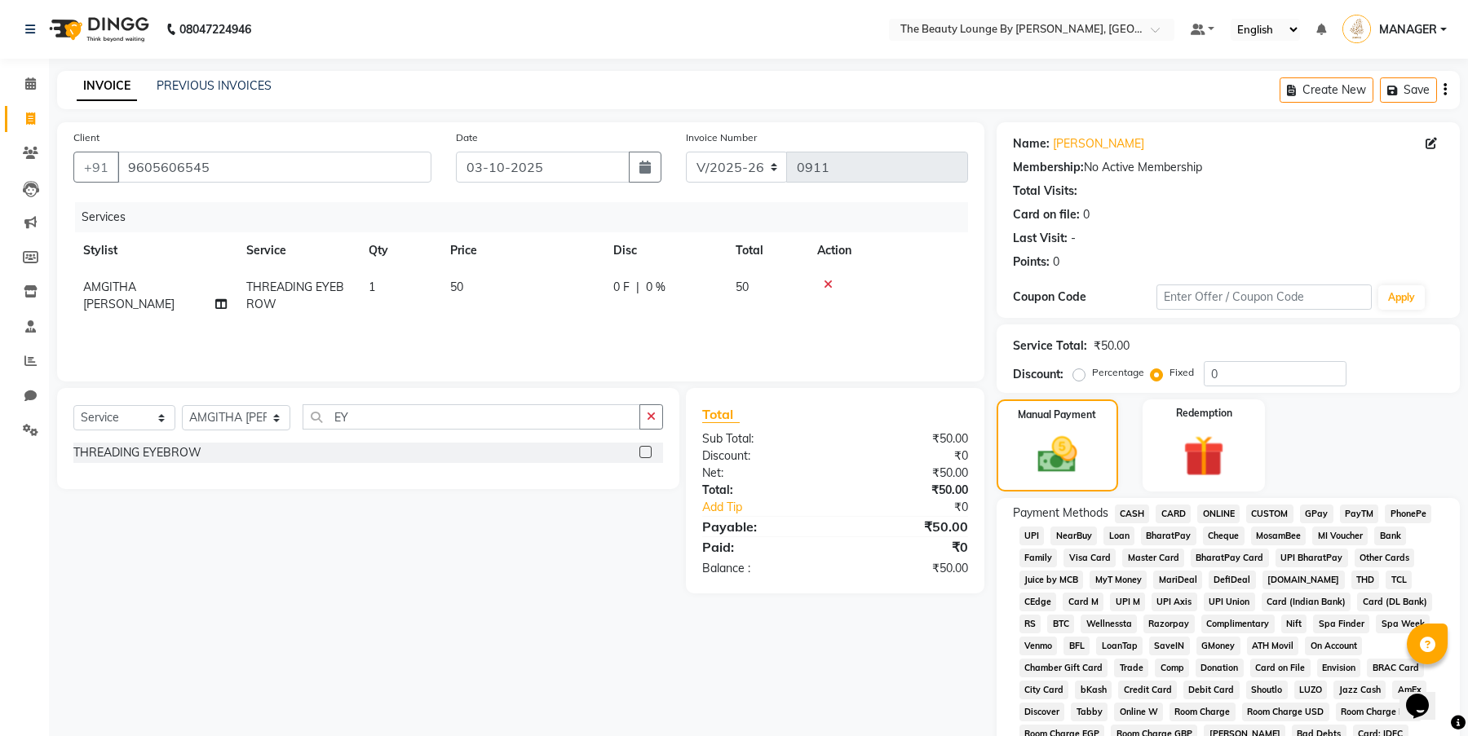
scroll to position [269, 0]
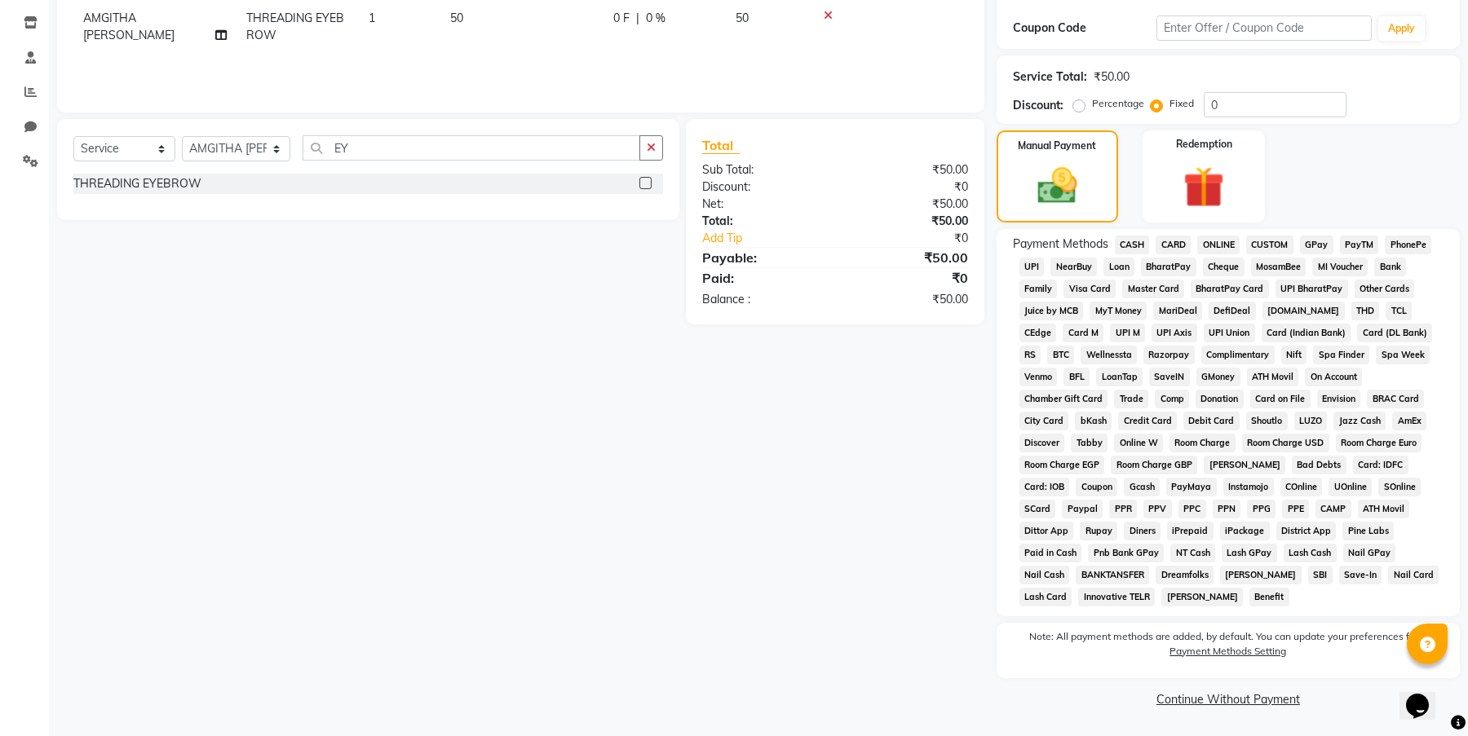
click at [1333, 243] on span "GPay" at bounding box center [1316, 245] width 33 height 19
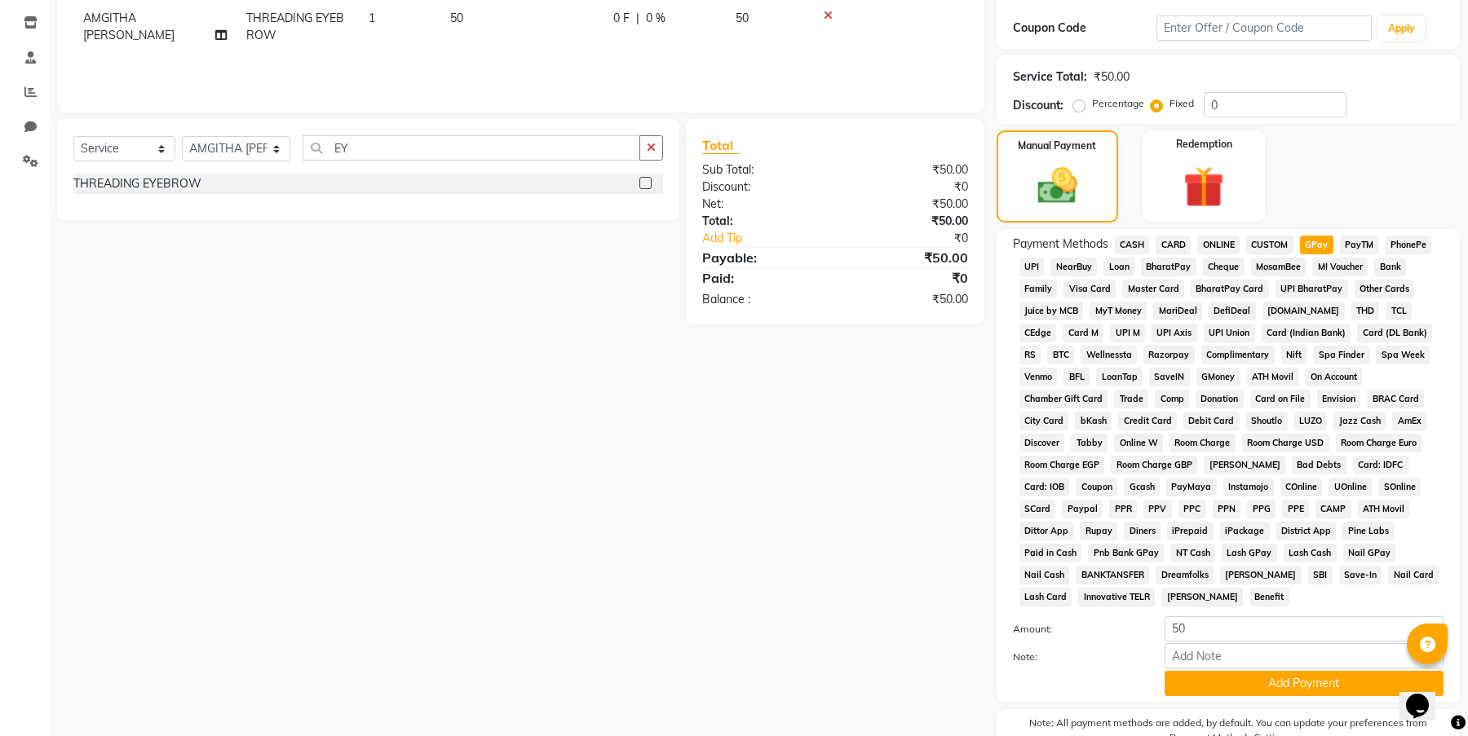
scroll to position [355, 0]
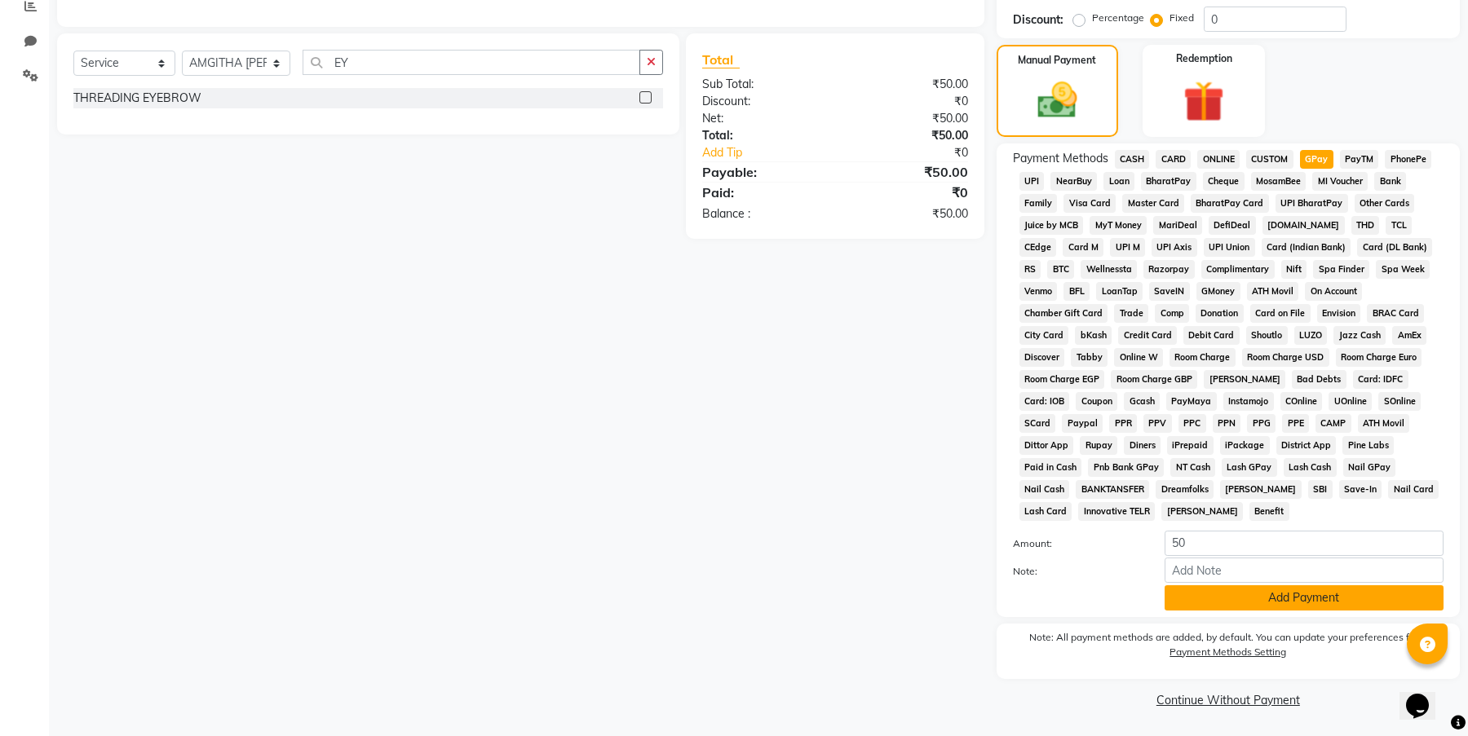
click at [1271, 591] on button "Add Payment" at bounding box center [1303, 598] width 279 height 25
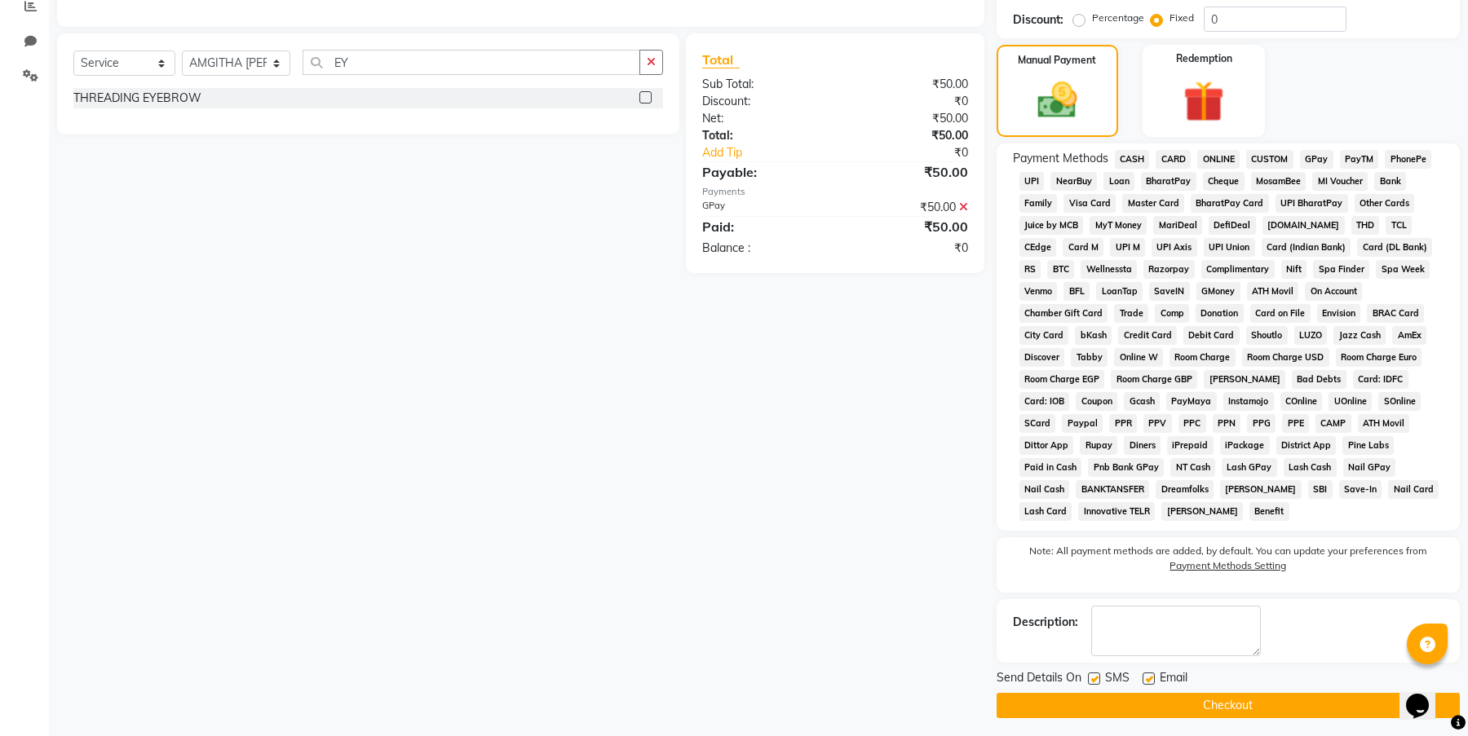
click at [1257, 711] on button "Checkout" at bounding box center [1228, 705] width 463 height 25
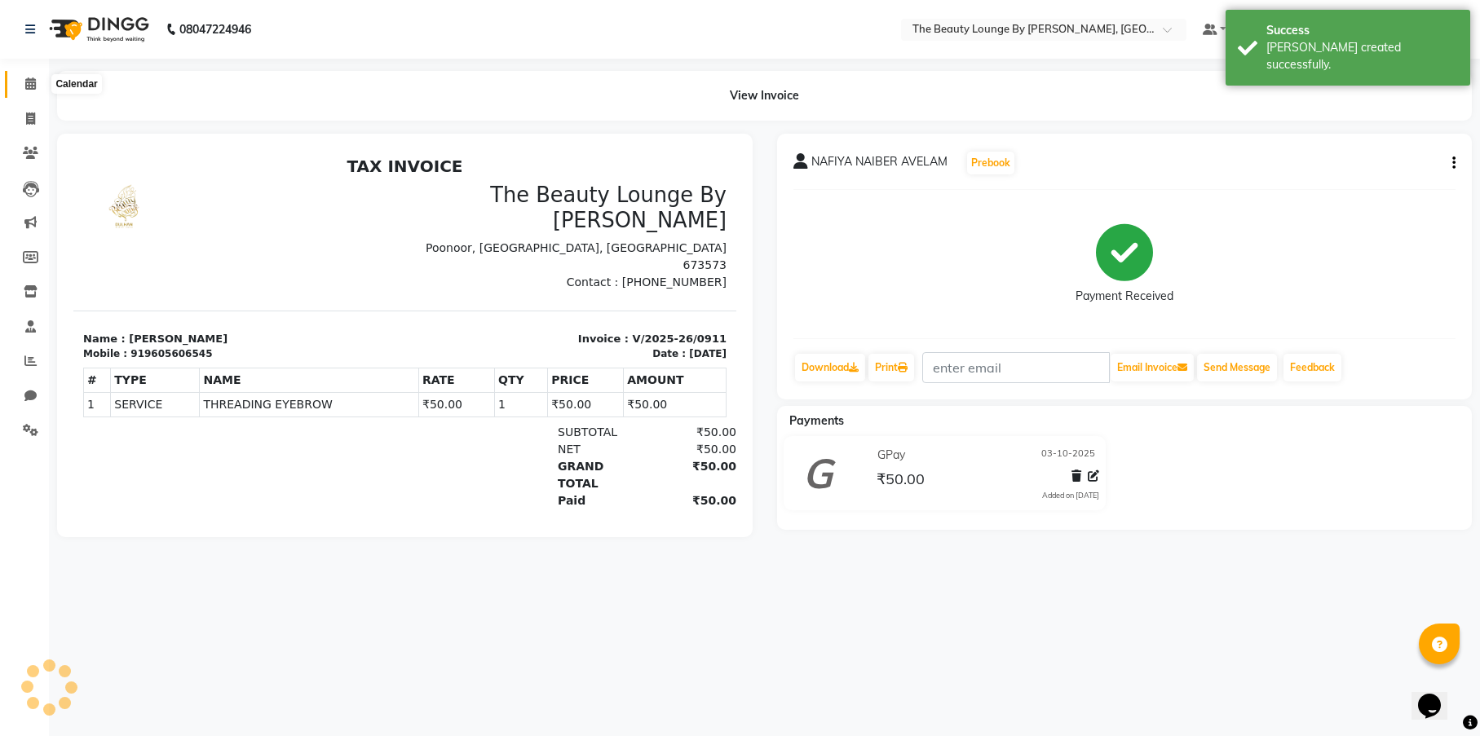
click at [34, 81] on icon at bounding box center [30, 83] width 11 height 12
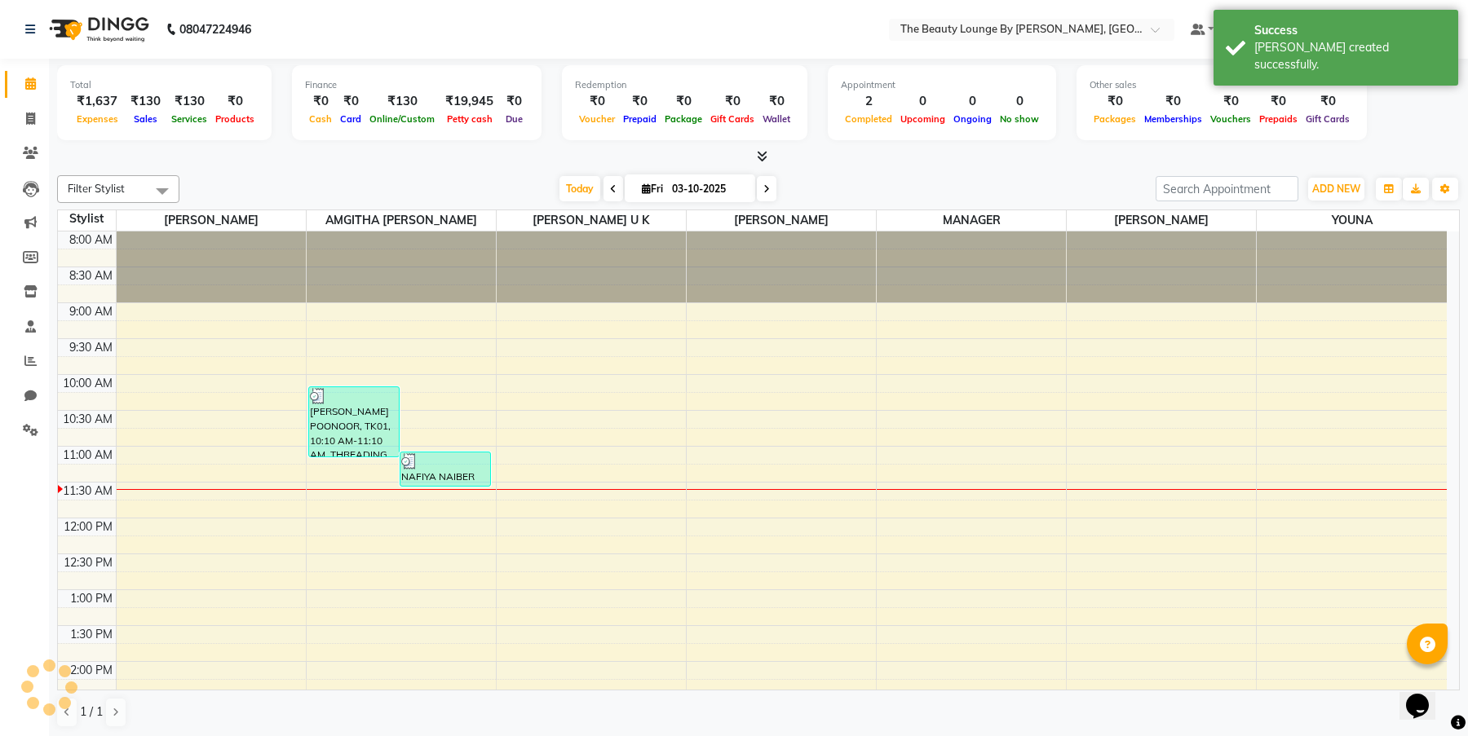
scroll to position [215, 0]
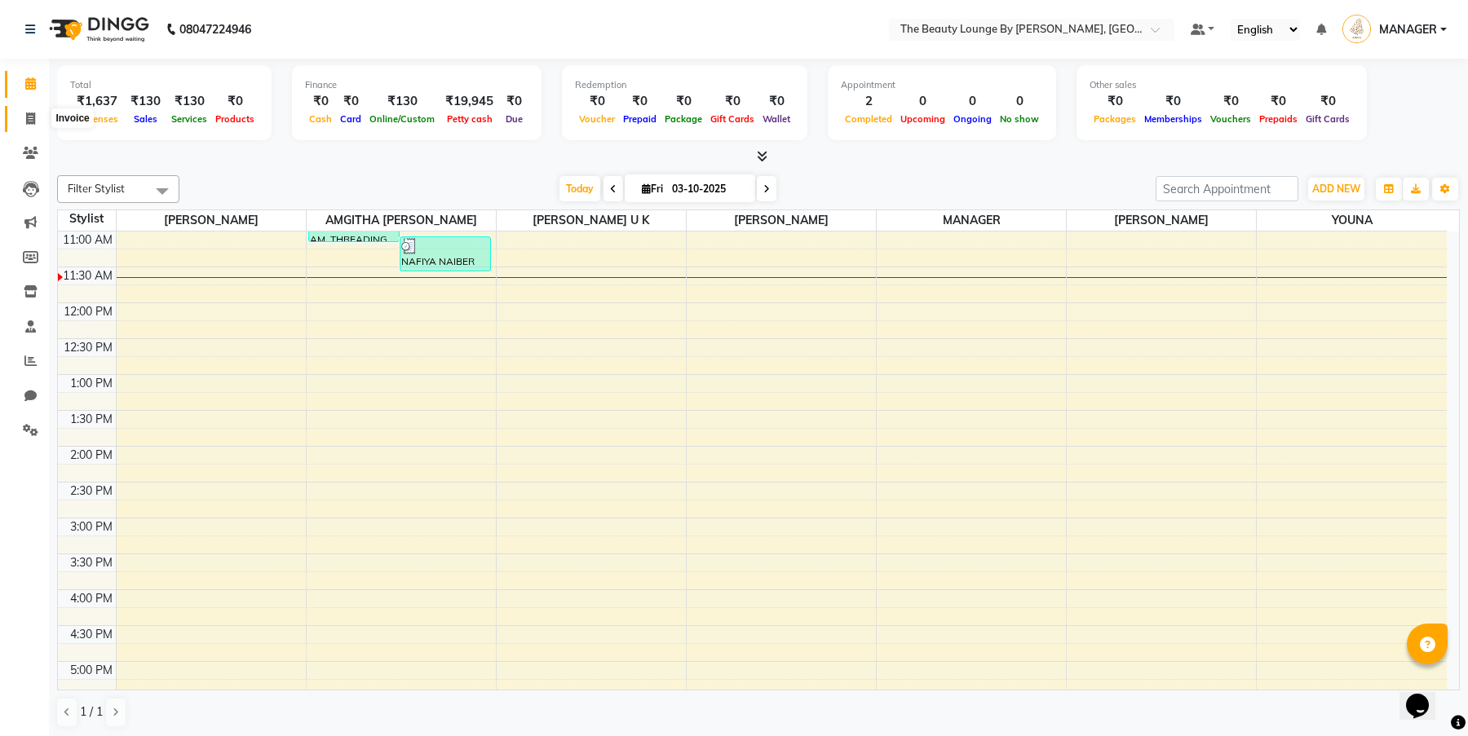
click at [36, 112] on span at bounding box center [30, 119] width 29 height 19
select select "8577"
select select "service"
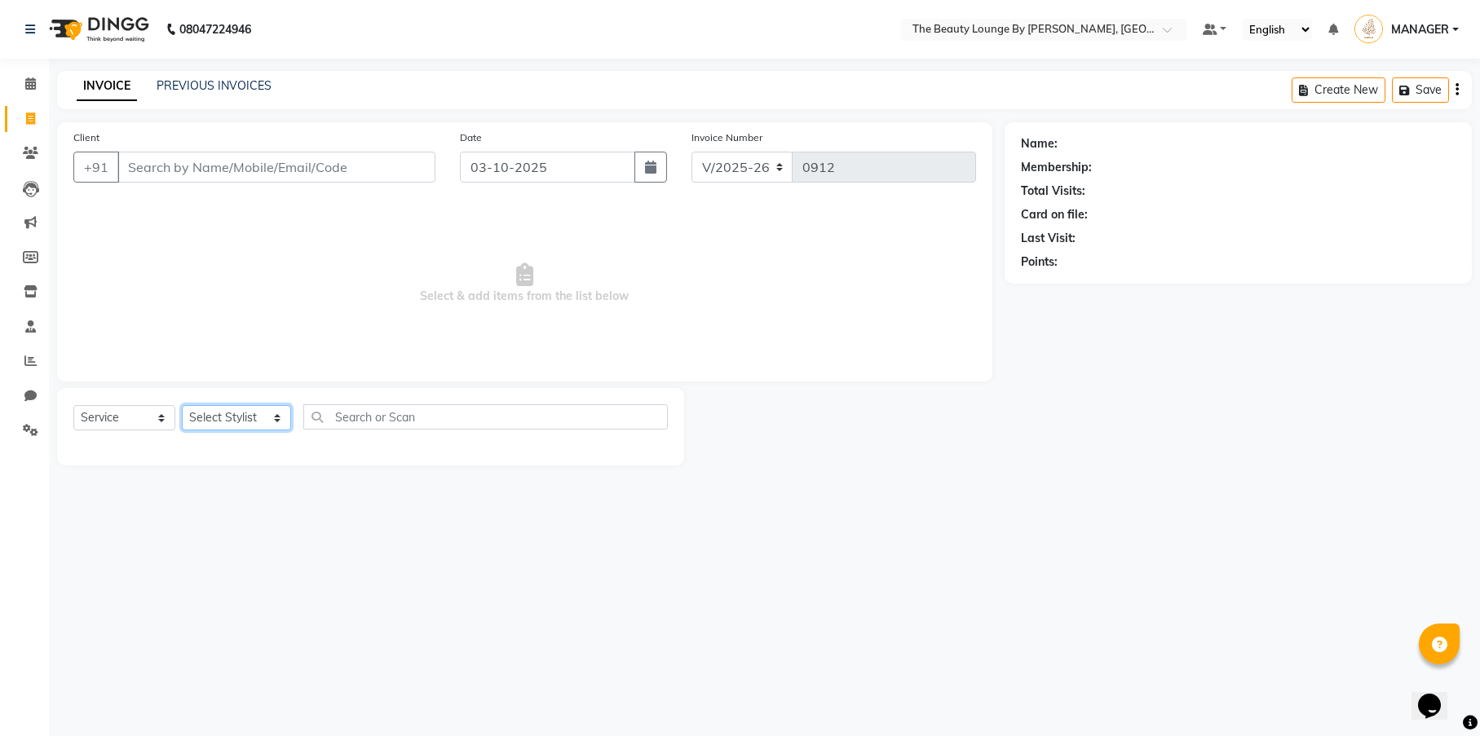
select select "85821"
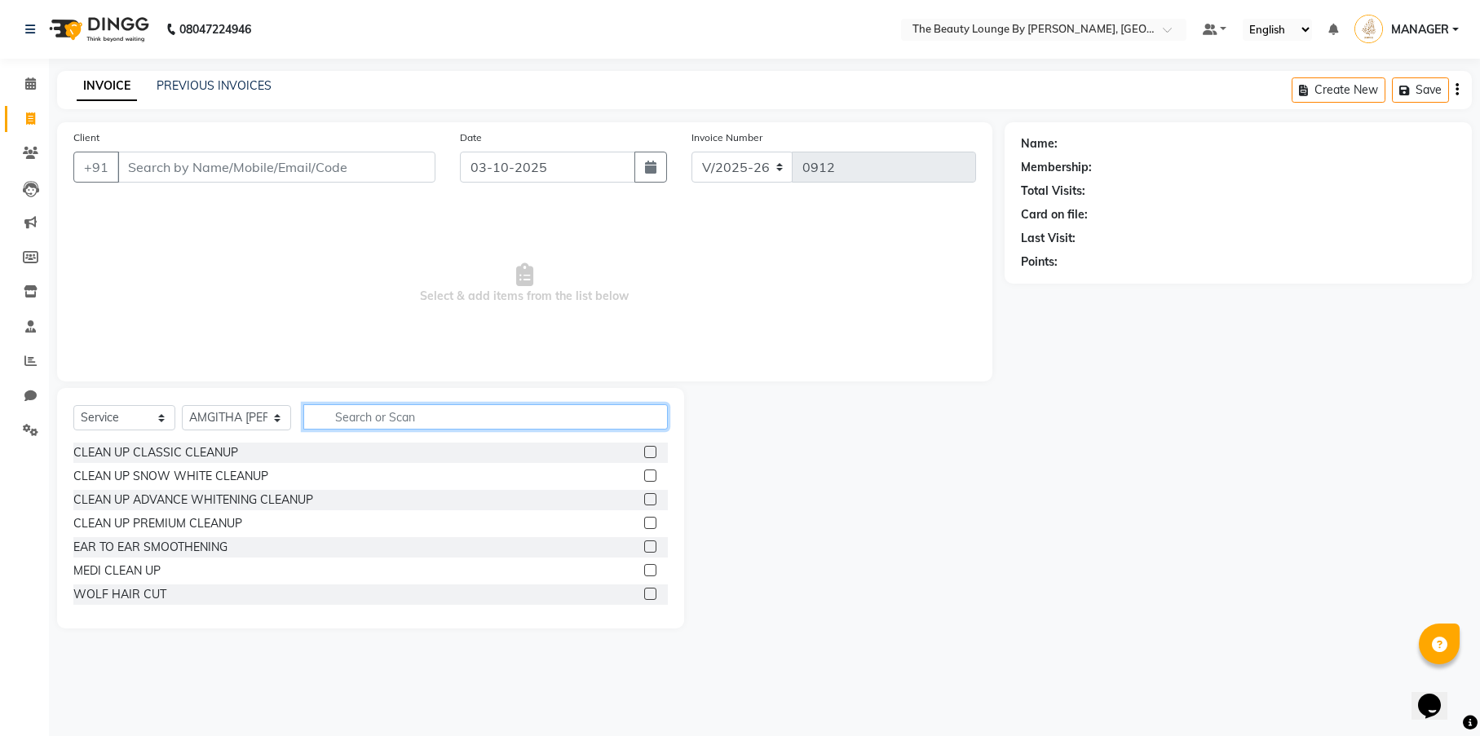
click at [346, 418] on input "text" at bounding box center [485, 416] width 365 height 25
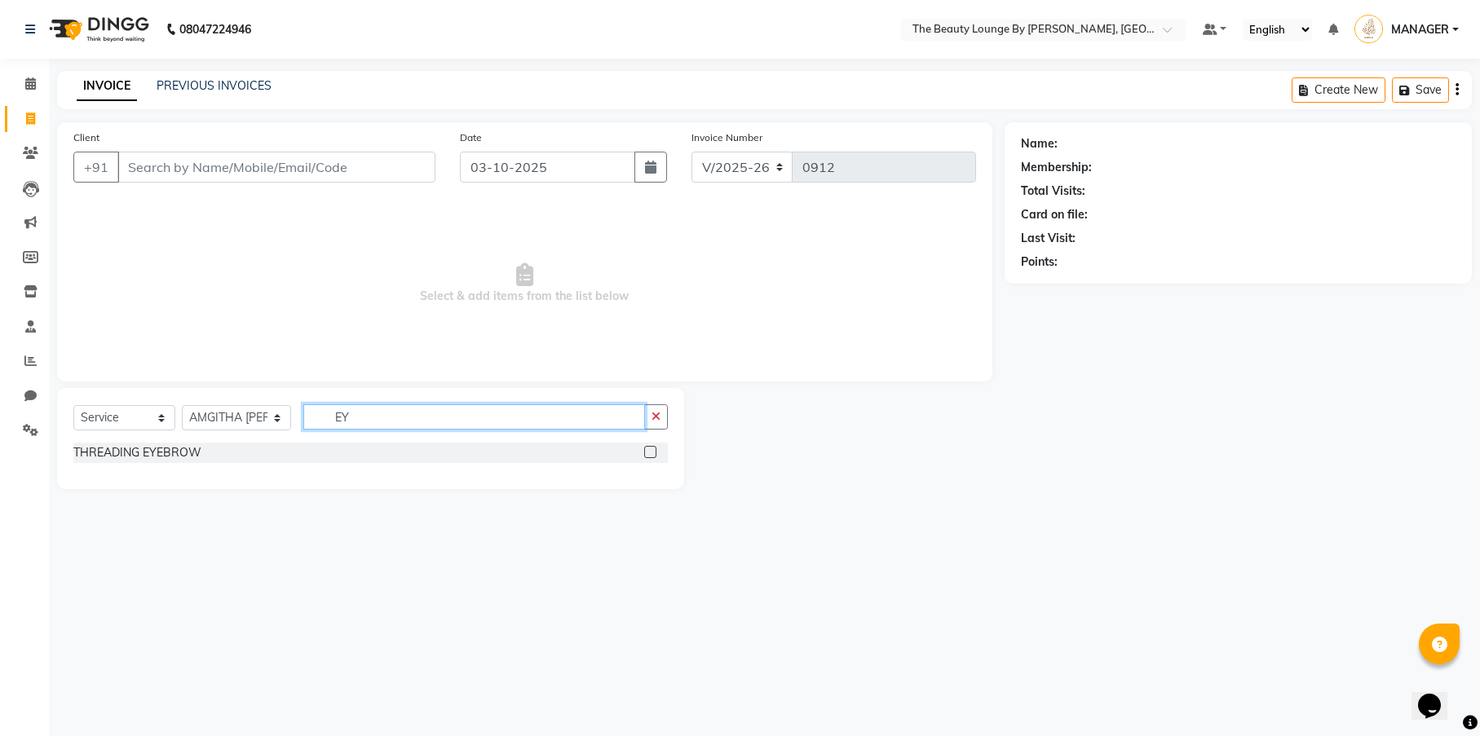
type input "EY"
click at [653, 453] on label at bounding box center [650, 452] width 12 height 12
click at [653, 453] on input "checkbox" at bounding box center [649, 453] width 11 height 11
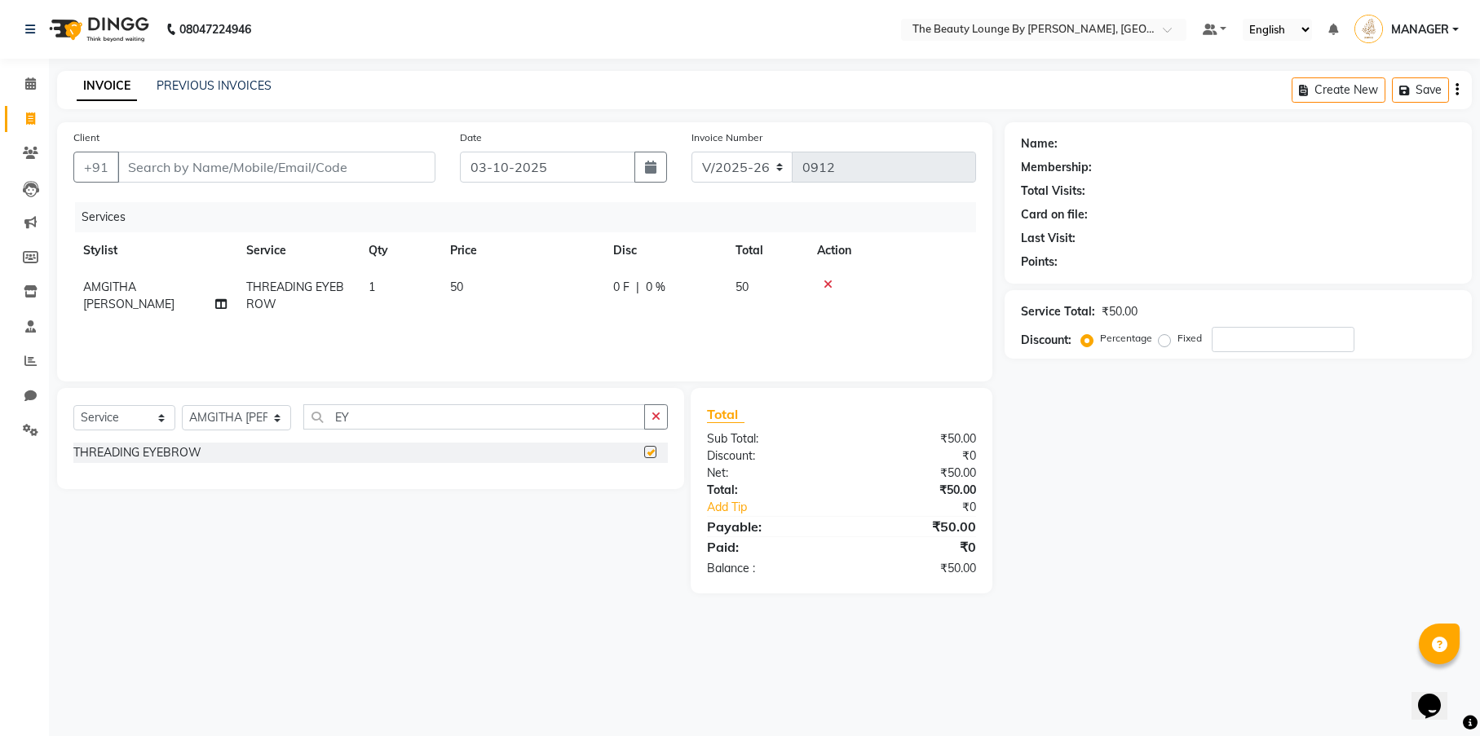
checkbox input "false"
click at [401, 167] on input "Client" at bounding box center [276, 167] width 318 height 31
click at [401, 166] on input "Client" at bounding box center [276, 167] width 318 height 31
type input "9"
type input "0"
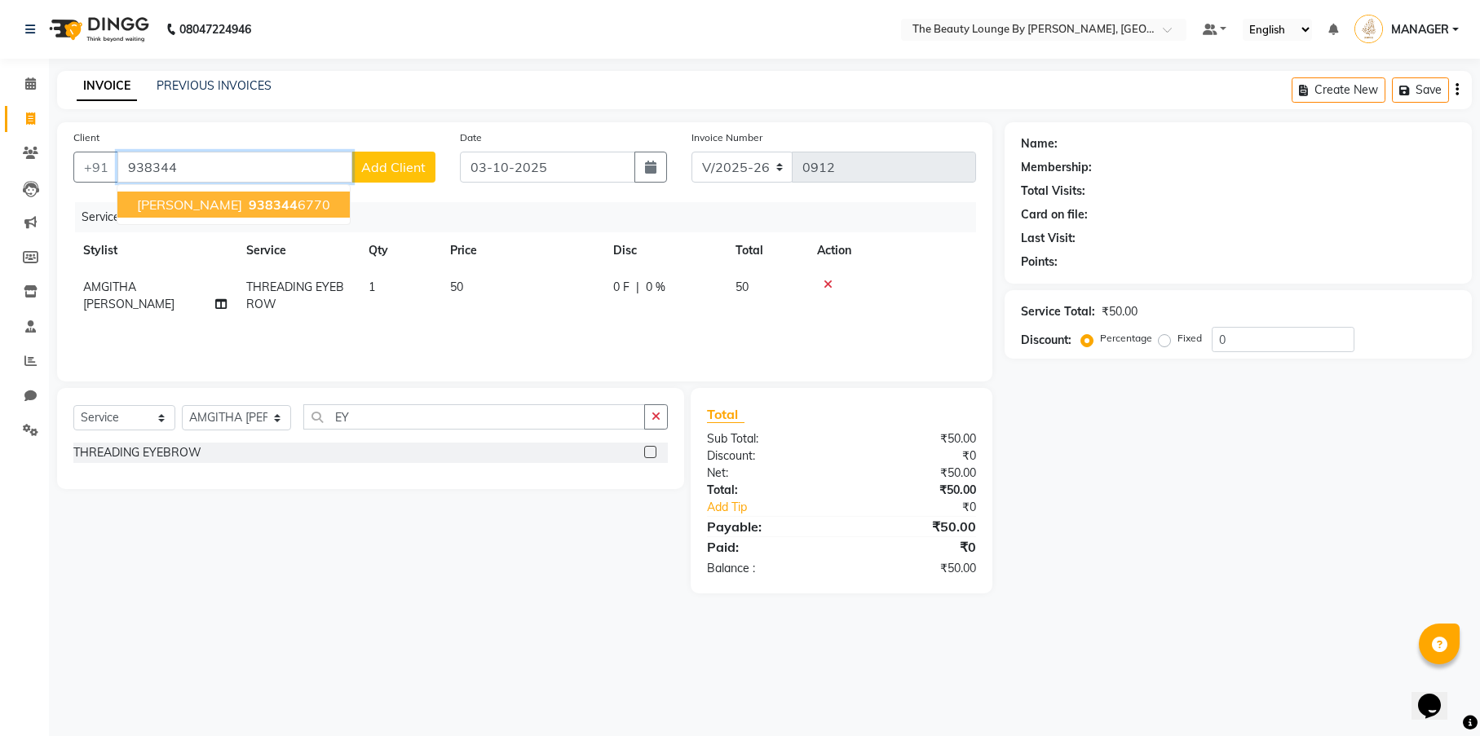
click at [298, 202] on ngb-highlight "938344 6770" at bounding box center [287, 205] width 85 height 16
type input "9383446770"
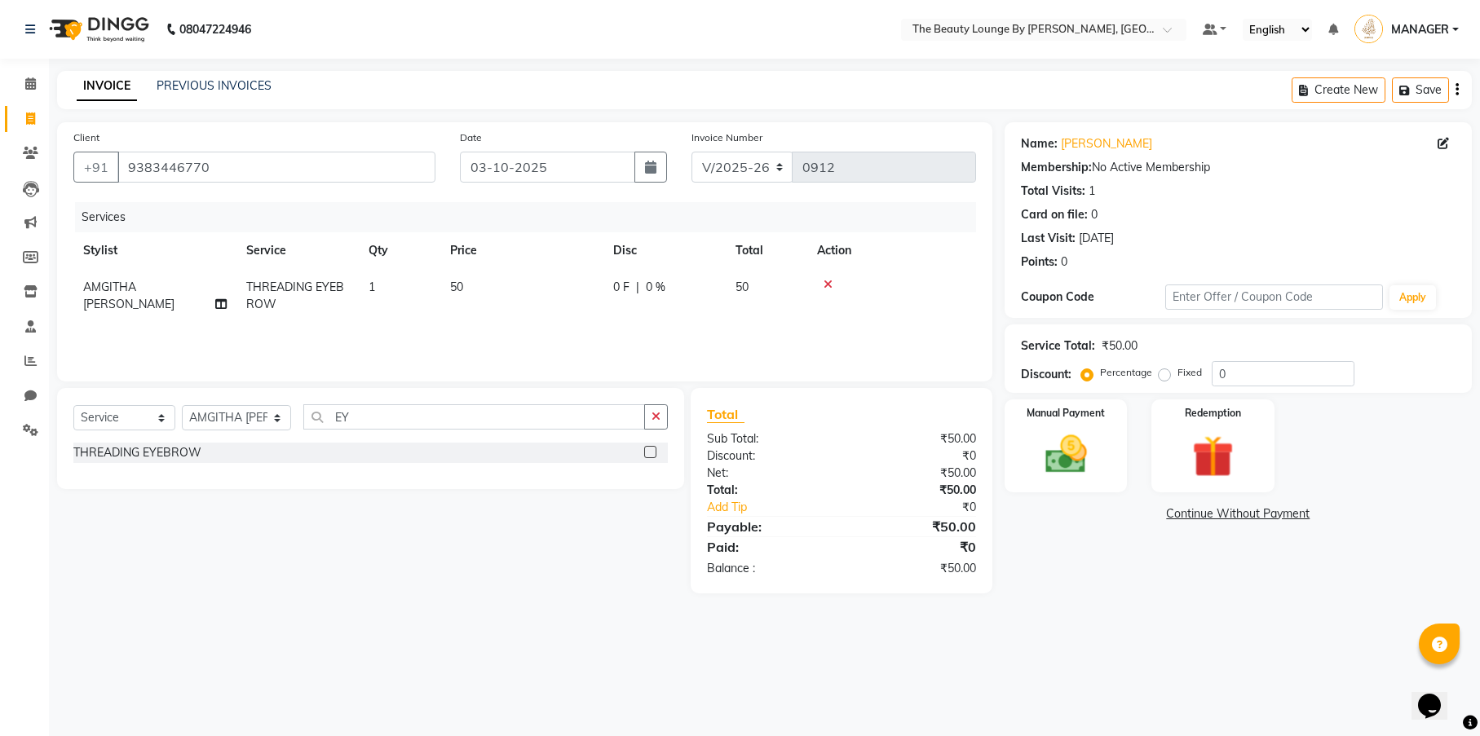
click at [1168, 382] on div "Percentage Fixed" at bounding box center [1148, 373] width 127 height 21
click at [1178, 373] on label "Fixed" at bounding box center [1190, 372] width 24 height 15
click at [1163, 373] on input "Fixed" at bounding box center [1167, 372] width 11 height 11
radio input "true"
click at [1104, 416] on label "Manual Payment" at bounding box center [1066, 411] width 82 height 15
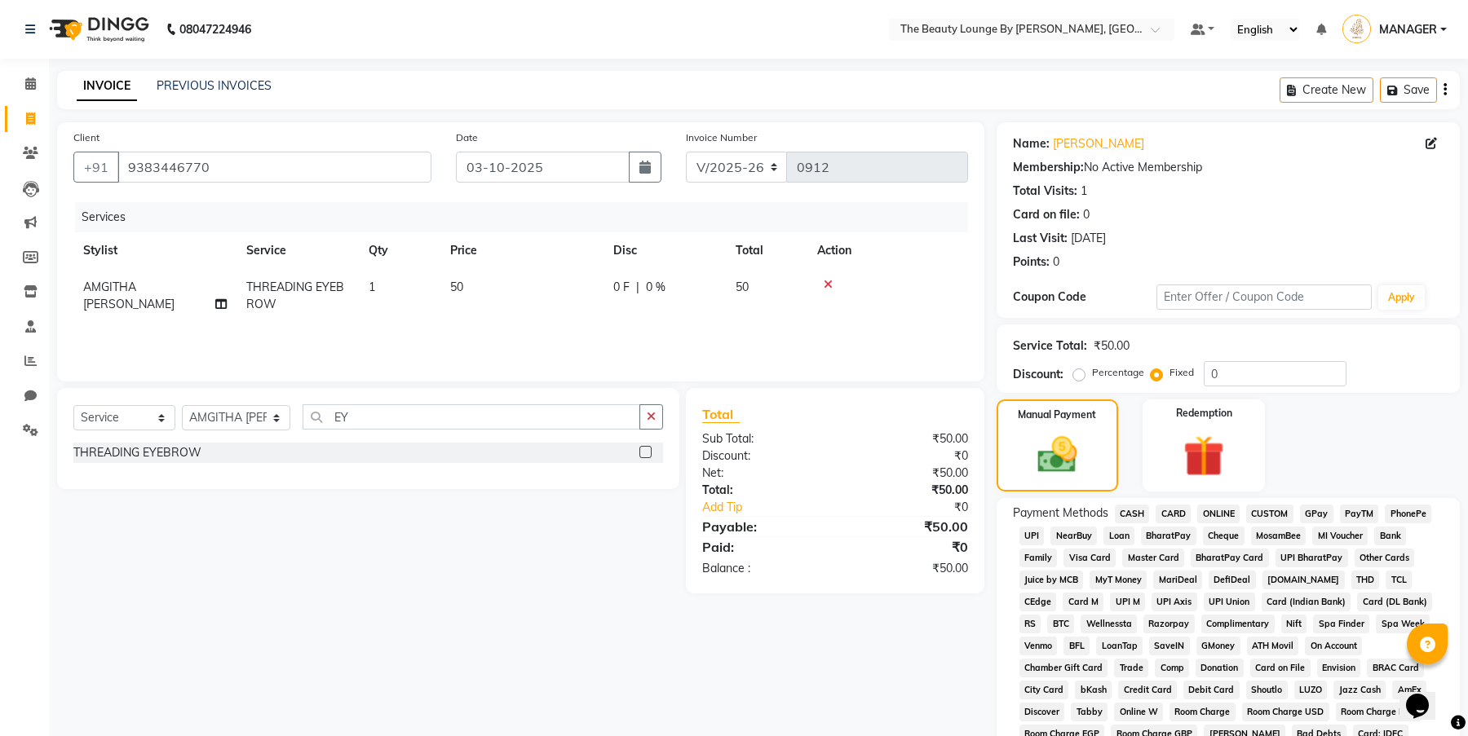
scroll to position [269, 0]
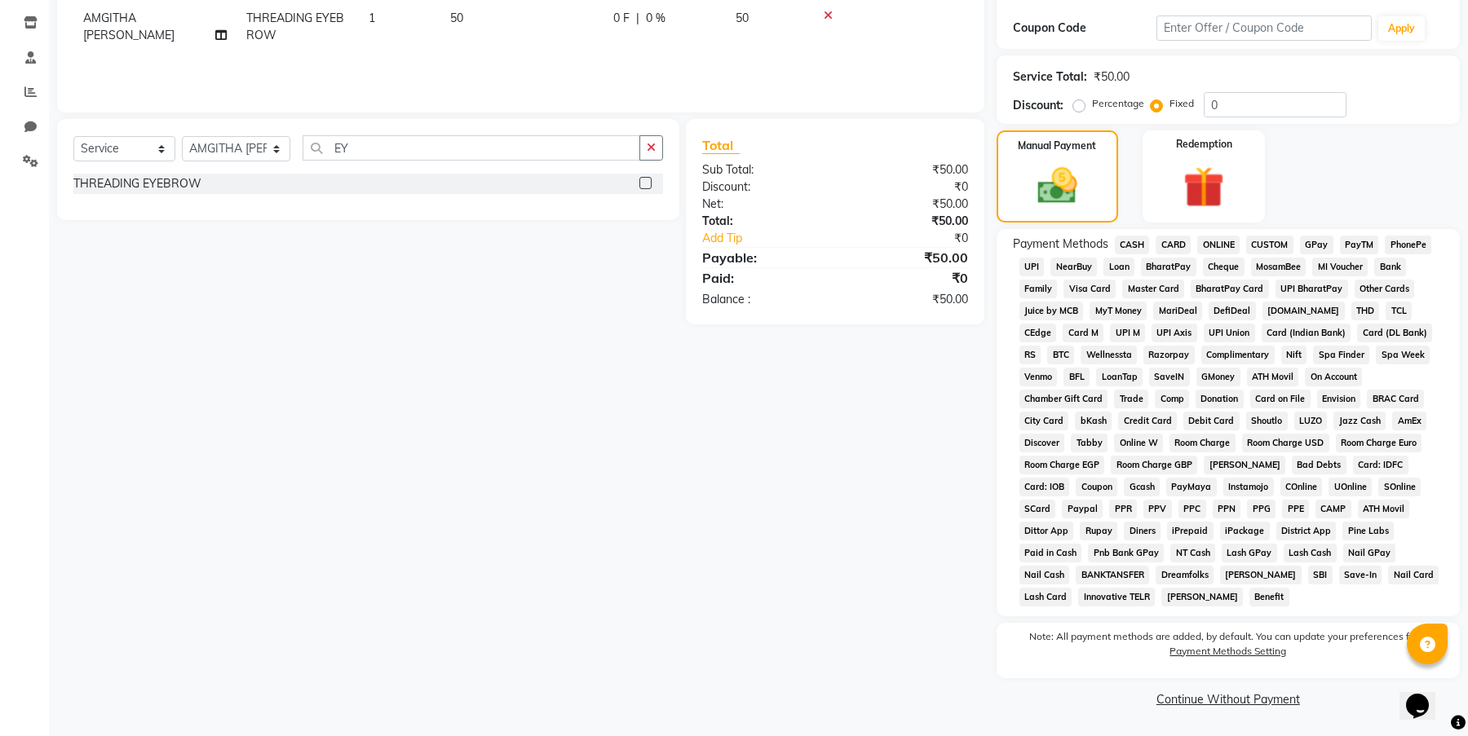
click at [1330, 241] on span "GPay" at bounding box center [1316, 245] width 33 height 19
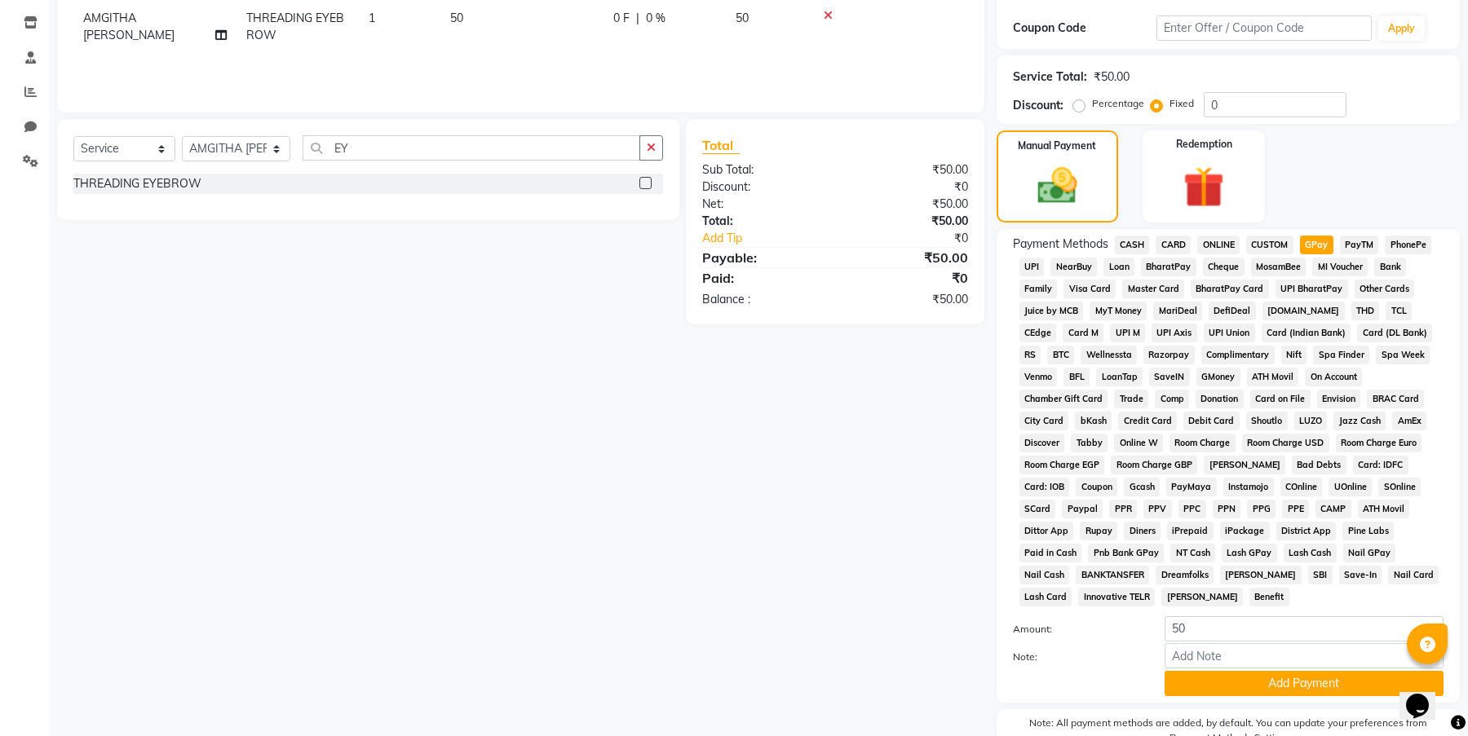
scroll to position [355, 0]
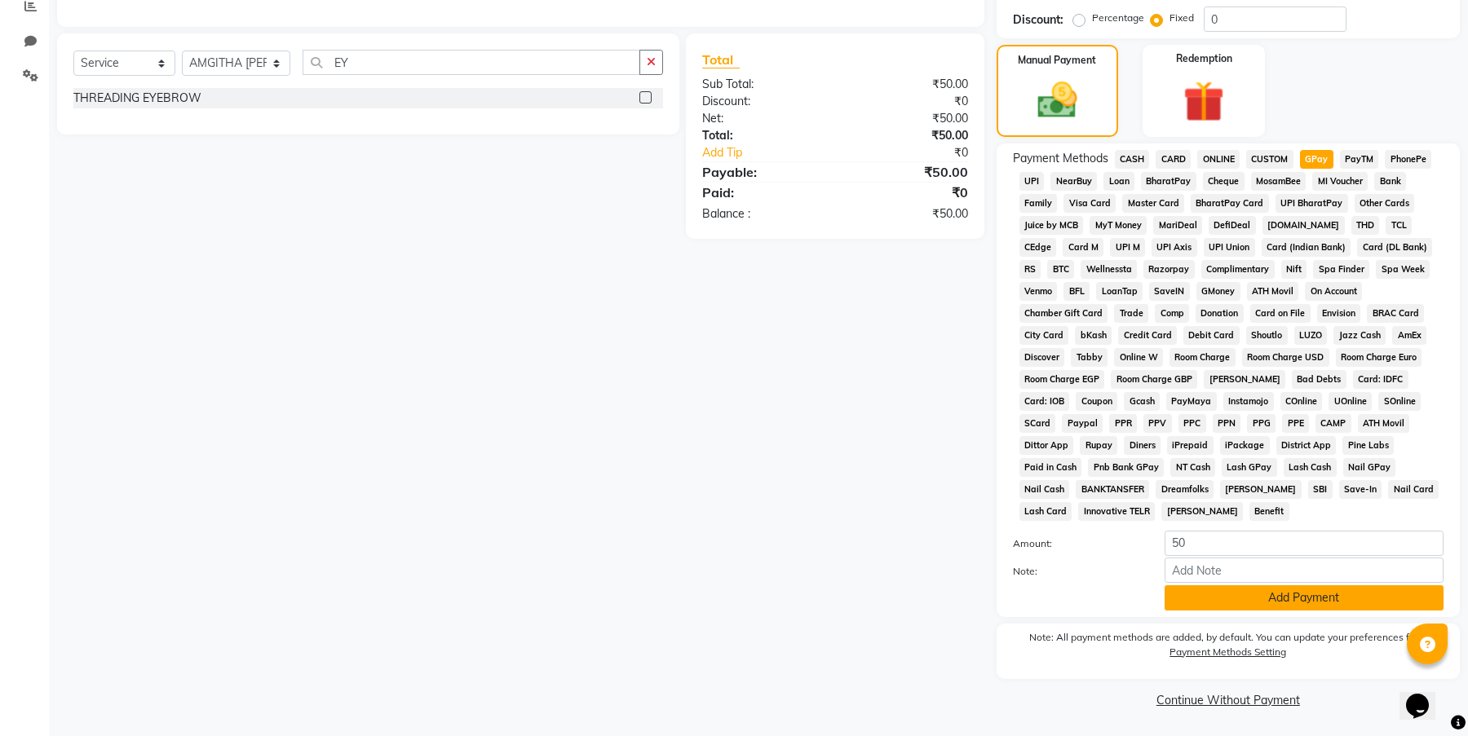
click at [1315, 594] on button "Add Payment" at bounding box center [1303, 598] width 279 height 25
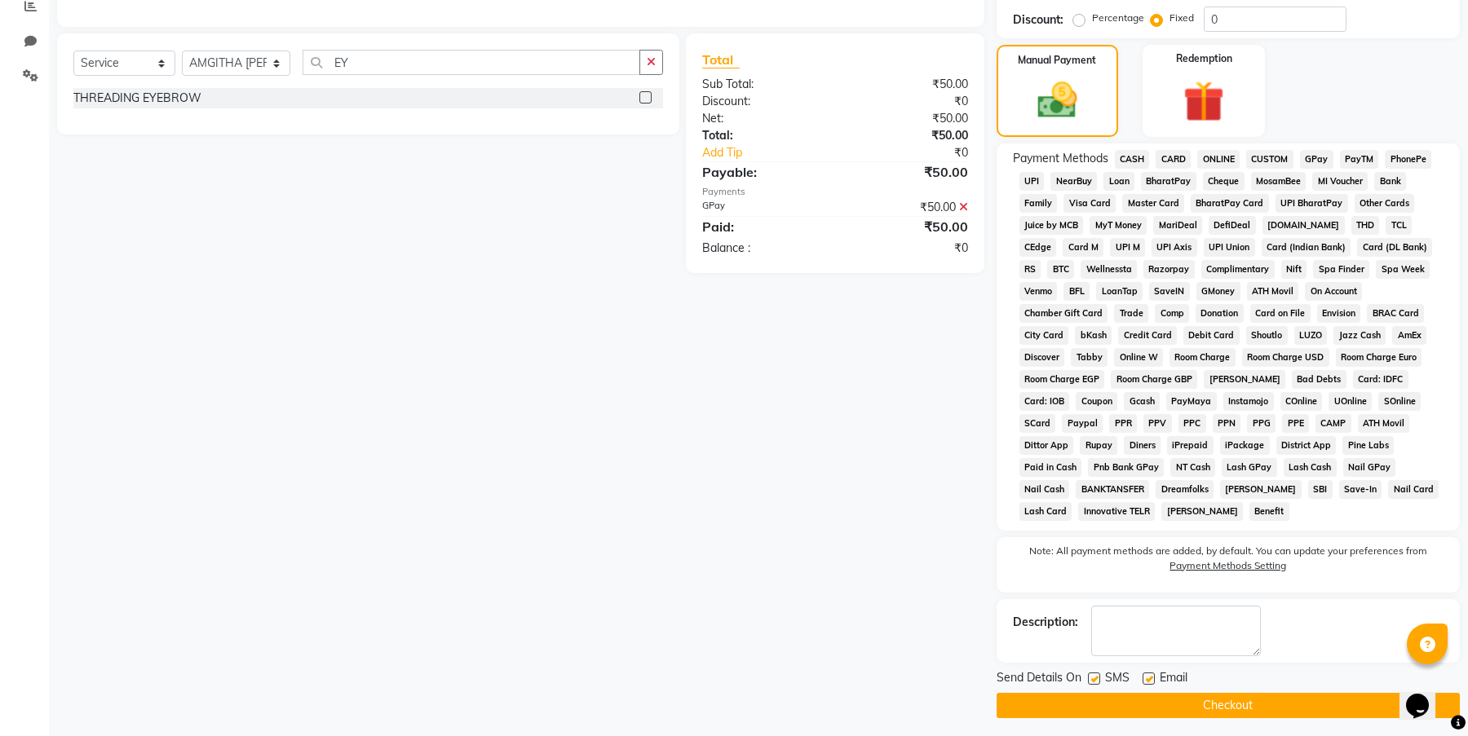
click at [1257, 704] on button "Checkout" at bounding box center [1228, 705] width 463 height 25
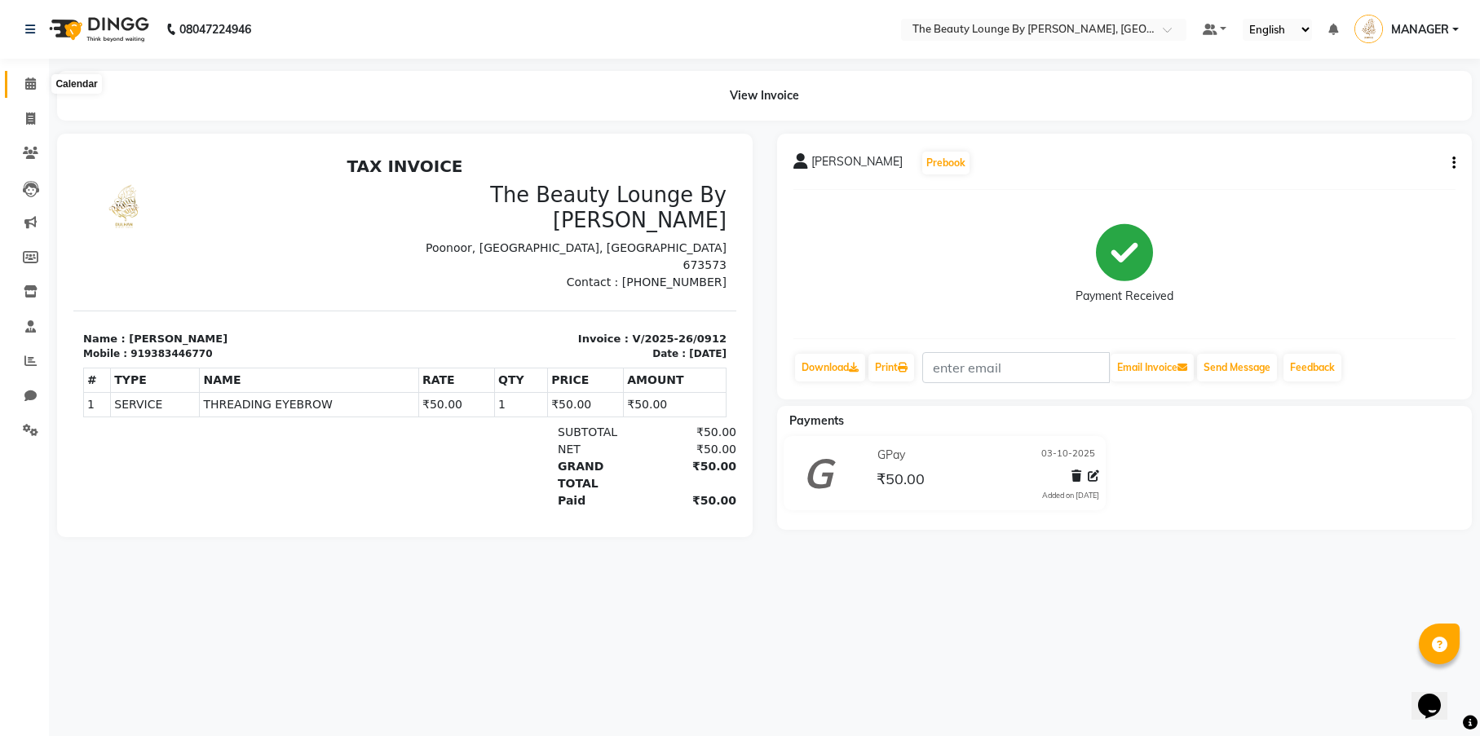
click at [35, 85] on icon at bounding box center [30, 83] width 11 height 12
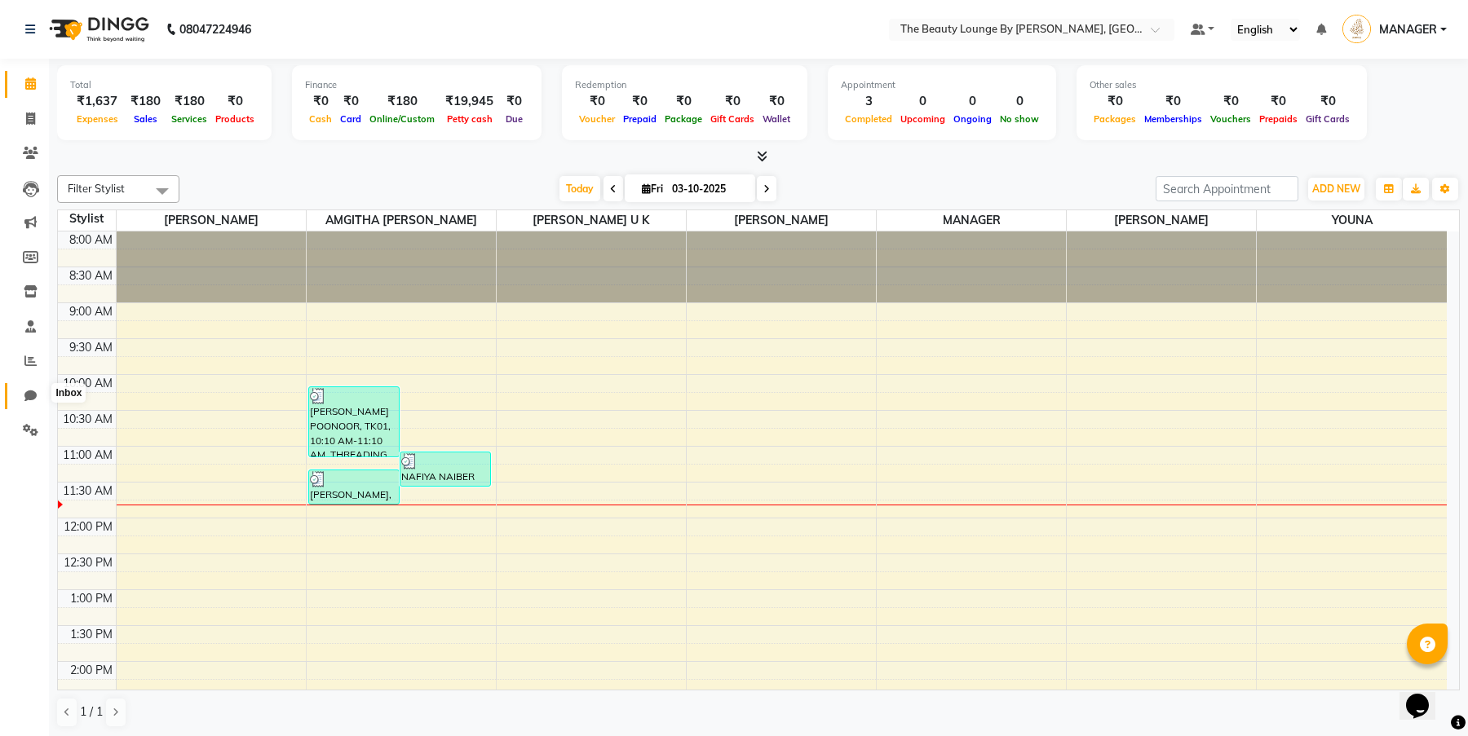
click at [29, 398] on icon at bounding box center [30, 396] width 12 height 12
select select "100"
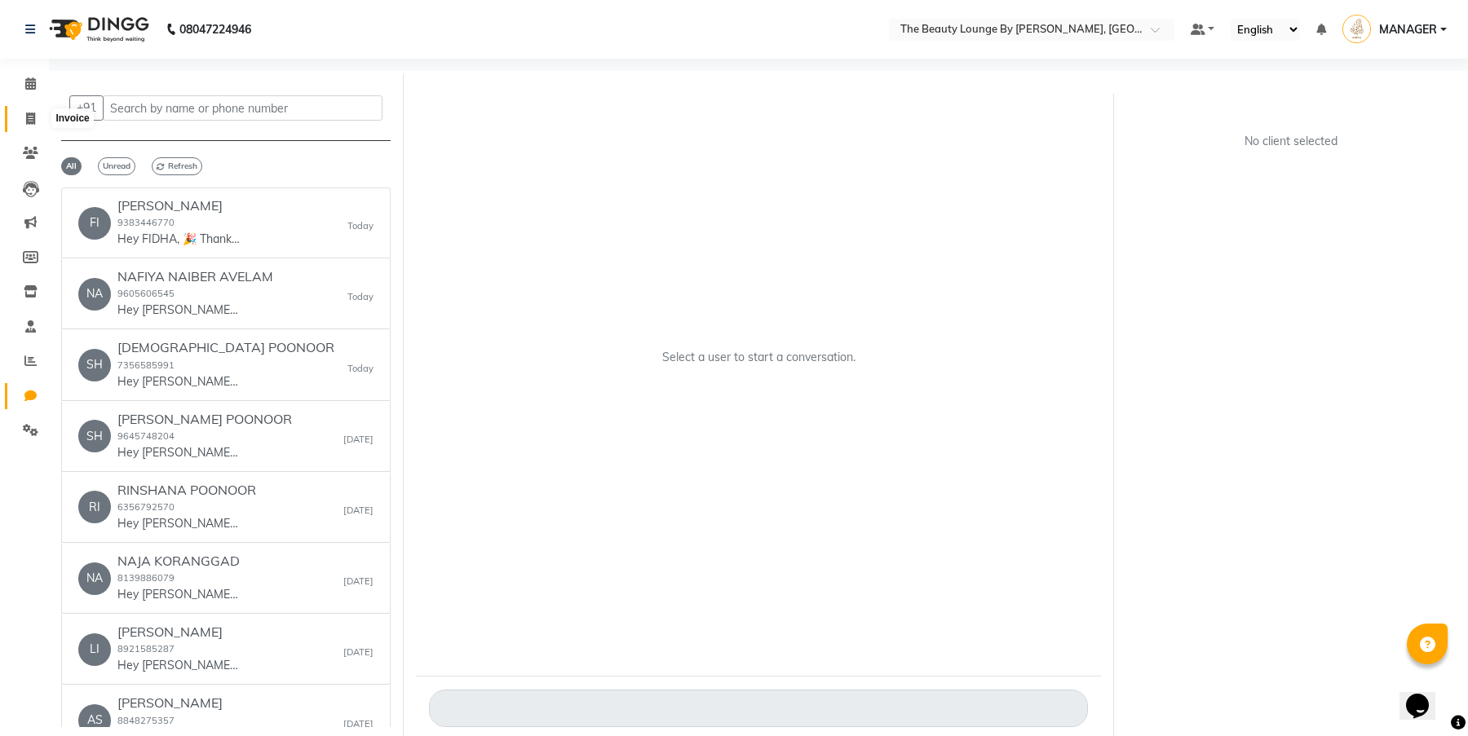
click at [32, 116] on icon at bounding box center [30, 119] width 9 height 12
select select "service"
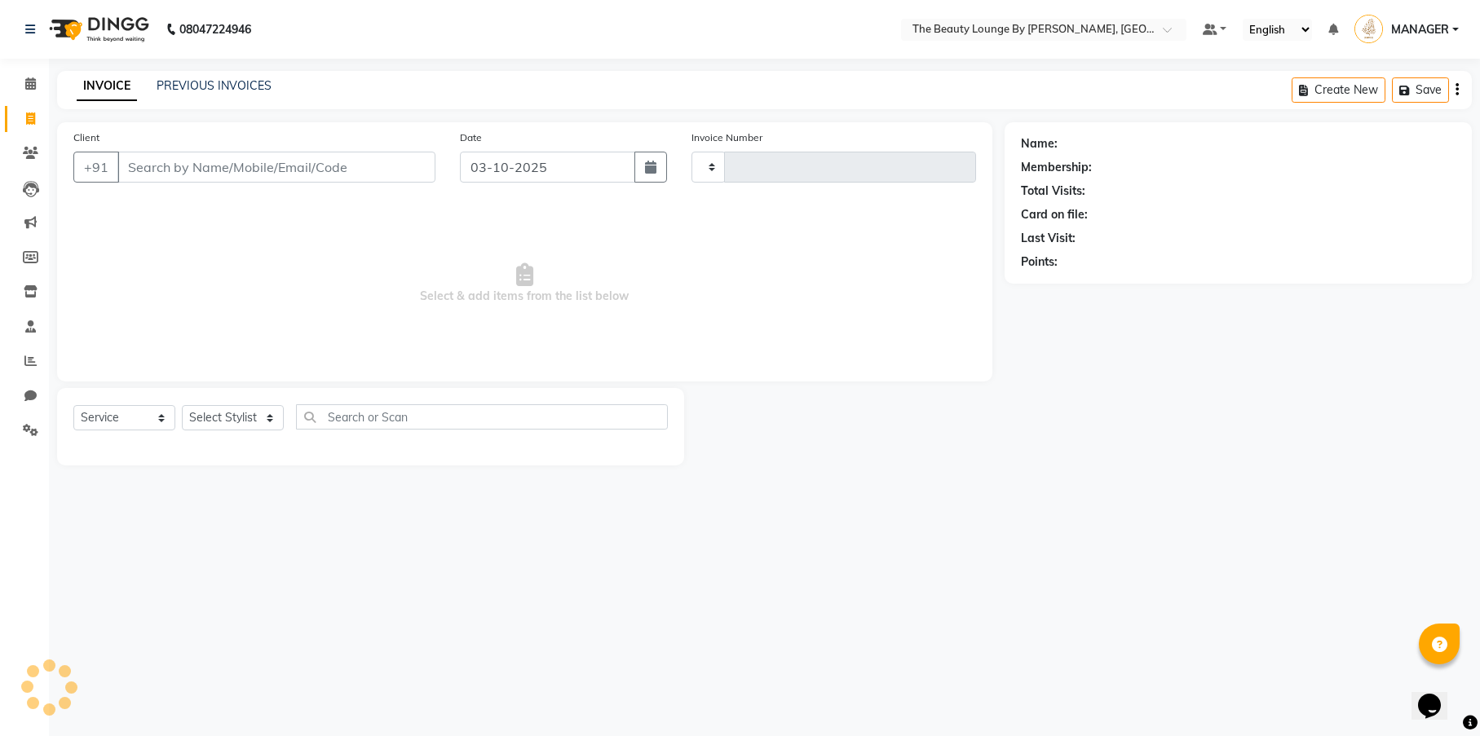
type input "0913"
select select "8577"
click at [33, 88] on icon at bounding box center [30, 83] width 11 height 12
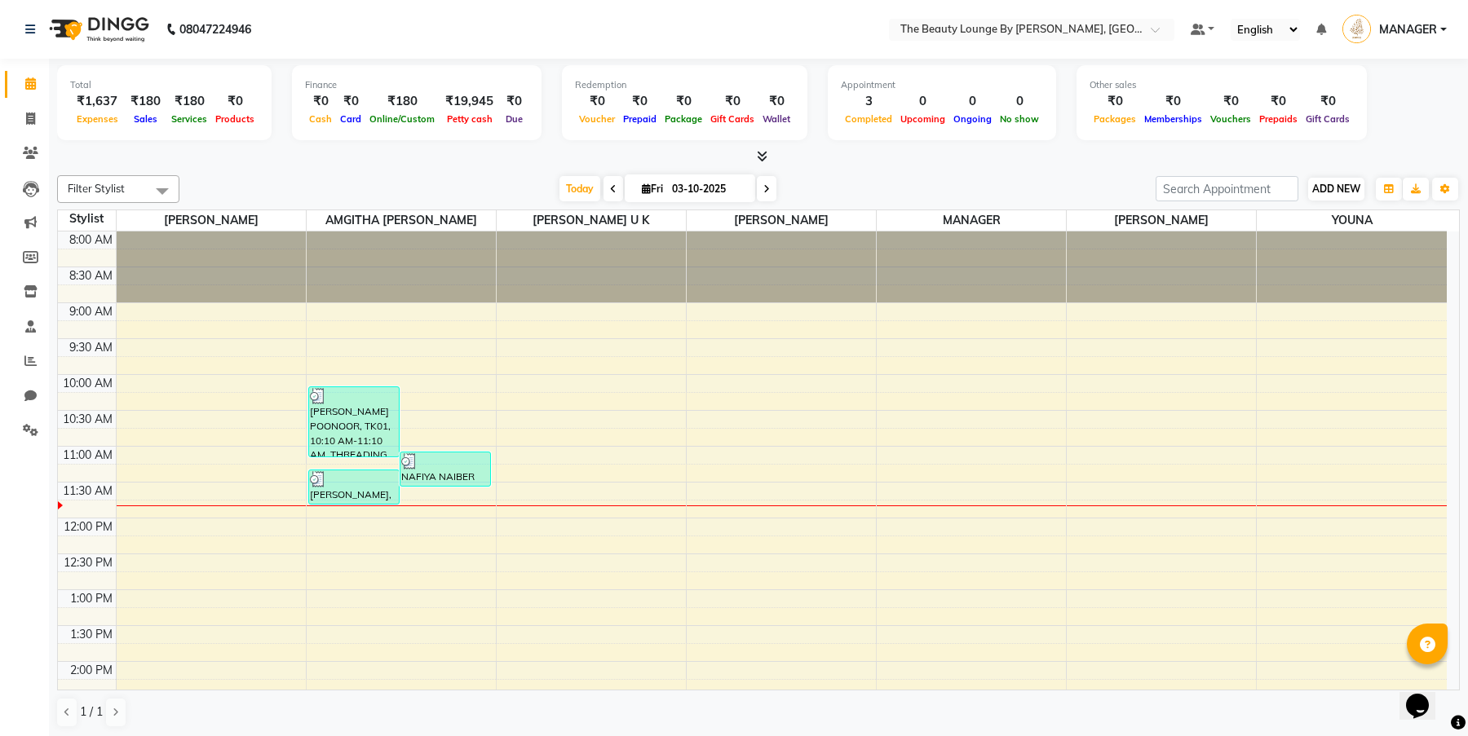
click at [1341, 188] on span "ADD NEW" at bounding box center [1336, 189] width 48 height 12
click at [1416, 280] on link "Add Attendance" at bounding box center [1429, 282] width 129 height 21
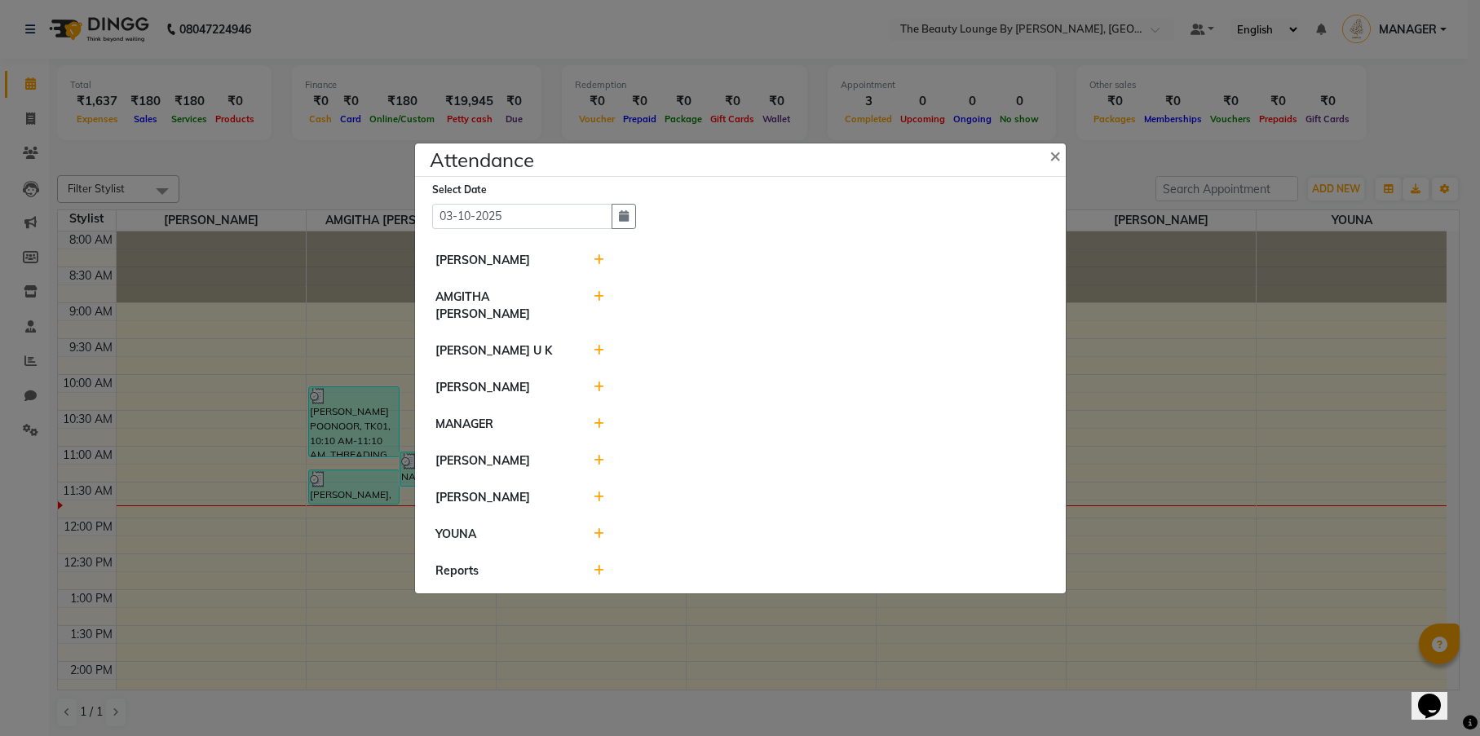
click at [600, 303] on icon at bounding box center [599, 296] width 11 height 11
click at [695, 306] on input "11:50" at bounding box center [725, 304] width 91 height 25
click at [711, 306] on input "09:50" at bounding box center [725, 304] width 91 height 25
type input "09:35"
click at [773, 307] on button "Check-In" at bounding box center [797, 305] width 49 height 23
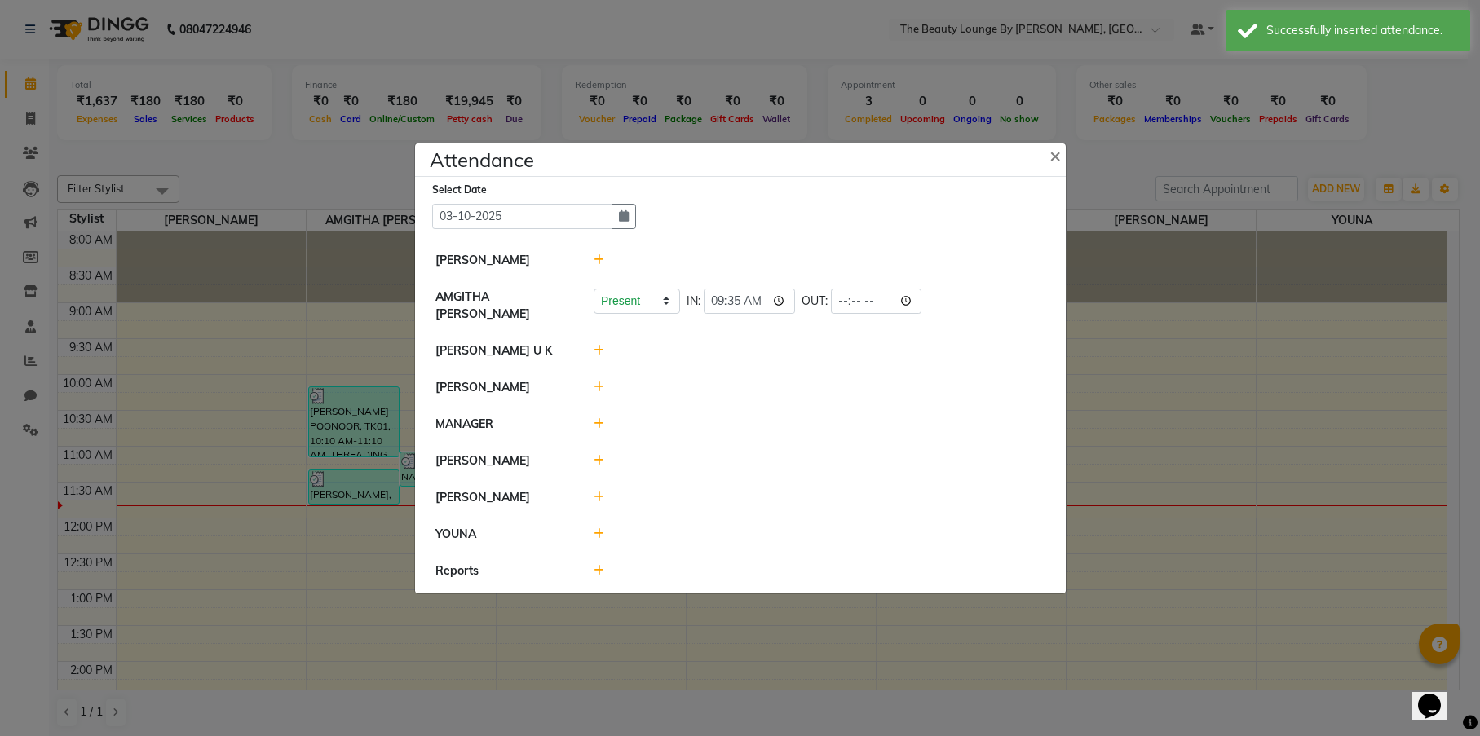
click at [599, 382] on icon at bounding box center [599, 387] width 11 height 11
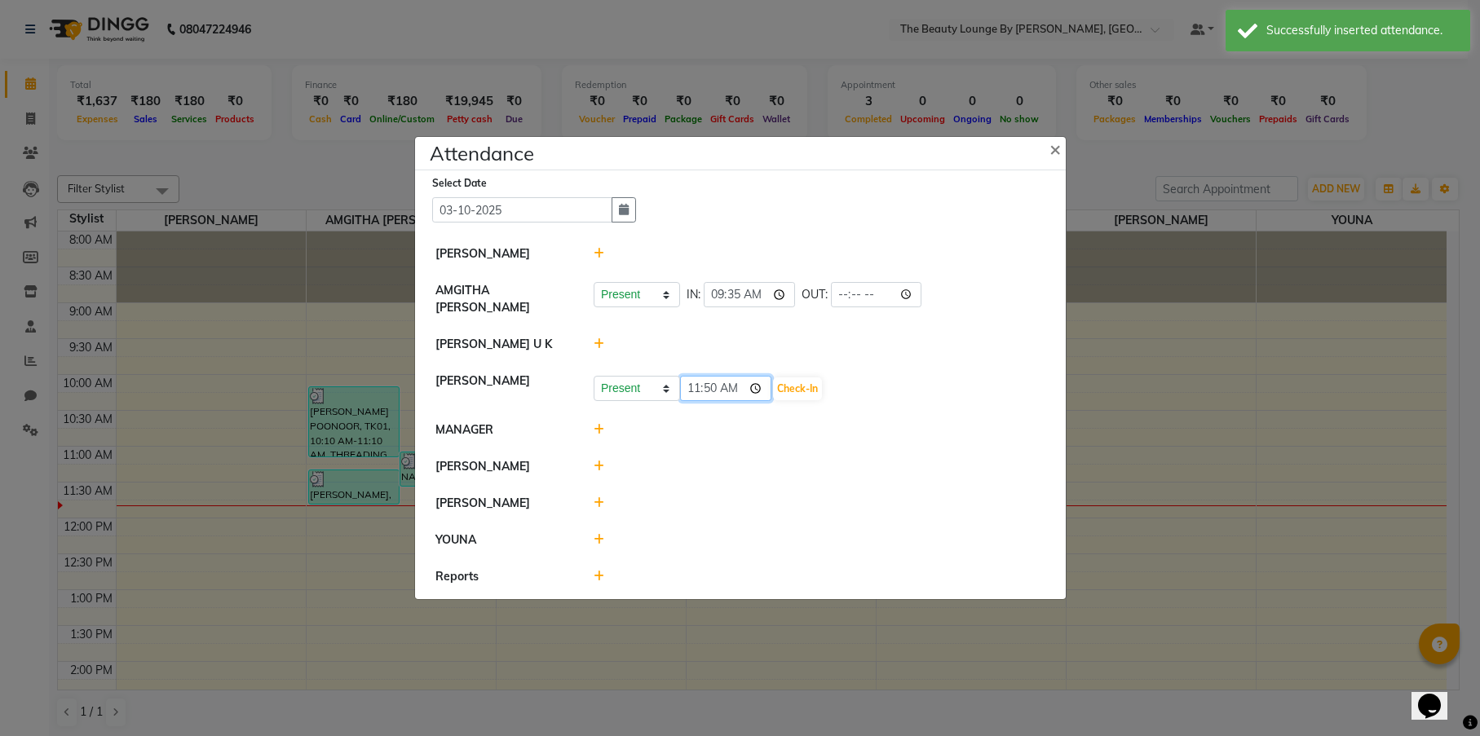
click at [716, 387] on input "11:50" at bounding box center [725, 388] width 91 height 25
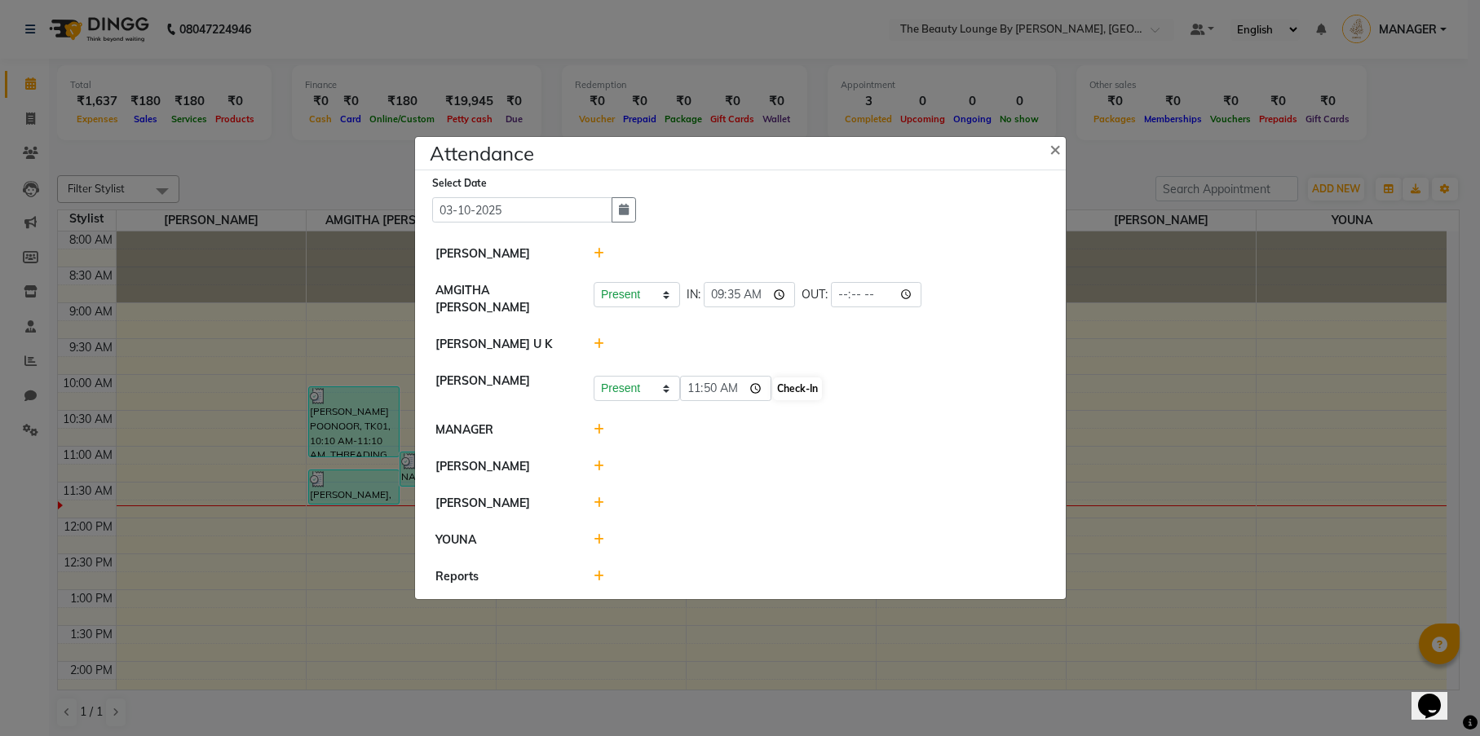
click at [773, 385] on button "Check-In" at bounding box center [797, 389] width 49 height 23
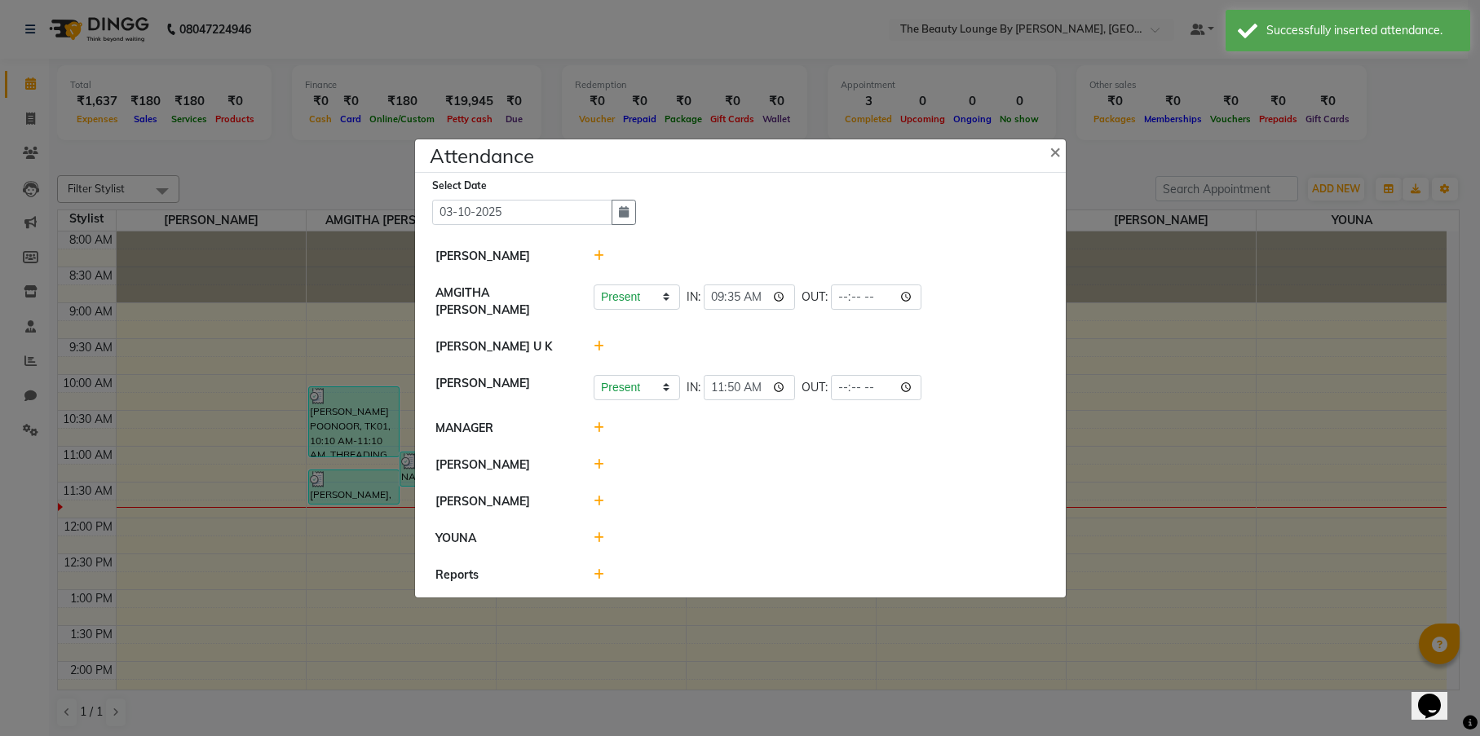
click at [598, 342] on icon at bounding box center [599, 346] width 11 height 11
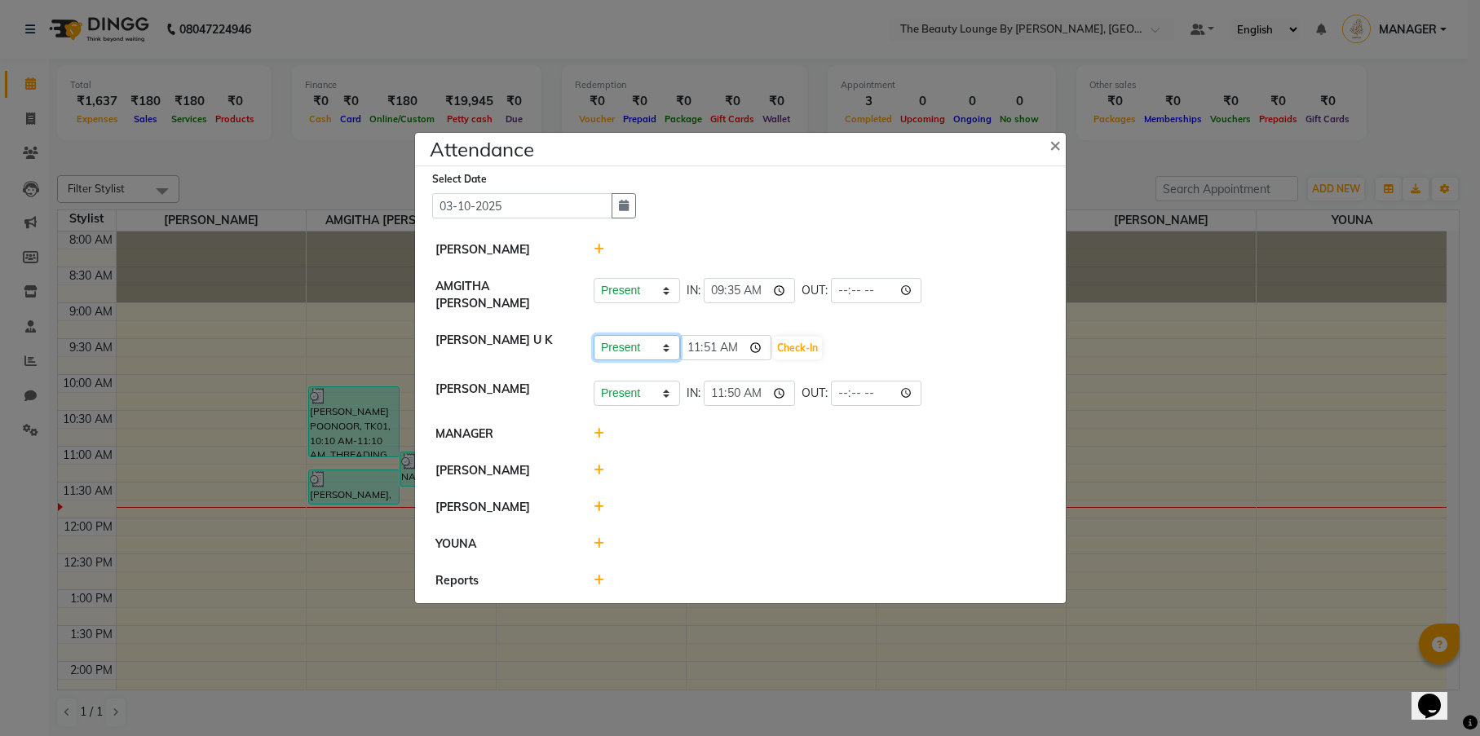
select select "W"
click at [697, 345] on button "Save" at bounding box center [698, 348] width 32 height 23
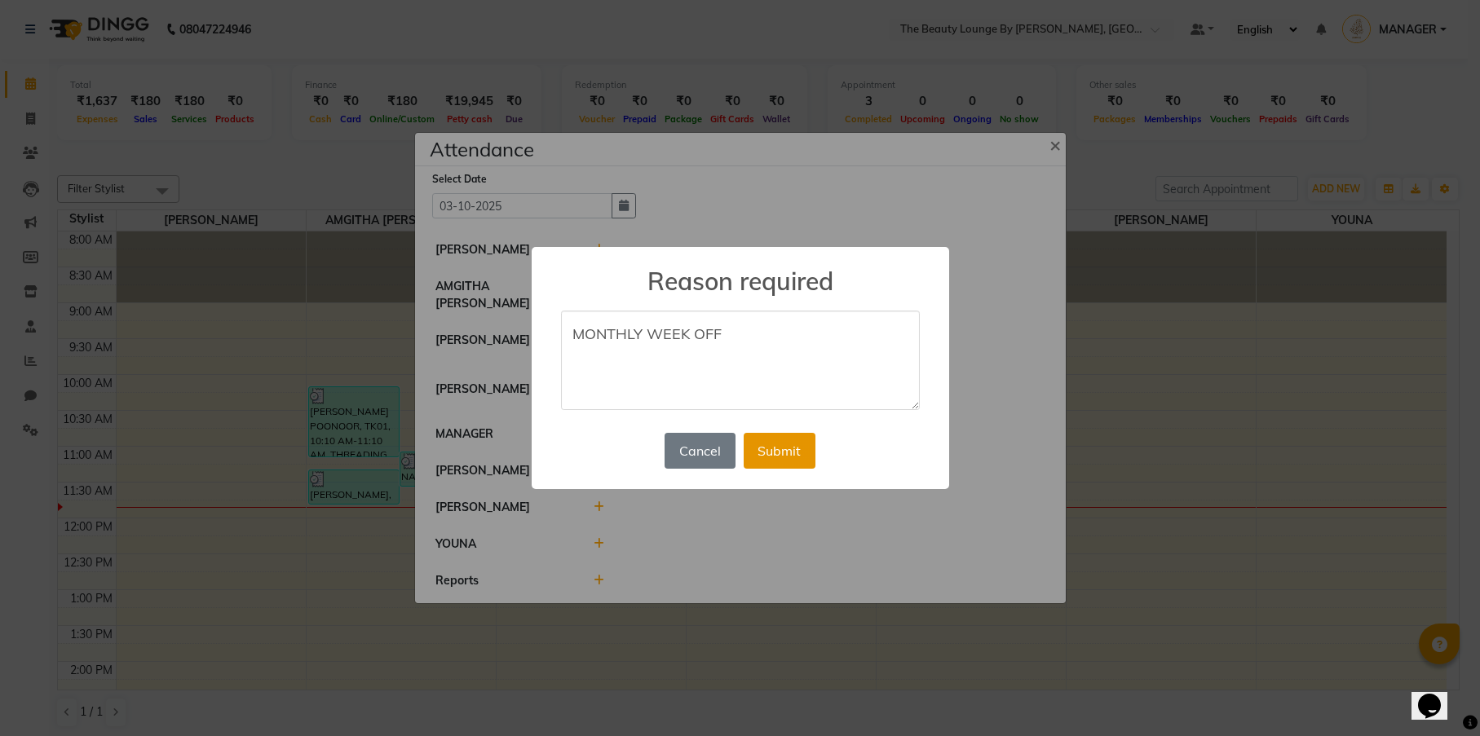
type textarea "MONTHLY WEEK OFF"
click at [789, 456] on button "Submit" at bounding box center [780, 451] width 72 height 36
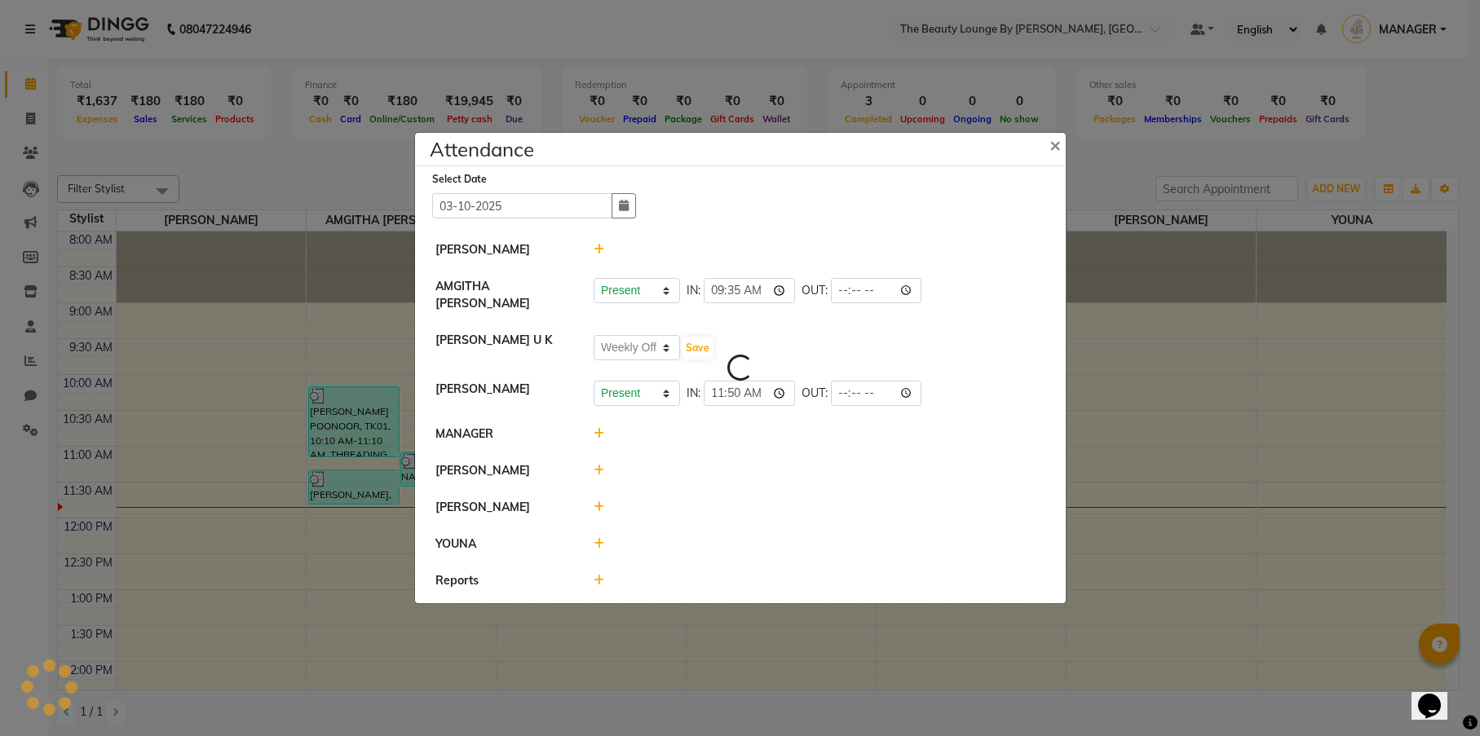
select select "W"
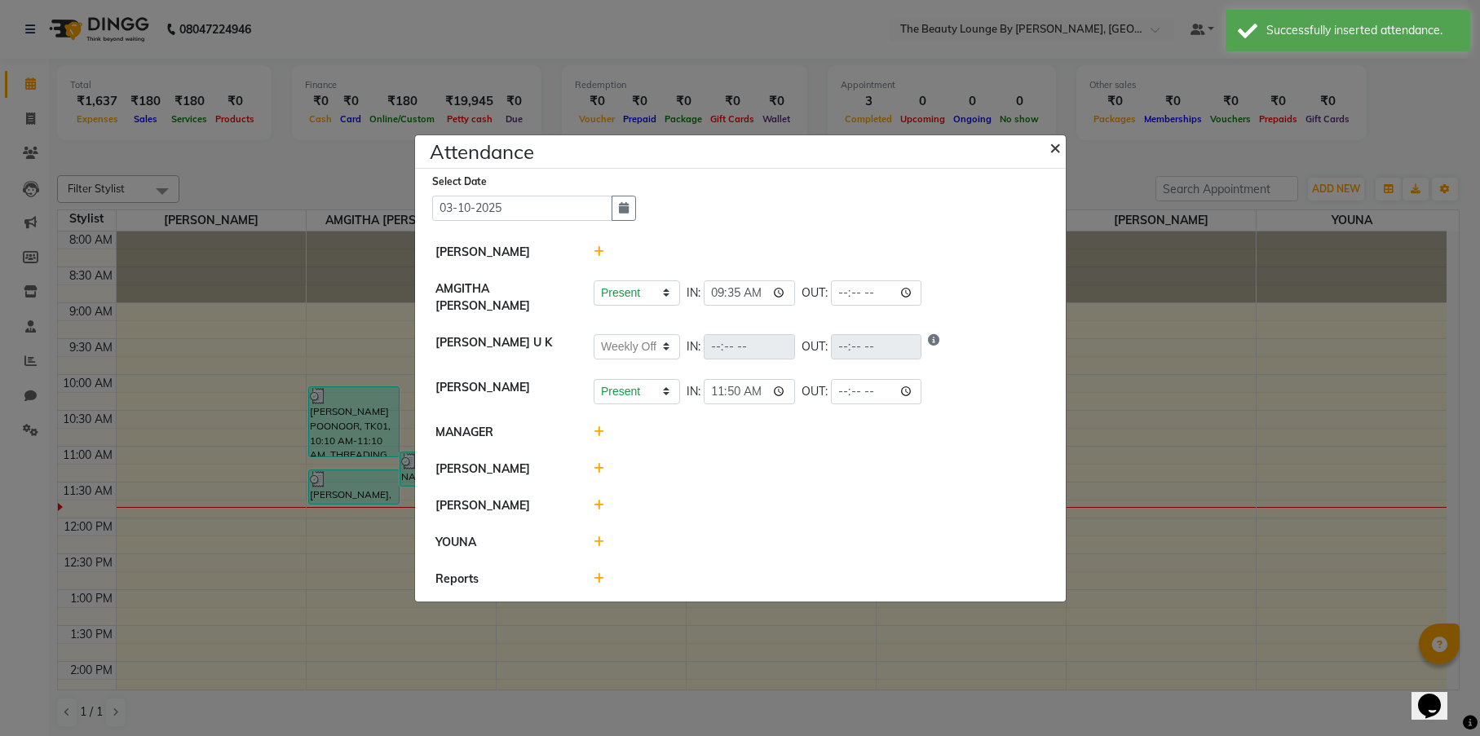
click at [1051, 148] on span "×" at bounding box center [1055, 147] width 11 height 24
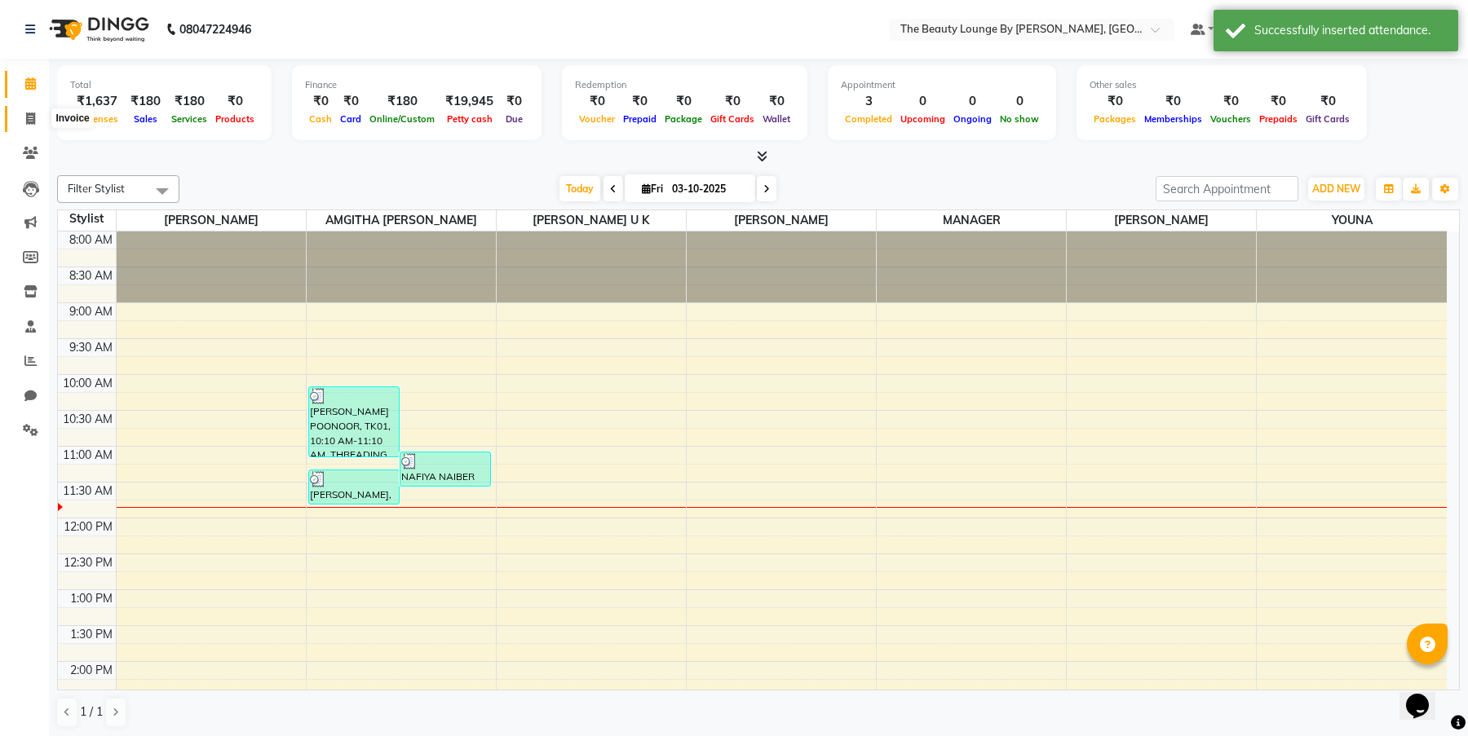
click at [36, 123] on span at bounding box center [30, 119] width 29 height 19
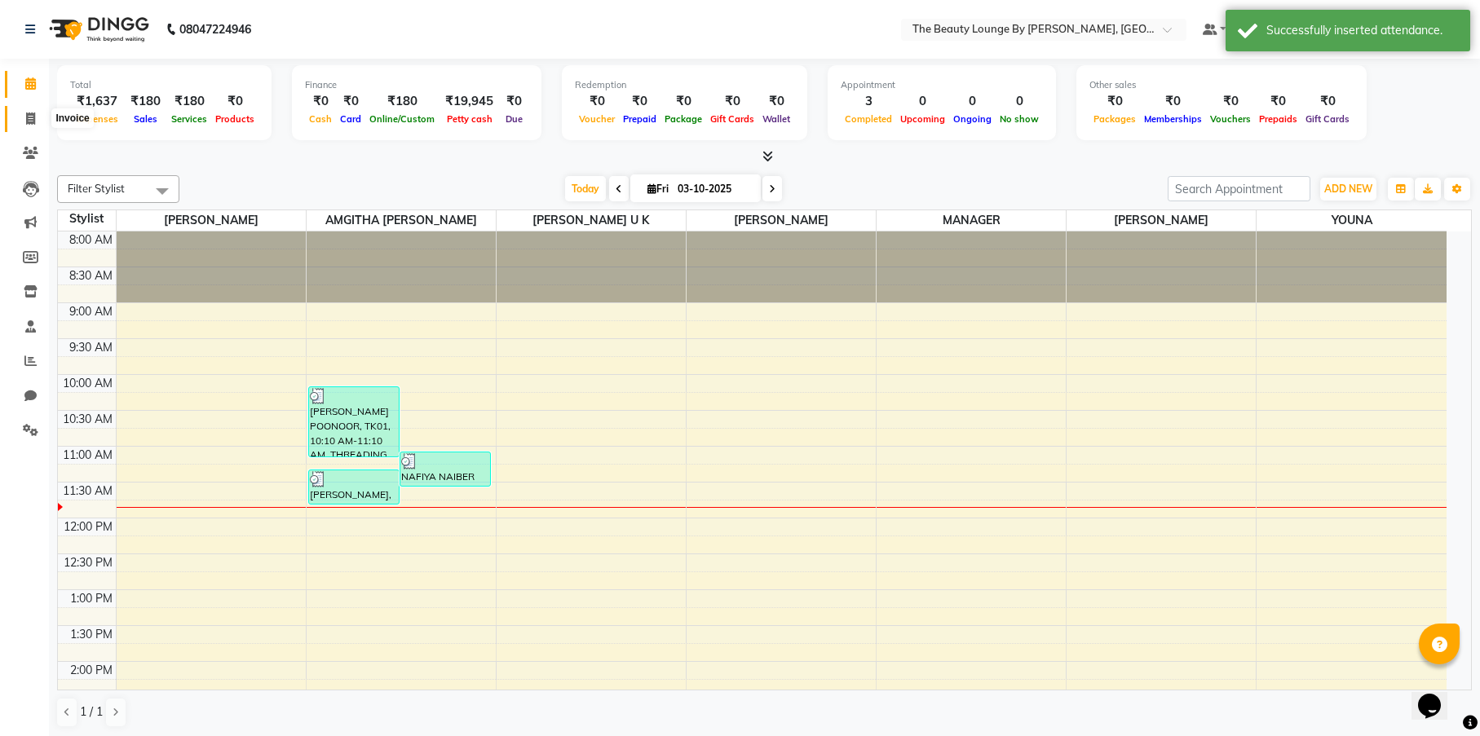
select select "8577"
select select "service"
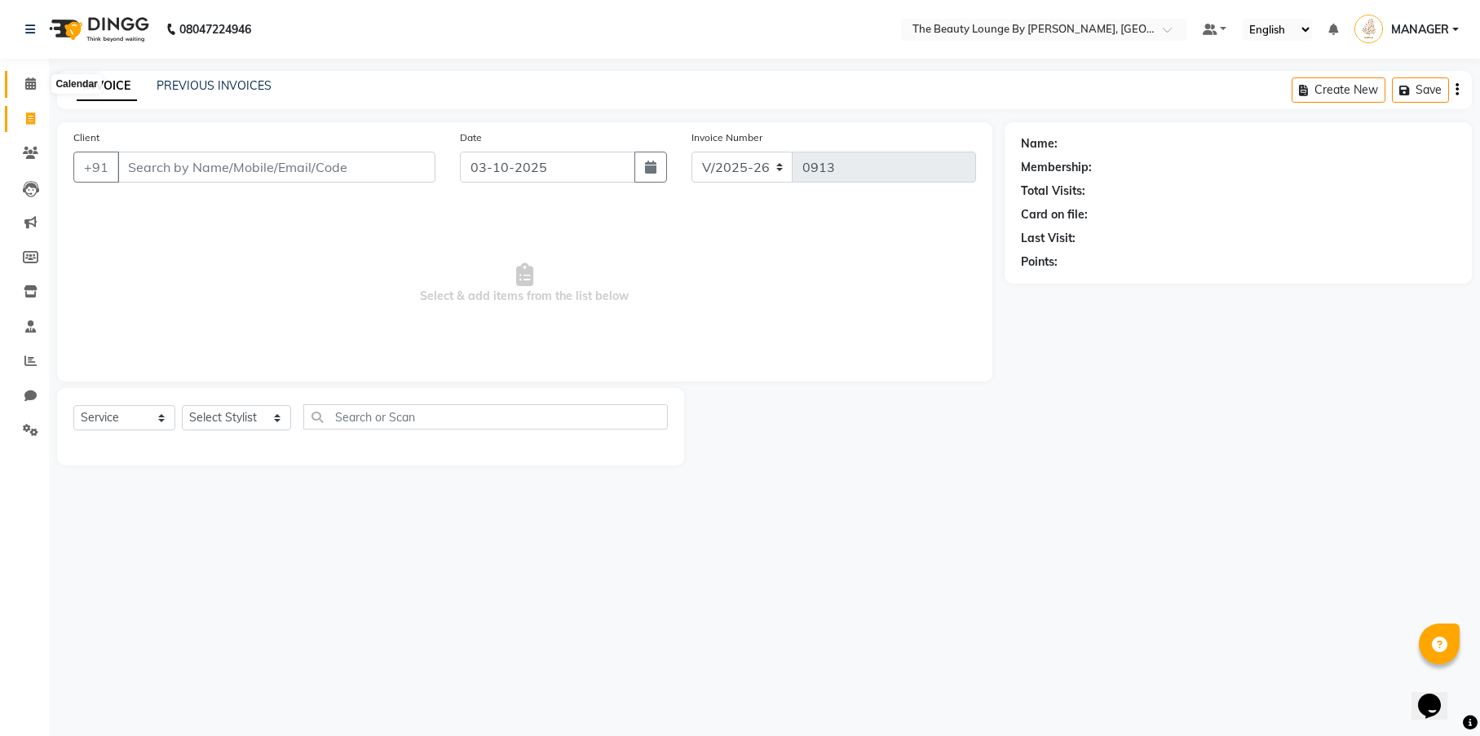
click at [20, 86] on span at bounding box center [30, 84] width 29 height 19
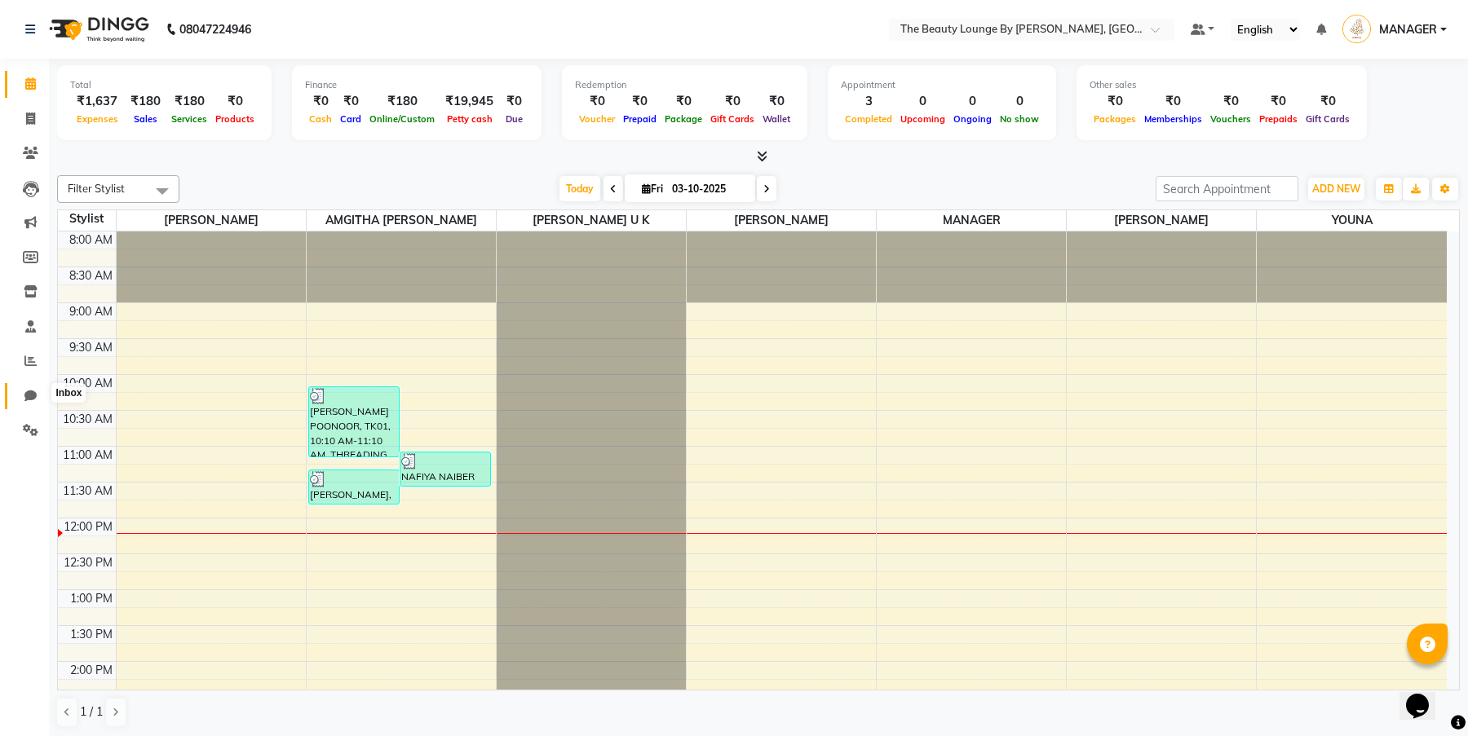
click at [37, 394] on span at bounding box center [30, 396] width 29 height 19
select select "100"
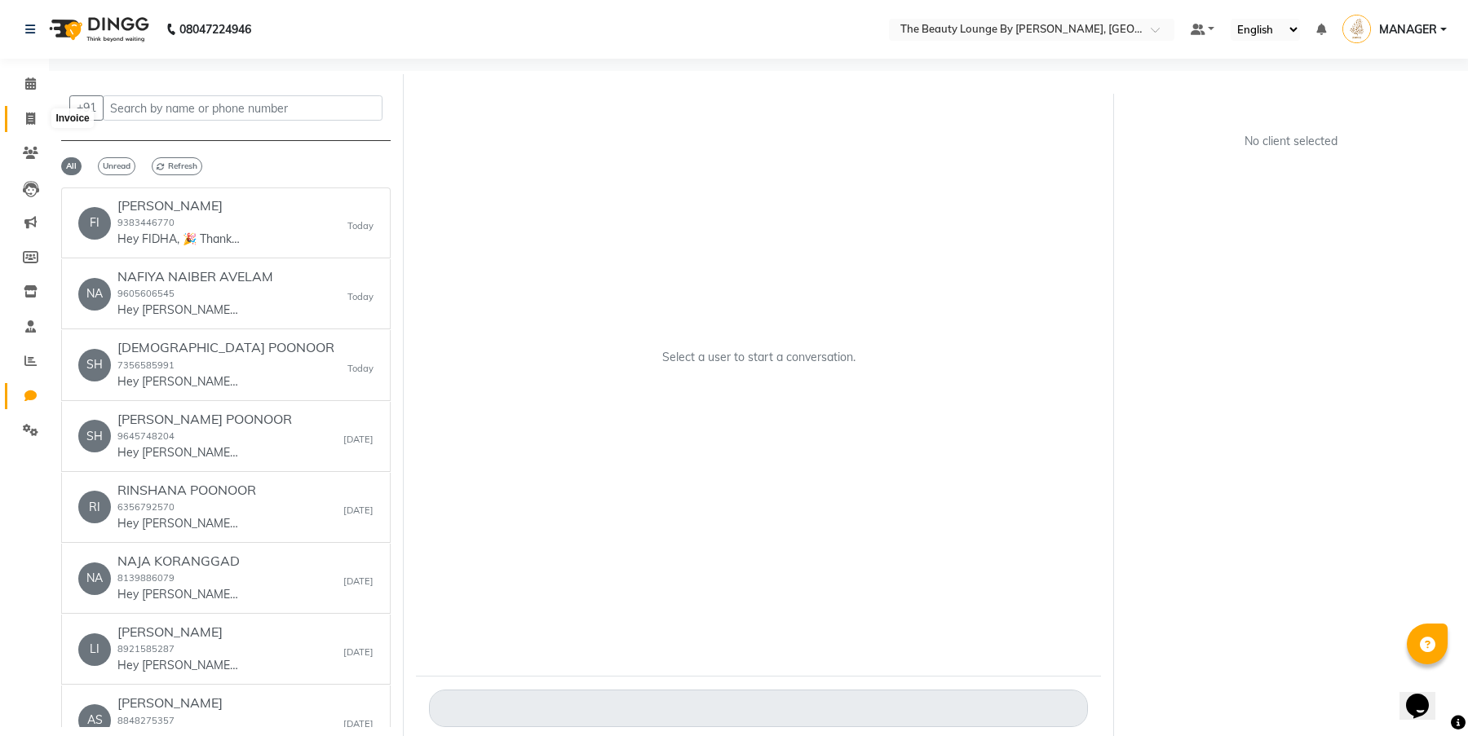
click at [24, 119] on span at bounding box center [30, 119] width 29 height 19
select select "service"
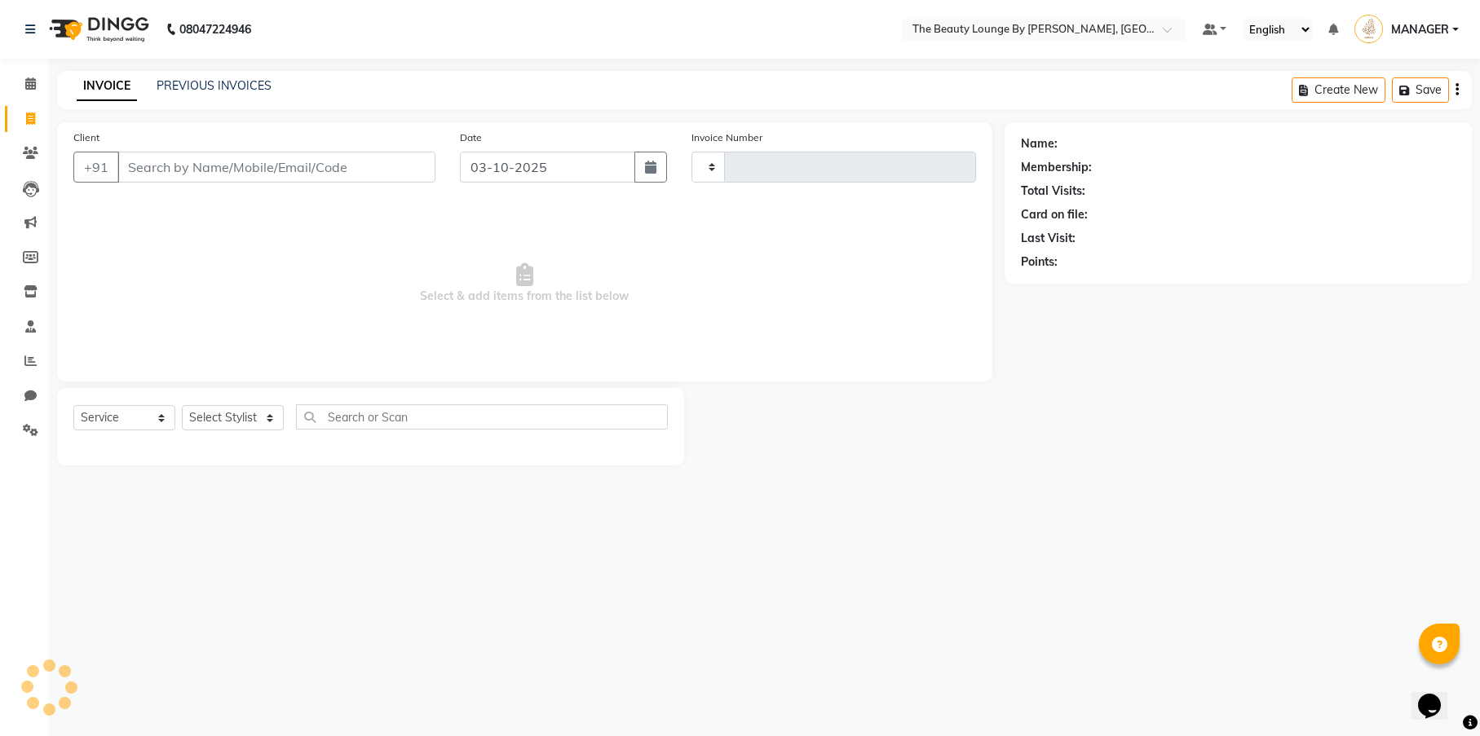
type input "0913"
select select "8577"
click at [27, 87] on icon at bounding box center [30, 83] width 11 height 12
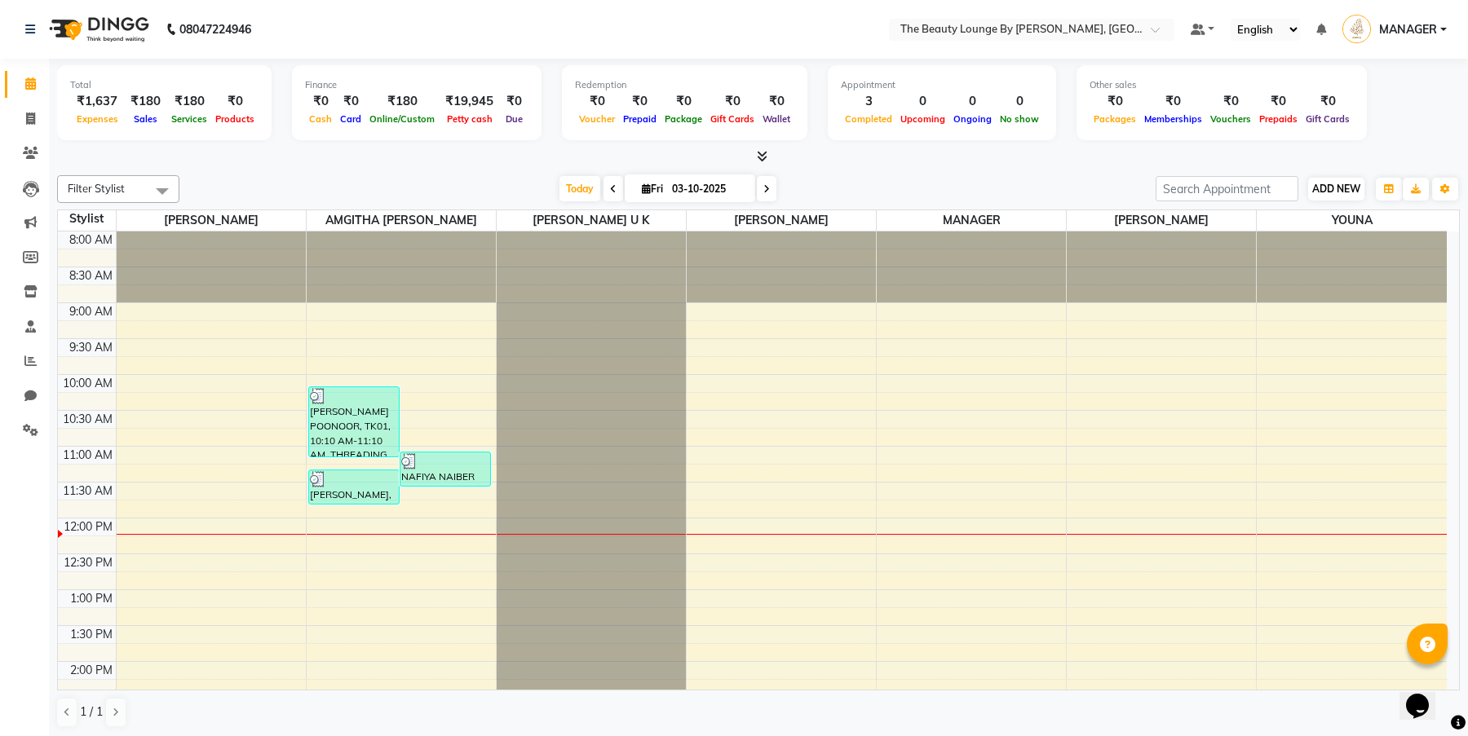
click at [1325, 188] on span "ADD NEW" at bounding box center [1336, 189] width 48 height 12
click at [1434, 281] on link "Add Attendance" at bounding box center [1429, 282] width 129 height 21
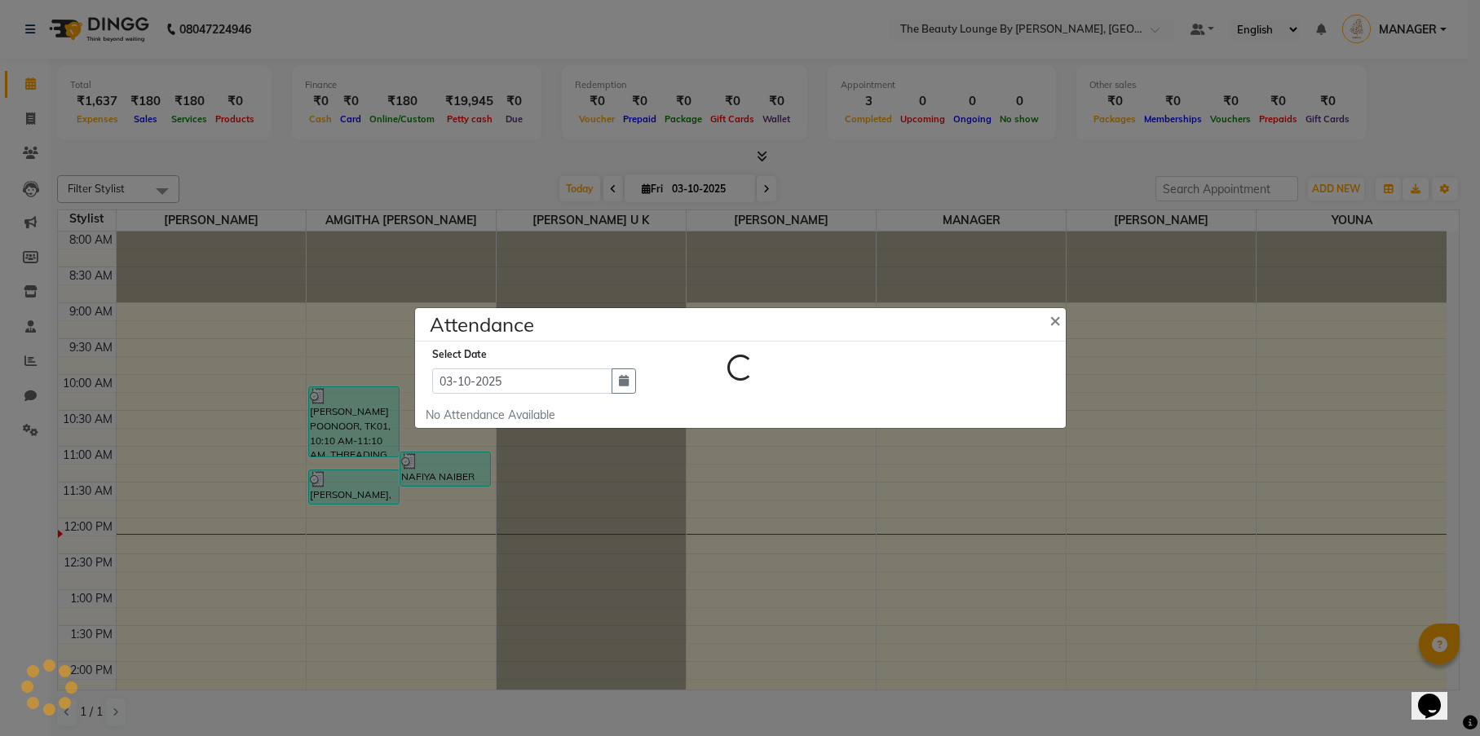
select select "W"
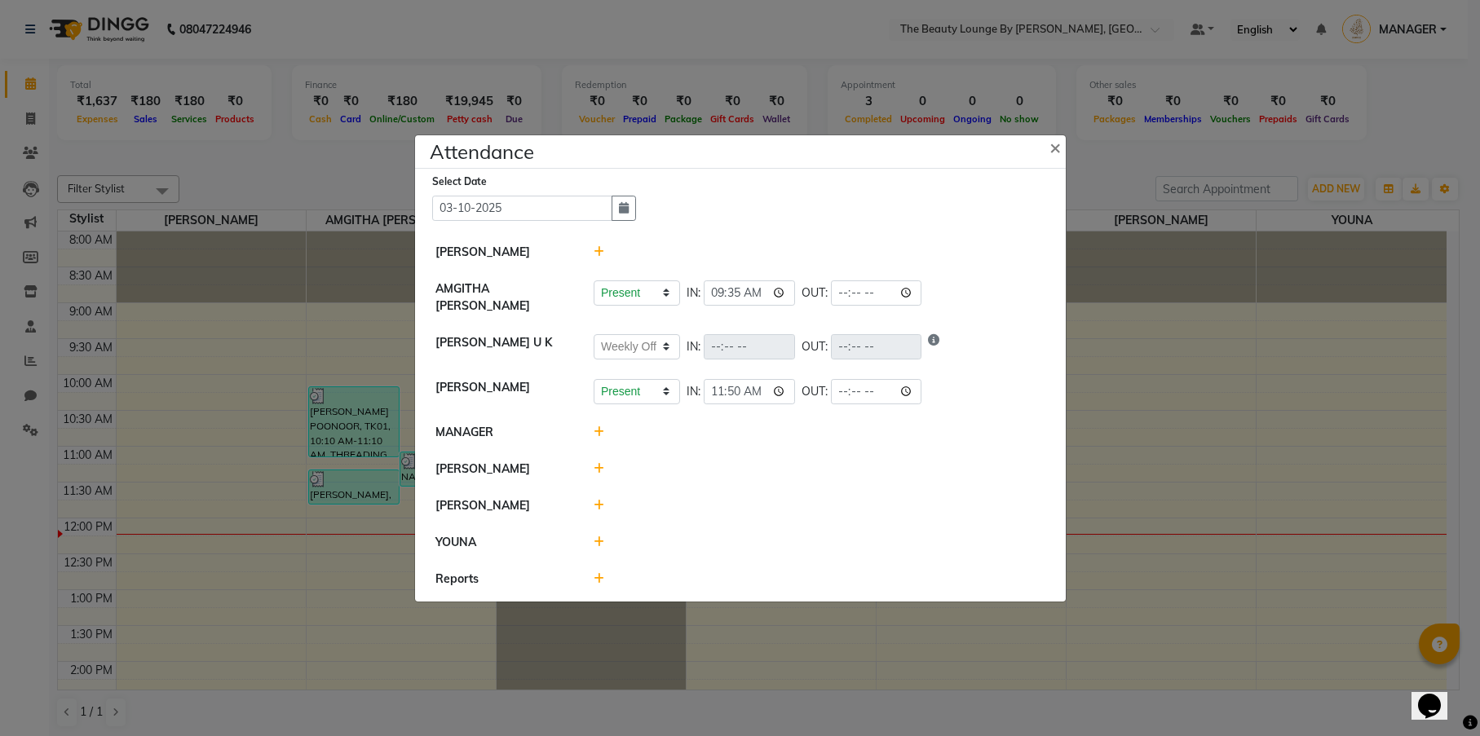
click at [596, 500] on icon at bounding box center [599, 505] width 11 height 11
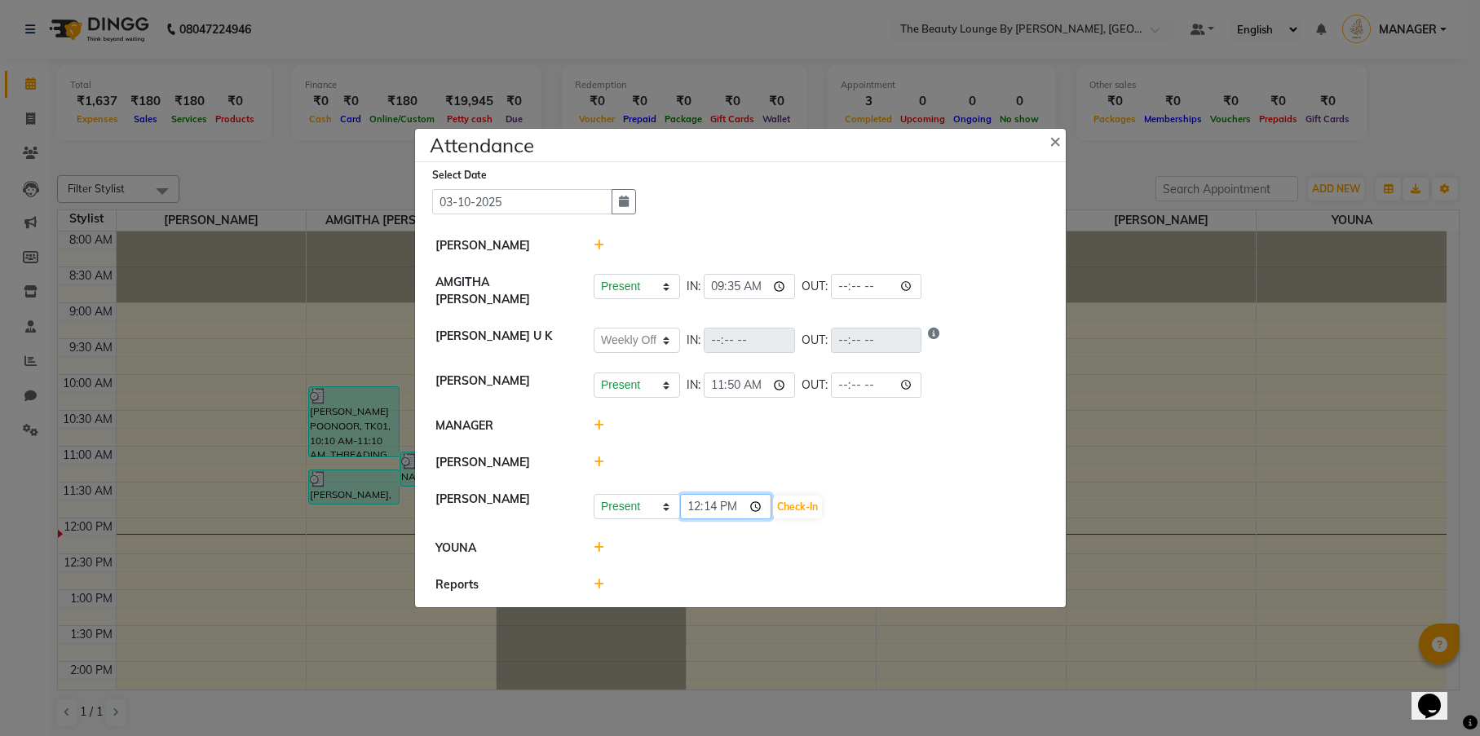
click at [716, 503] on input "12:14" at bounding box center [725, 506] width 91 height 25
type input "12:00"
click at [773, 502] on button "Check-In" at bounding box center [797, 507] width 49 height 23
select select "W"
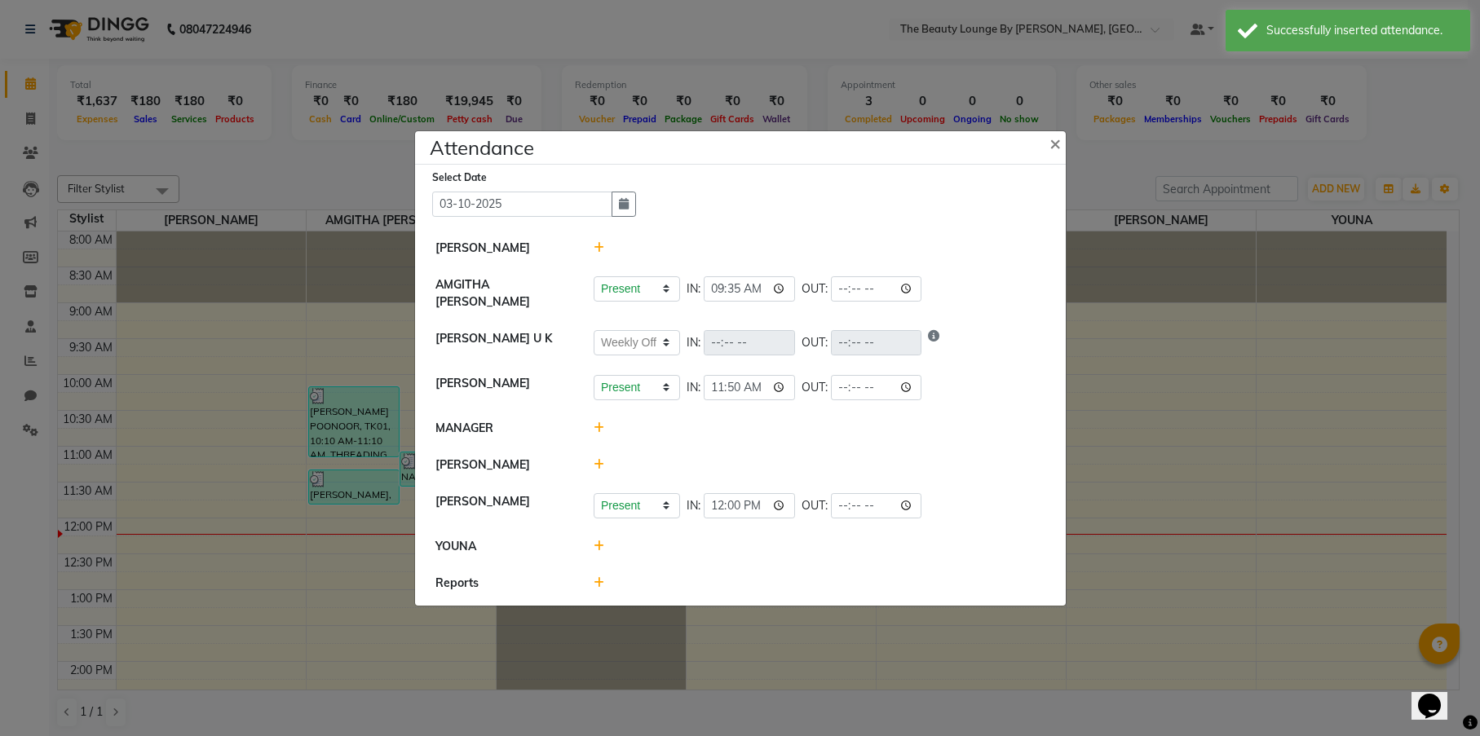
click at [599, 541] on icon at bounding box center [599, 546] width 11 height 11
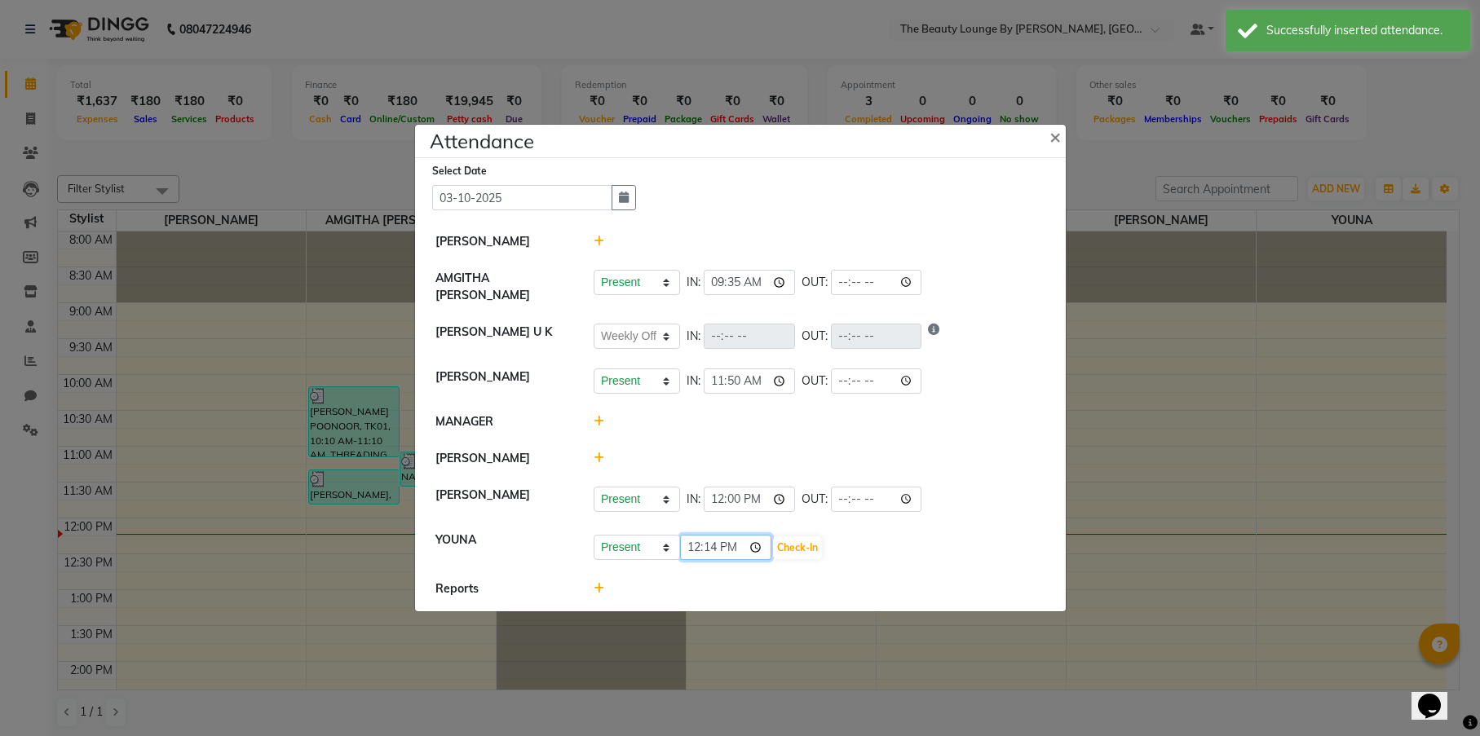
click at [711, 541] on input "12:14" at bounding box center [725, 547] width 91 height 25
type input "12:00"
click at [773, 546] on button "Check-In" at bounding box center [797, 548] width 49 height 23
select select "W"
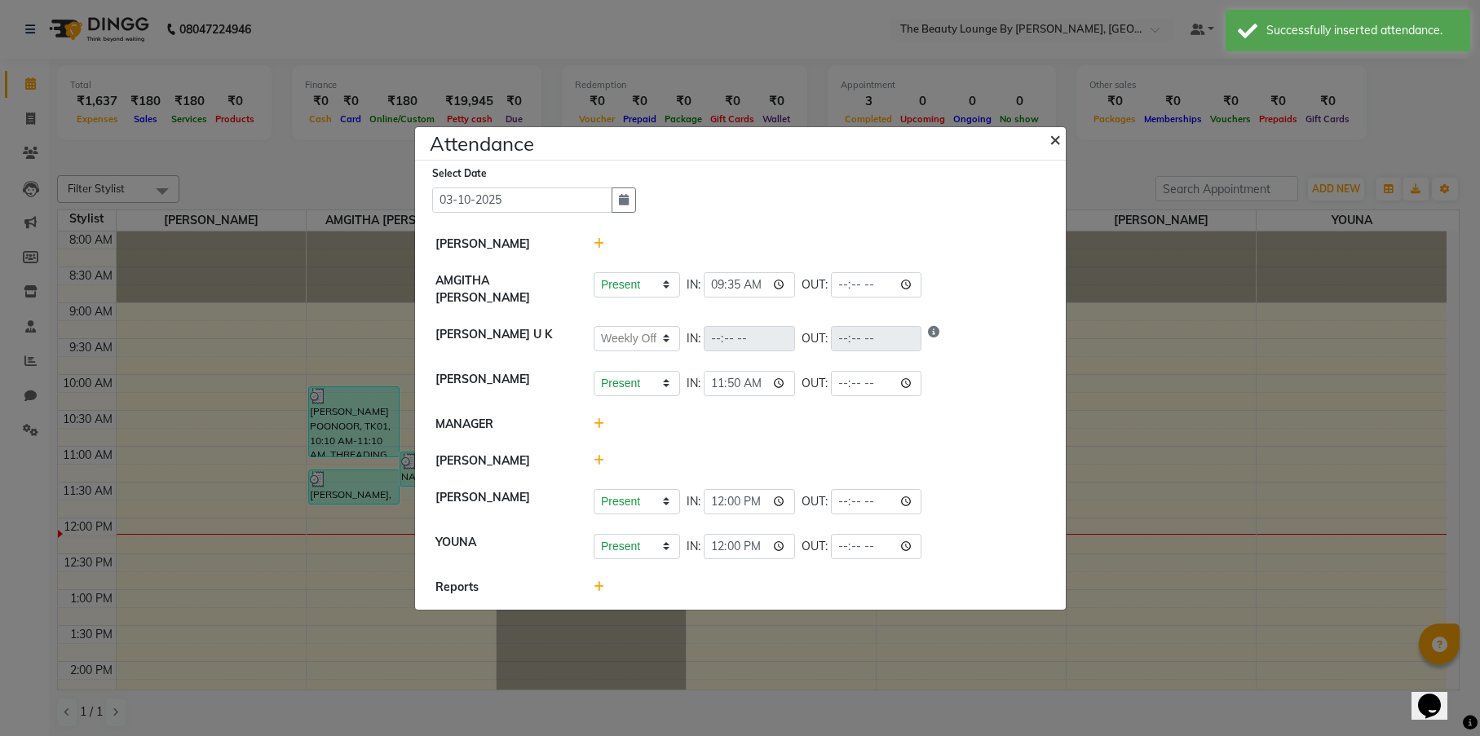
click at [1058, 145] on span "×" at bounding box center [1055, 138] width 11 height 24
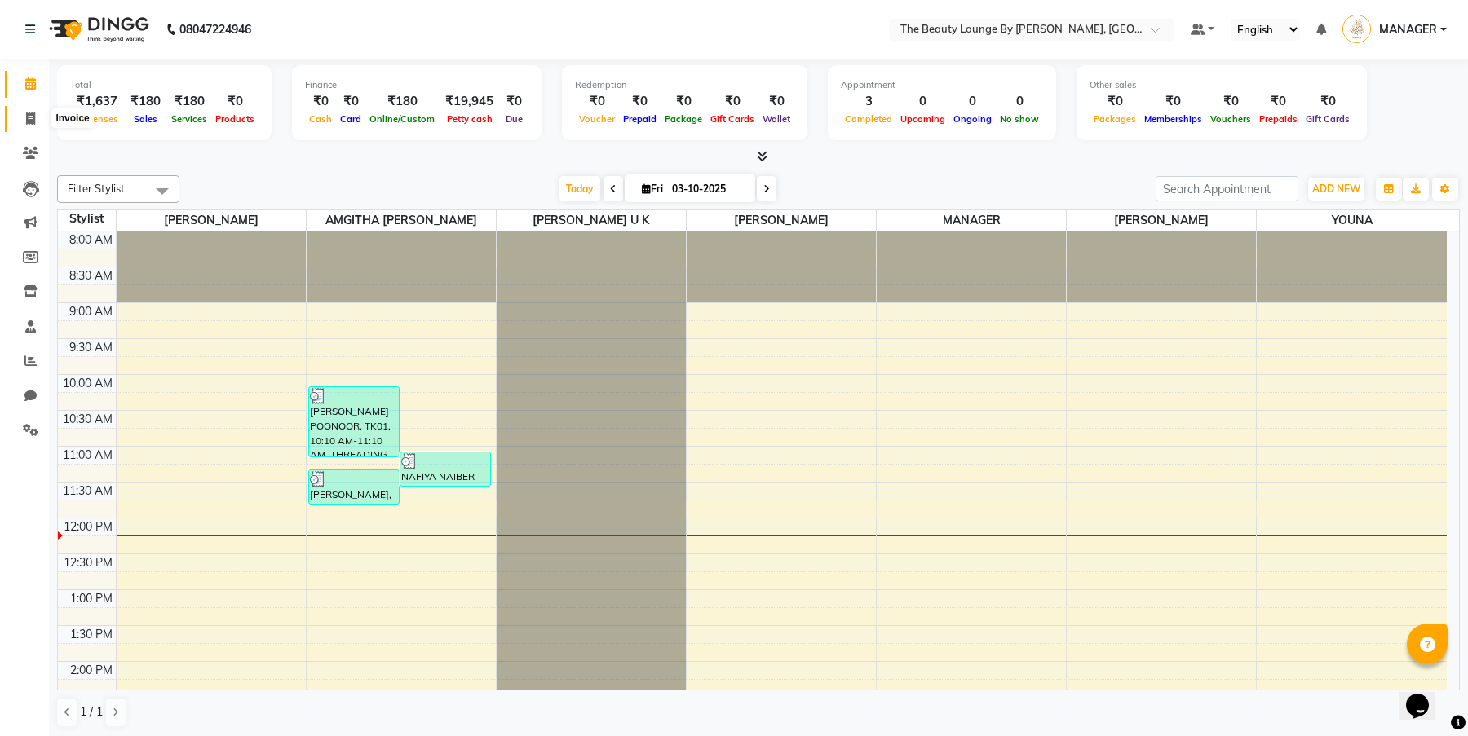
click at [32, 113] on icon at bounding box center [30, 119] width 9 height 12
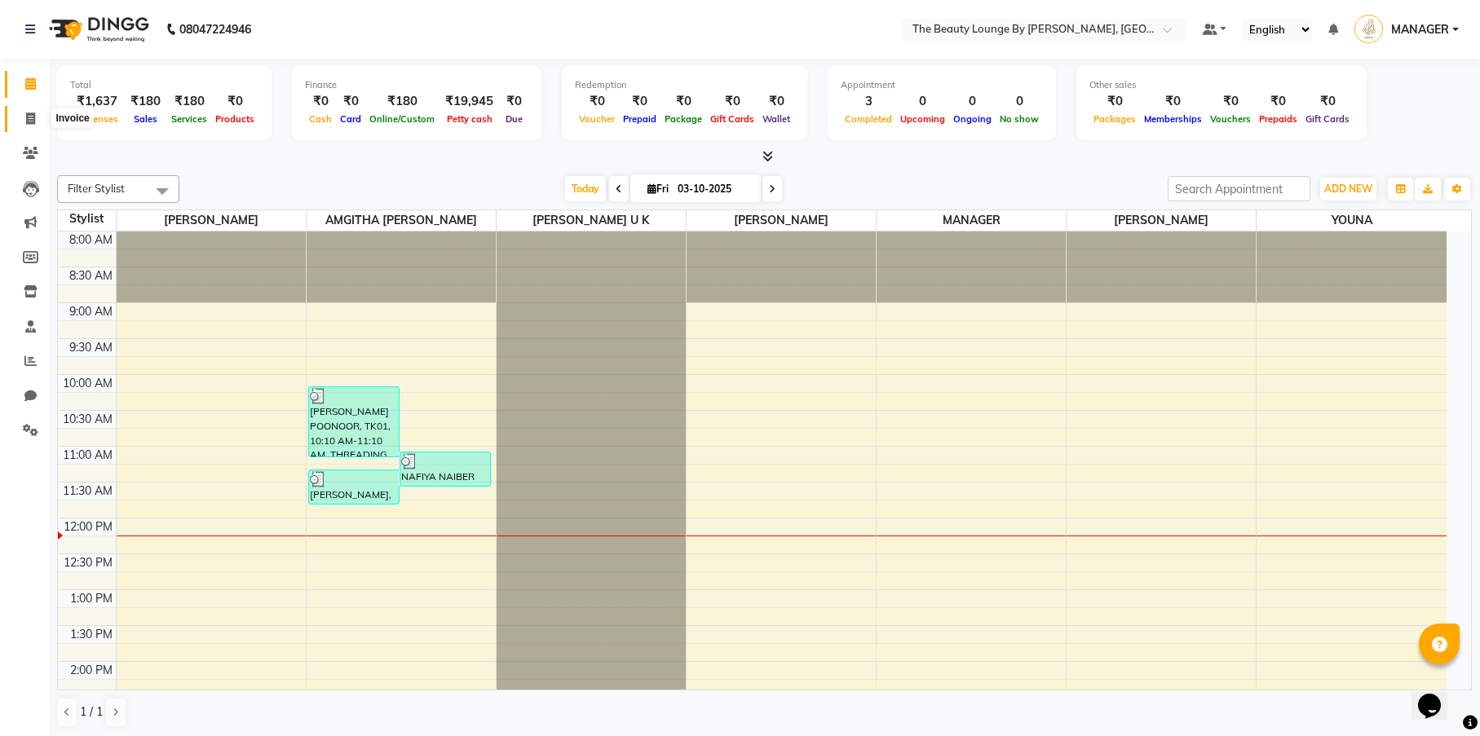
select select "8577"
select select "service"
